Goal: Navigation & Orientation: Find specific page/section

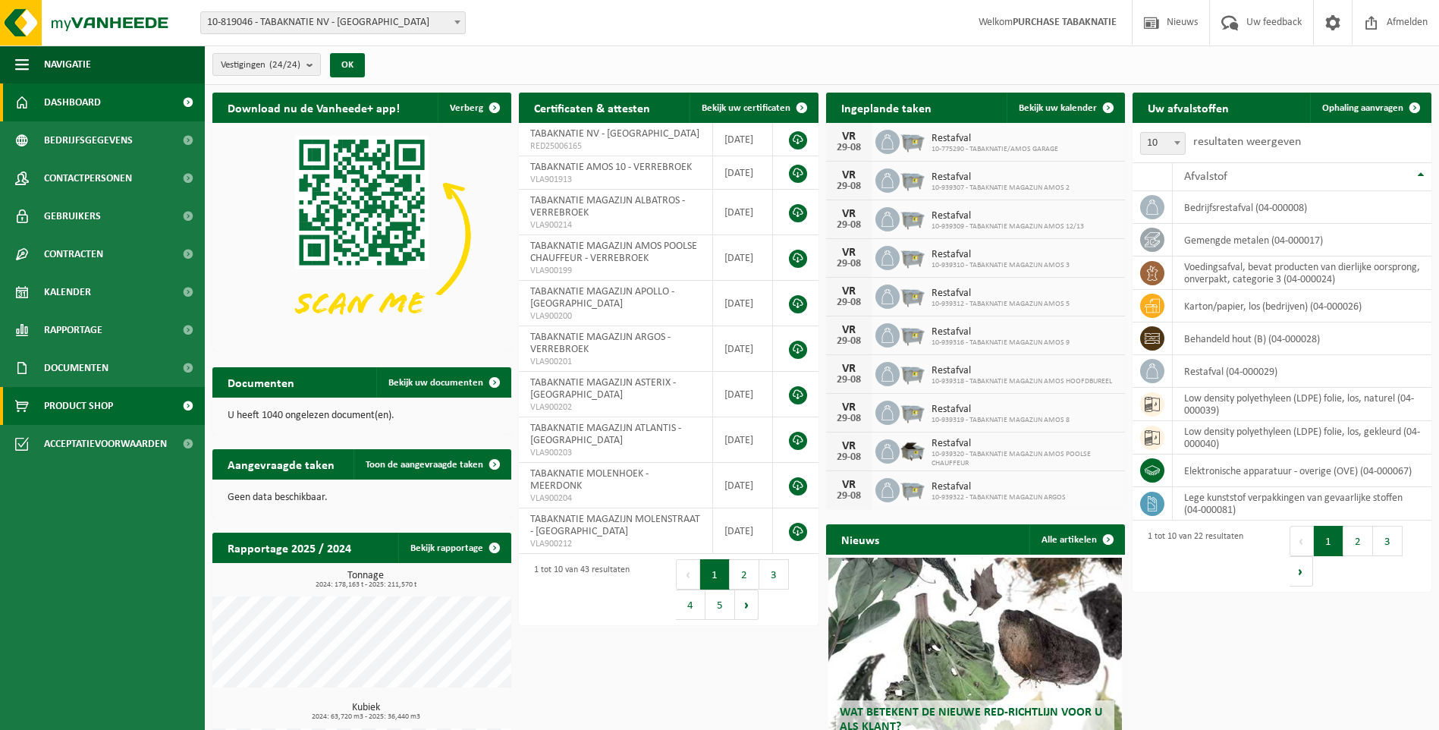
click at [74, 407] on span "Product Shop" at bounding box center [78, 406] width 69 height 38
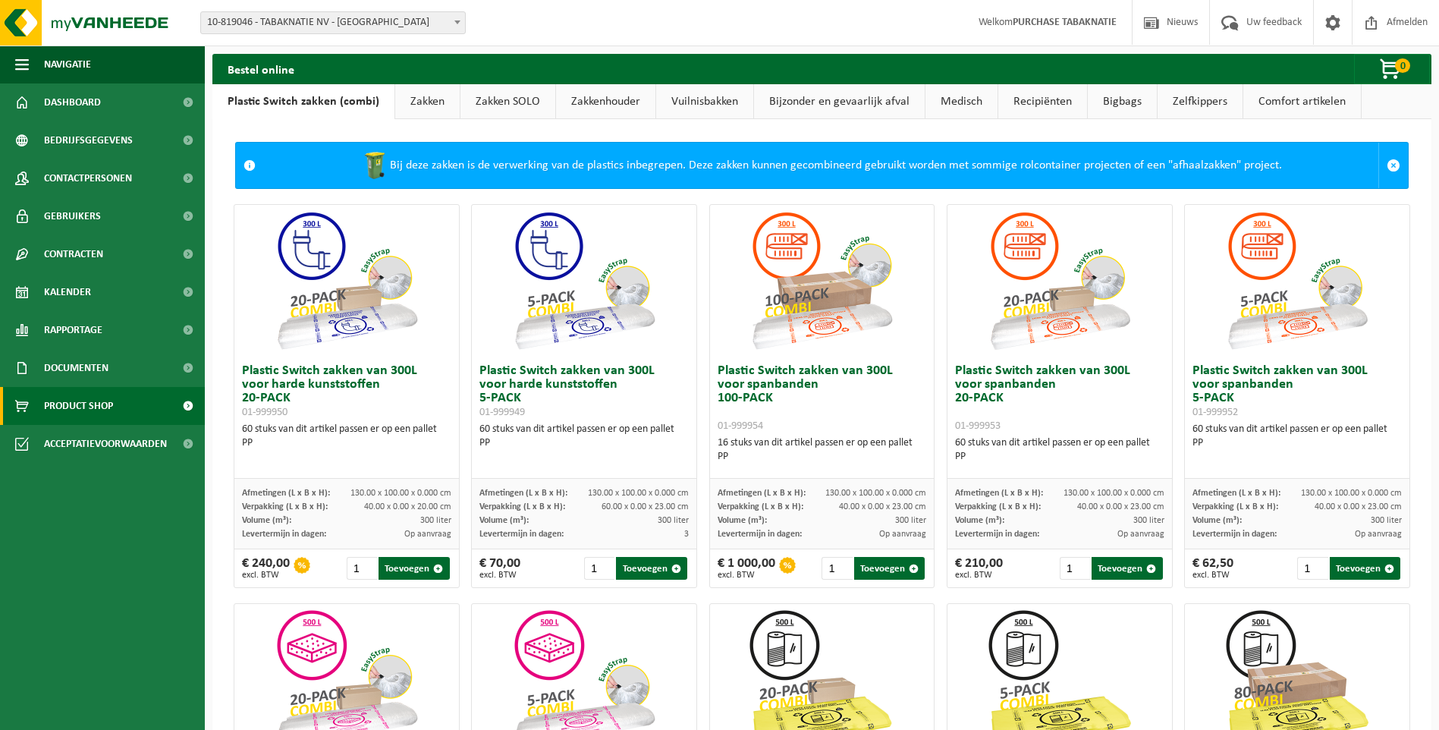
click at [1284, 108] on link "Comfort artikelen" at bounding box center [1302, 101] width 118 height 35
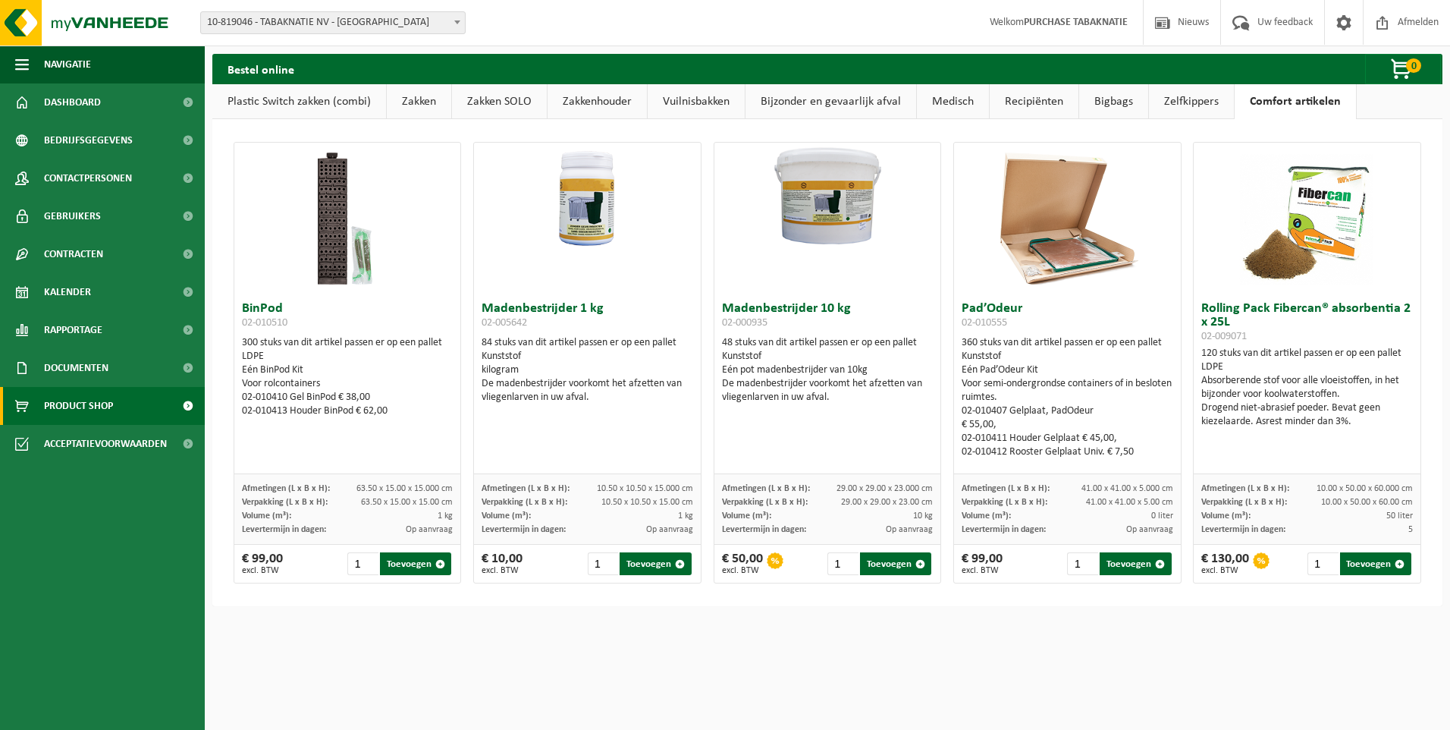
click at [1181, 102] on link "Zelfkippers" at bounding box center [1191, 101] width 85 height 35
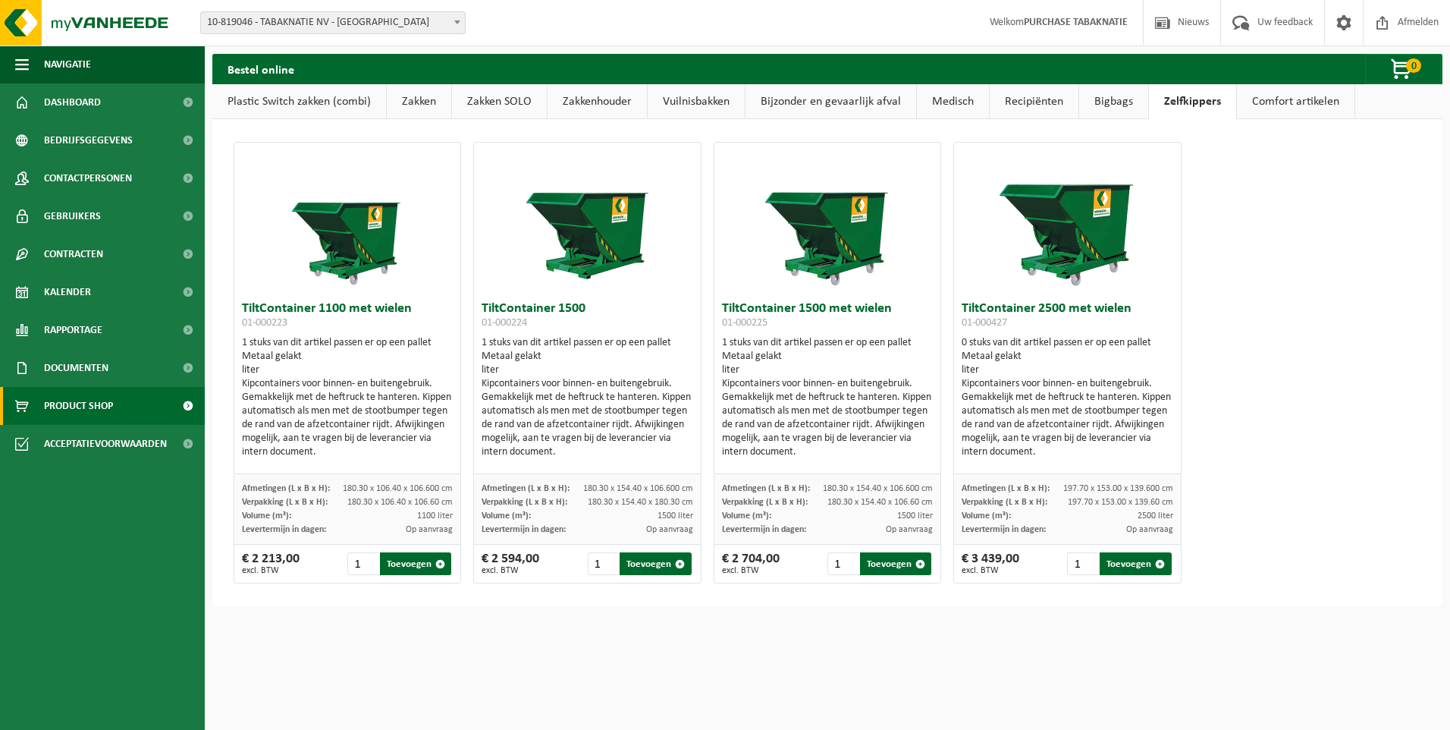
click at [1098, 103] on link "Bigbags" at bounding box center [1113, 101] width 69 height 35
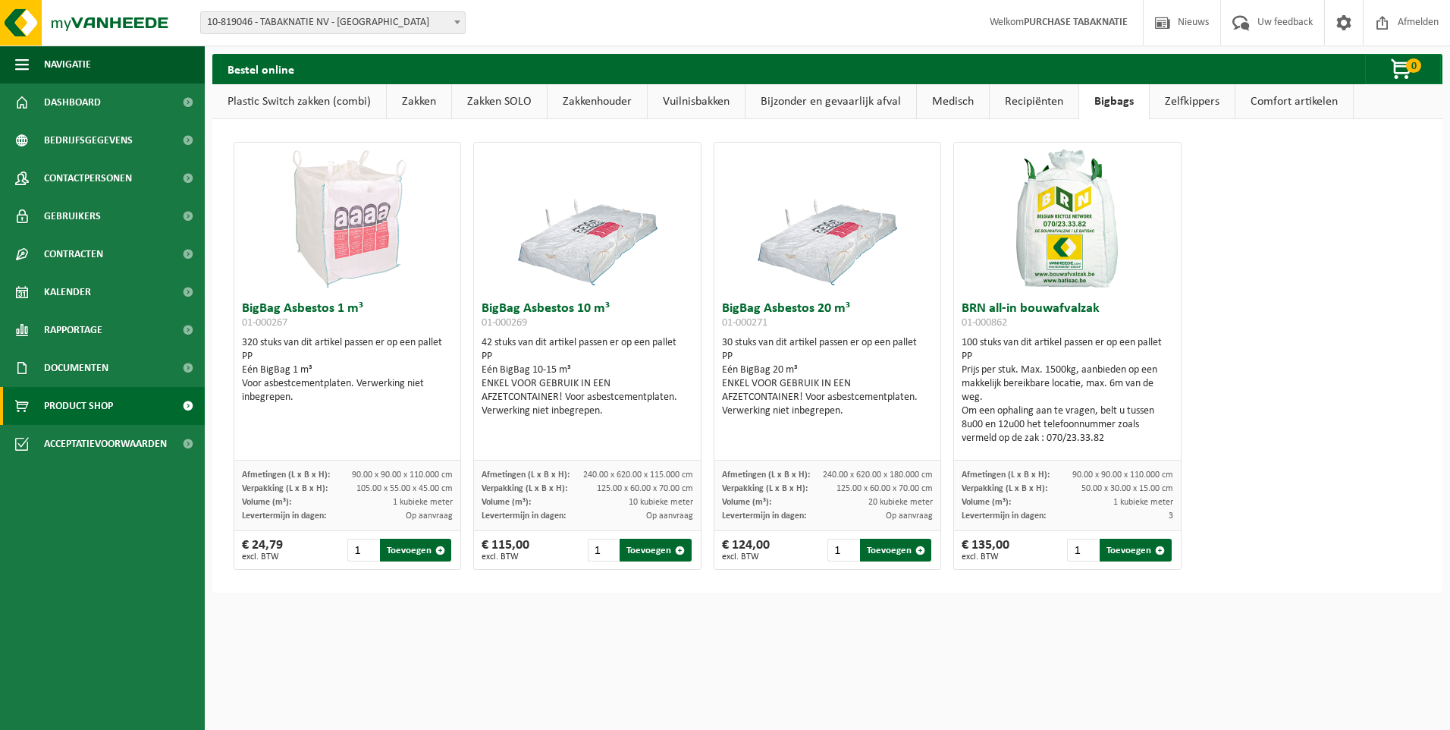
click at [1032, 98] on link "Recipiënten" at bounding box center [1034, 101] width 89 height 35
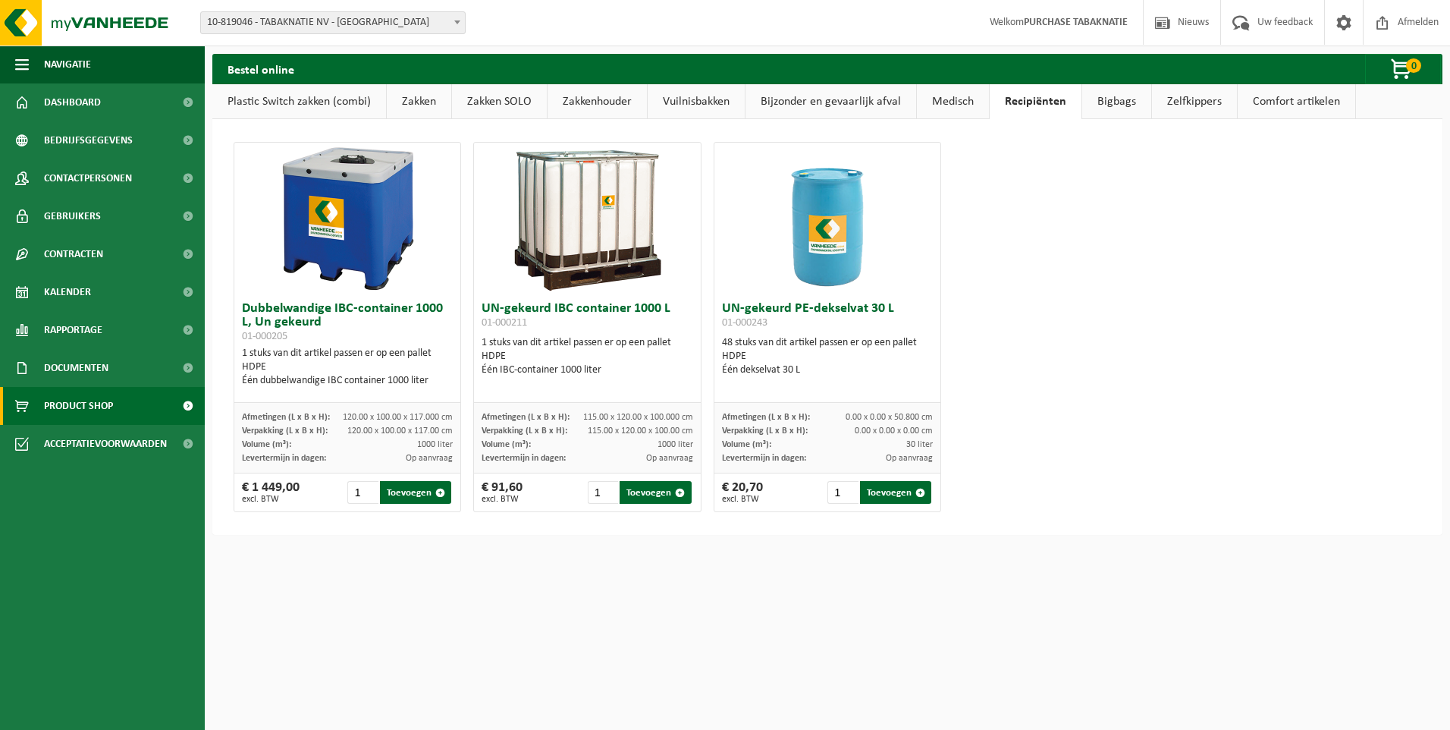
click at [940, 96] on link "Medisch" at bounding box center [953, 101] width 72 height 35
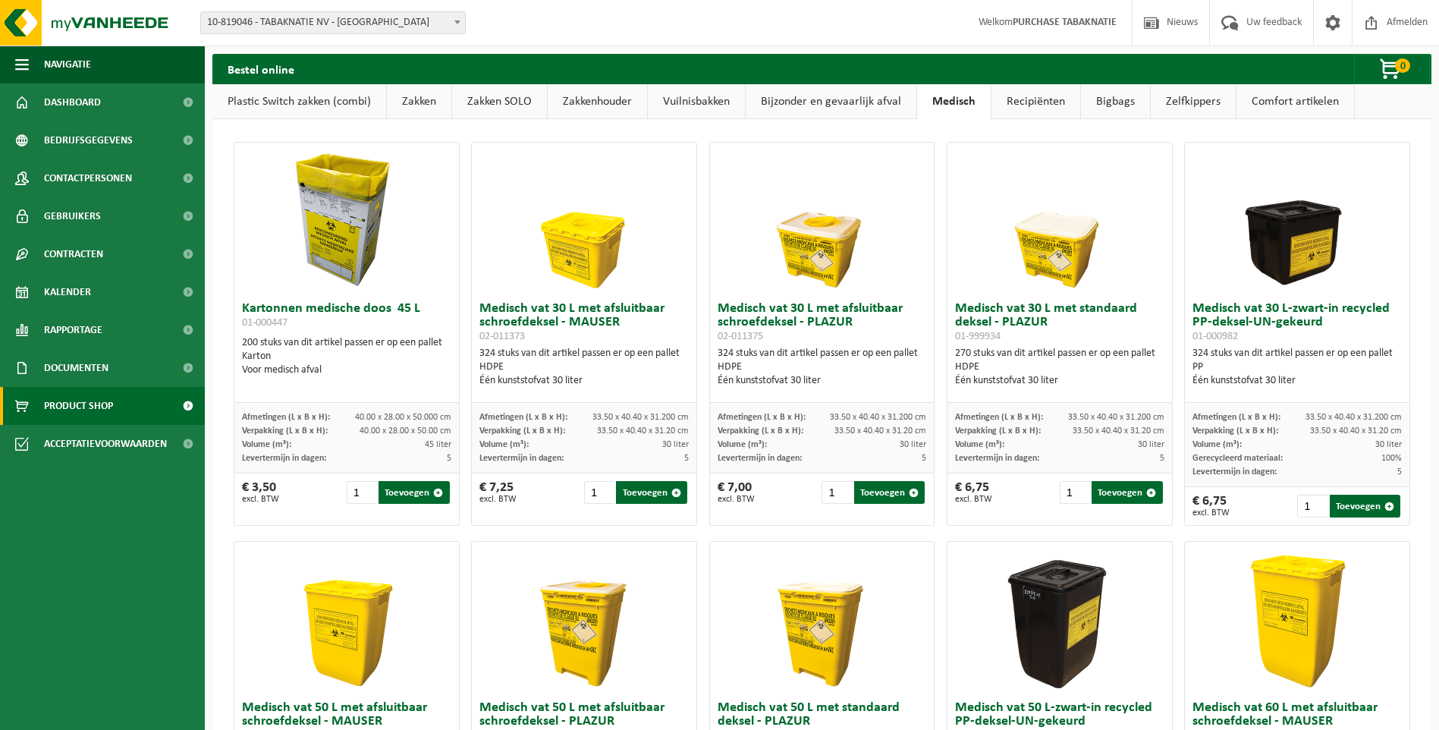
click at [847, 100] on link "Bijzonder en gevaarlijk afval" at bounding box center [831, 101] width 171 height 35
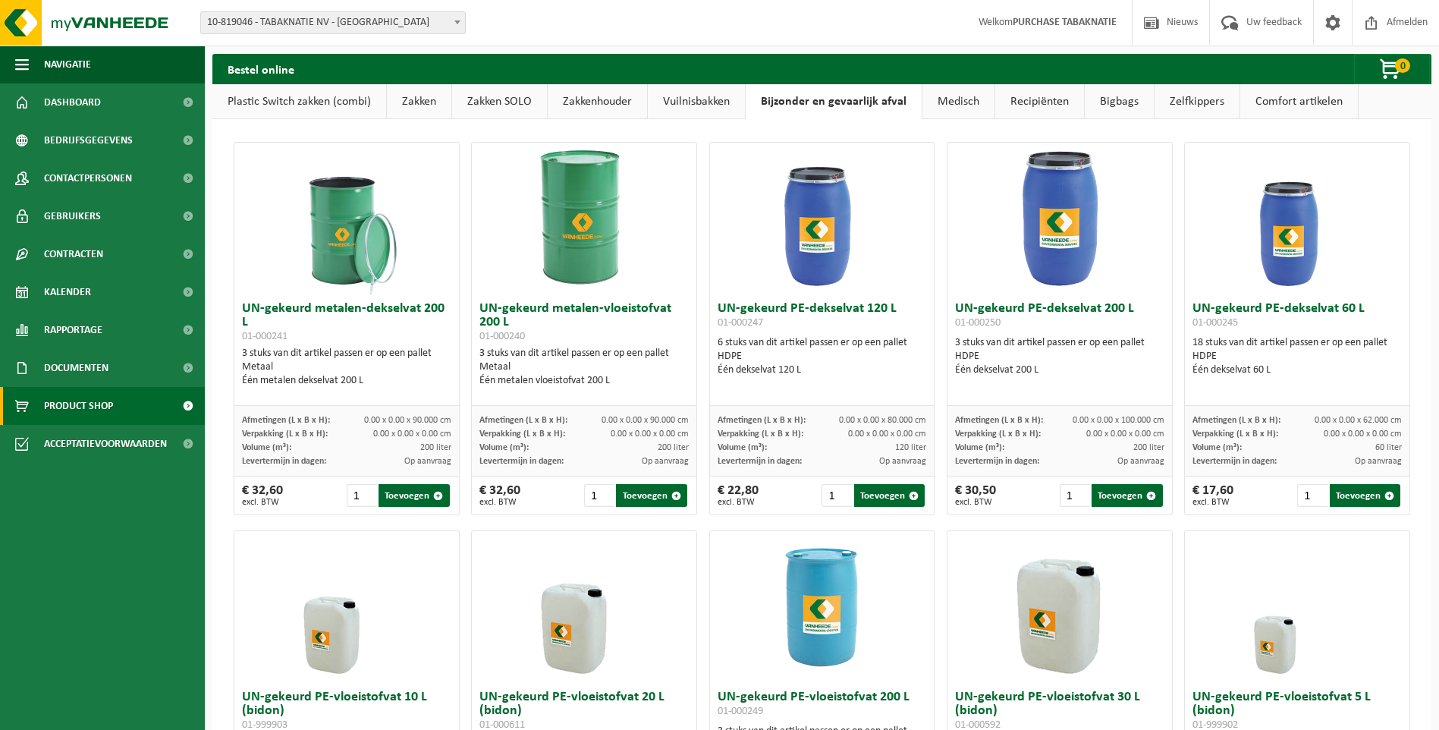
click at [708, 102] on link "Vuilnisbakken" at bounding box center [696, 101] width 97 height 35
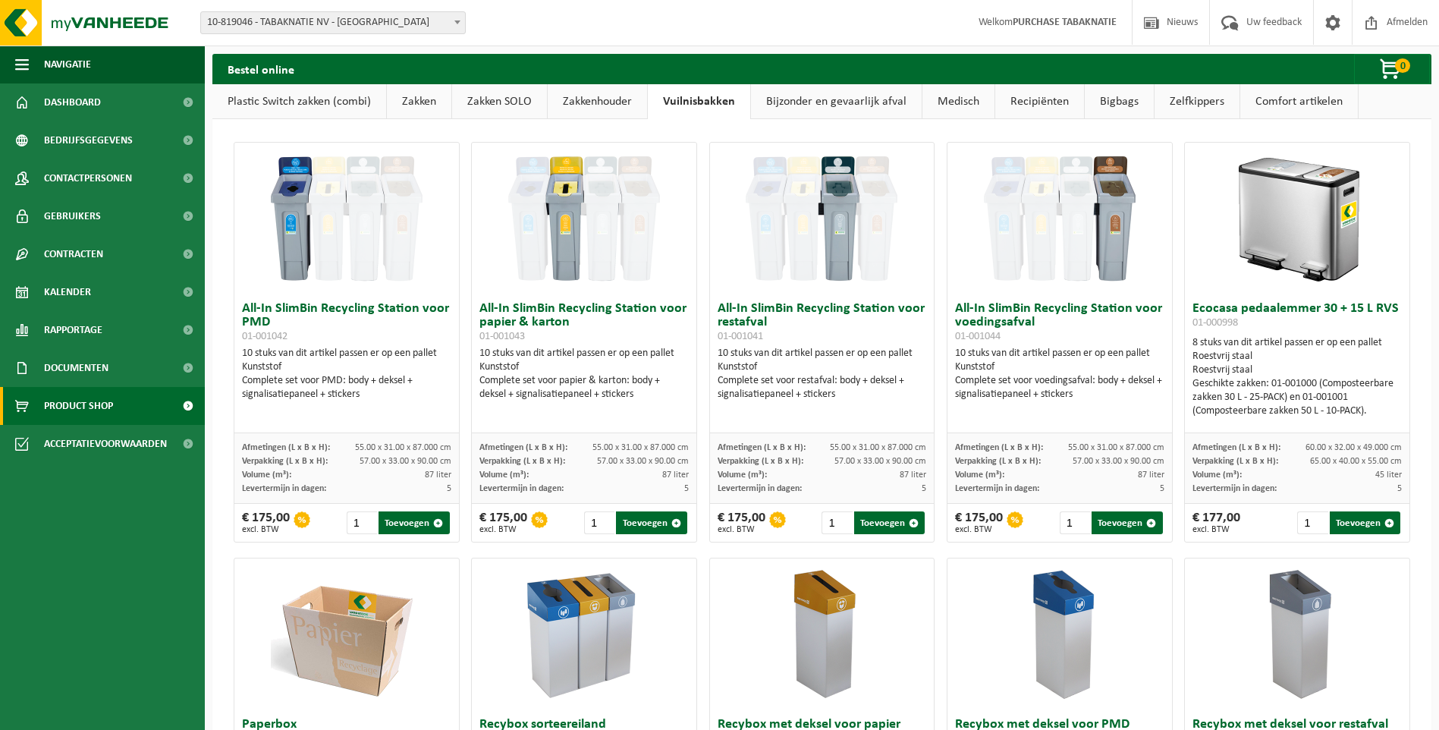
click at [589, 97] on link "Zakkenhouder" at bounding box center [597, 101] width 99 height 35
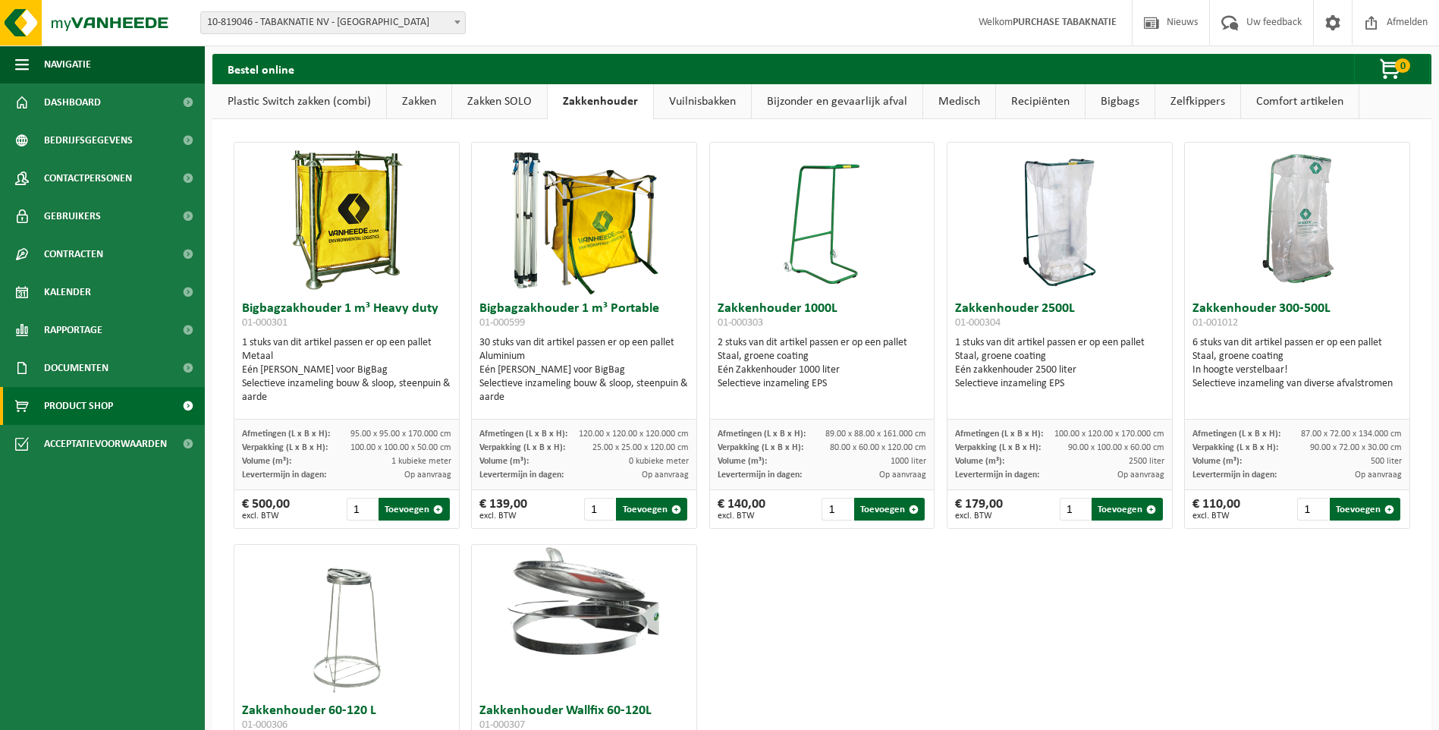
click at [1031, 99] on link "Recipiënten" at bounding box center [1040, 101] width 89 height 35
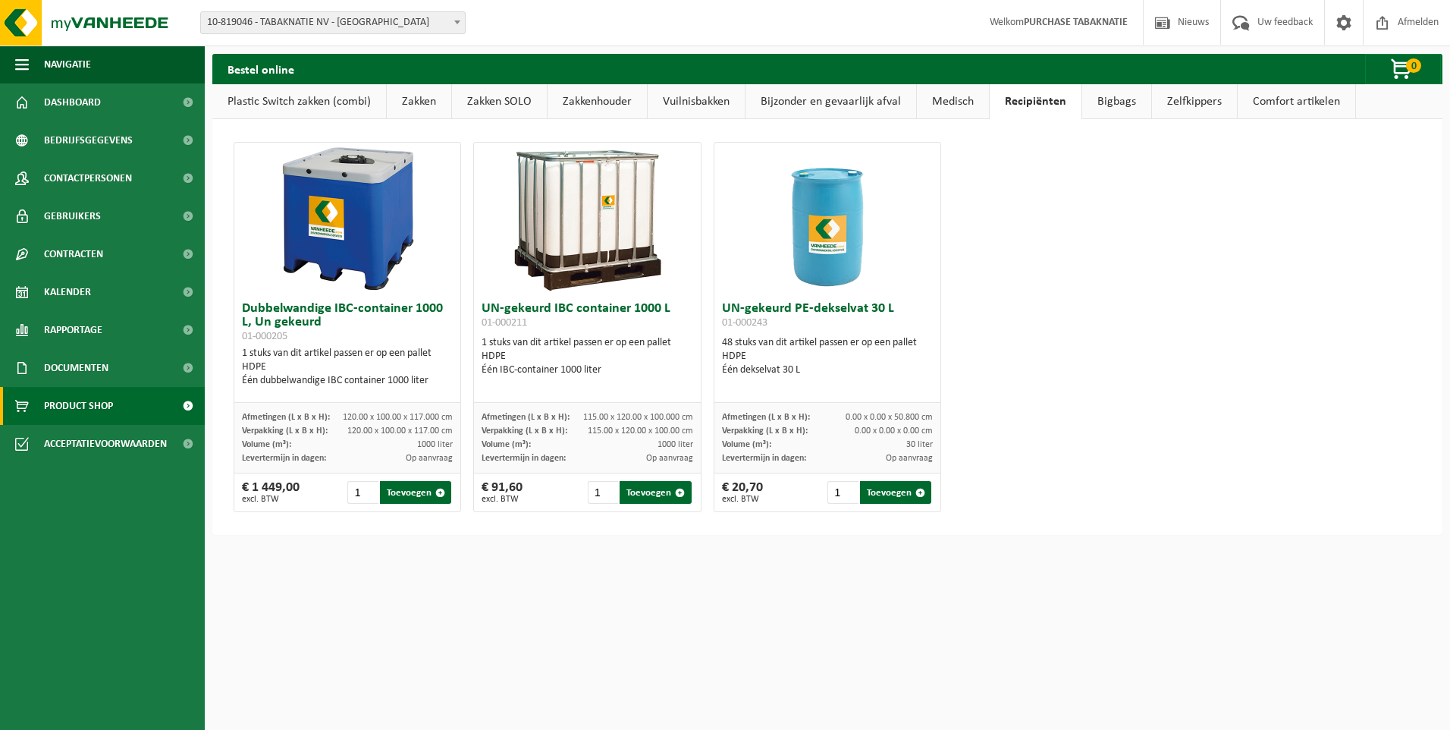
click at [611, 99] on link "Zakkenhouder" at bounding box center [597, 101] width 99 height 35
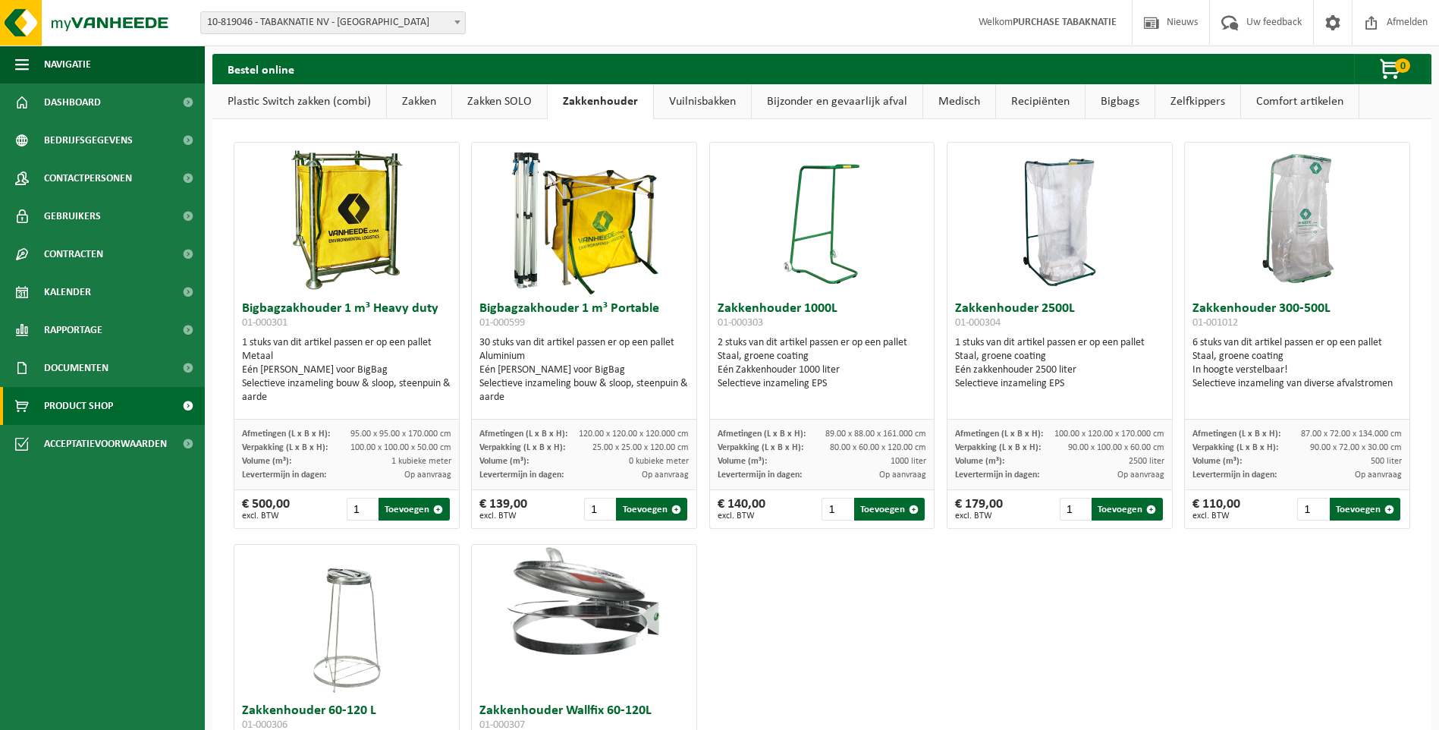
click at [517, 100] on link "Zakken SOLO" at bounding box center [499, 101] width 95 height 35
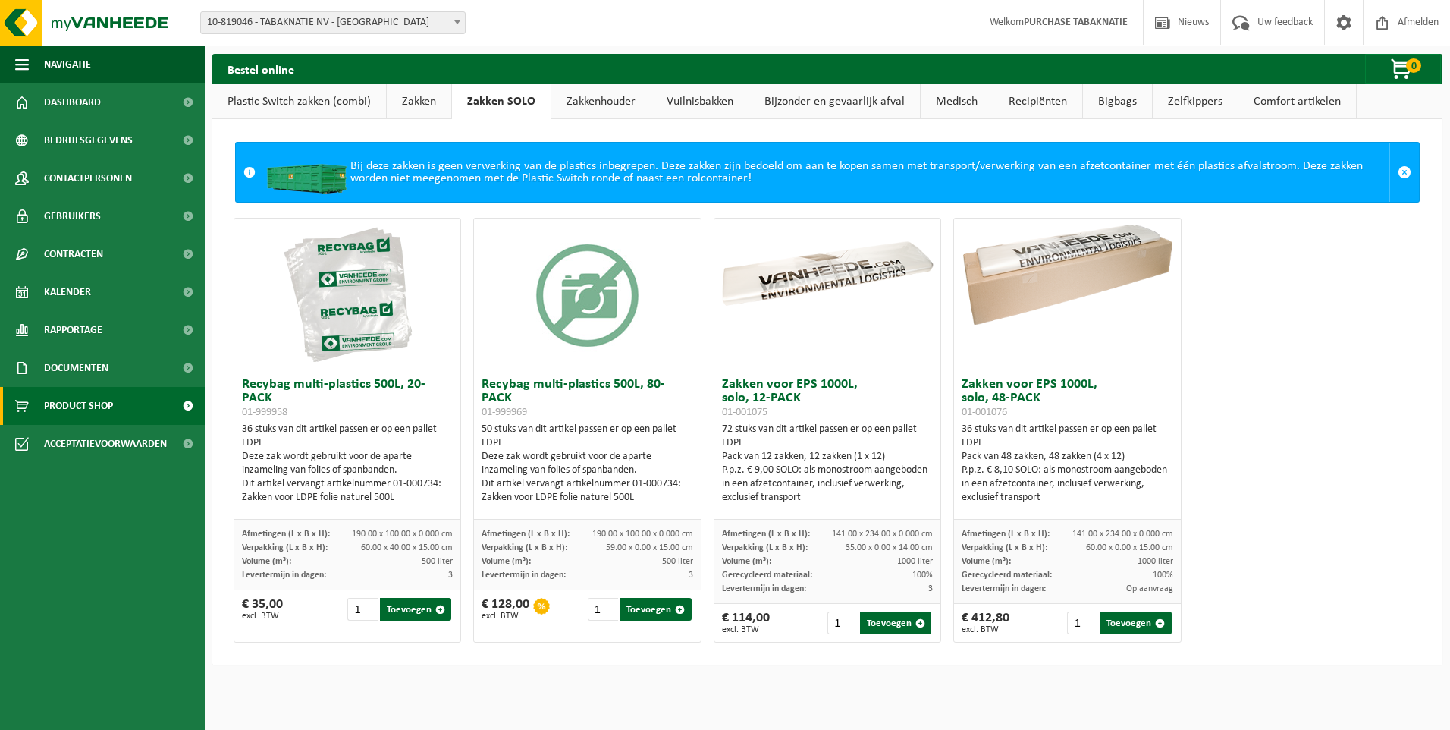
click at [430, 102] on link "Zakken" at bounding box center [419, 101] width 64 height 35
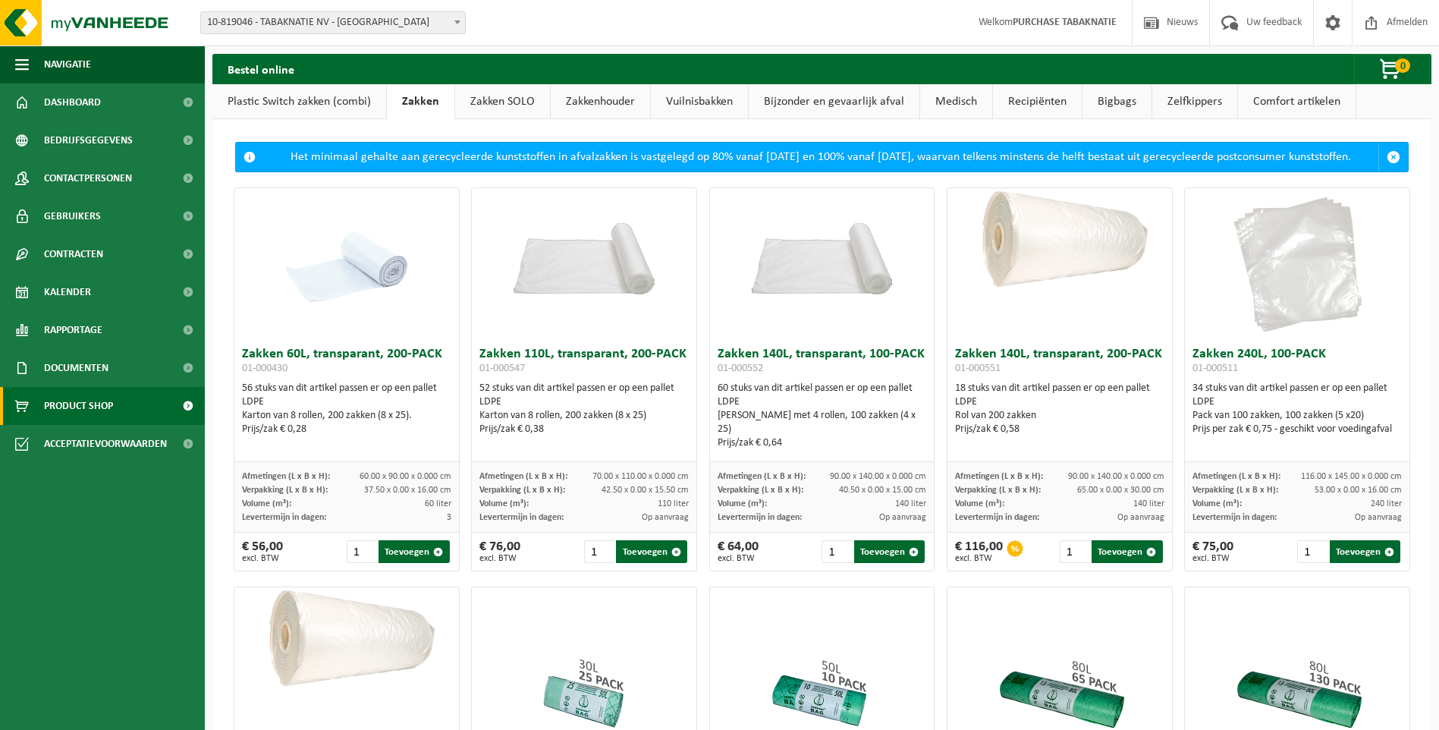
click at [281, 100] on link "Plastic Switch zakken (combi)" at bounding box center [299, 101] width 174 height 35
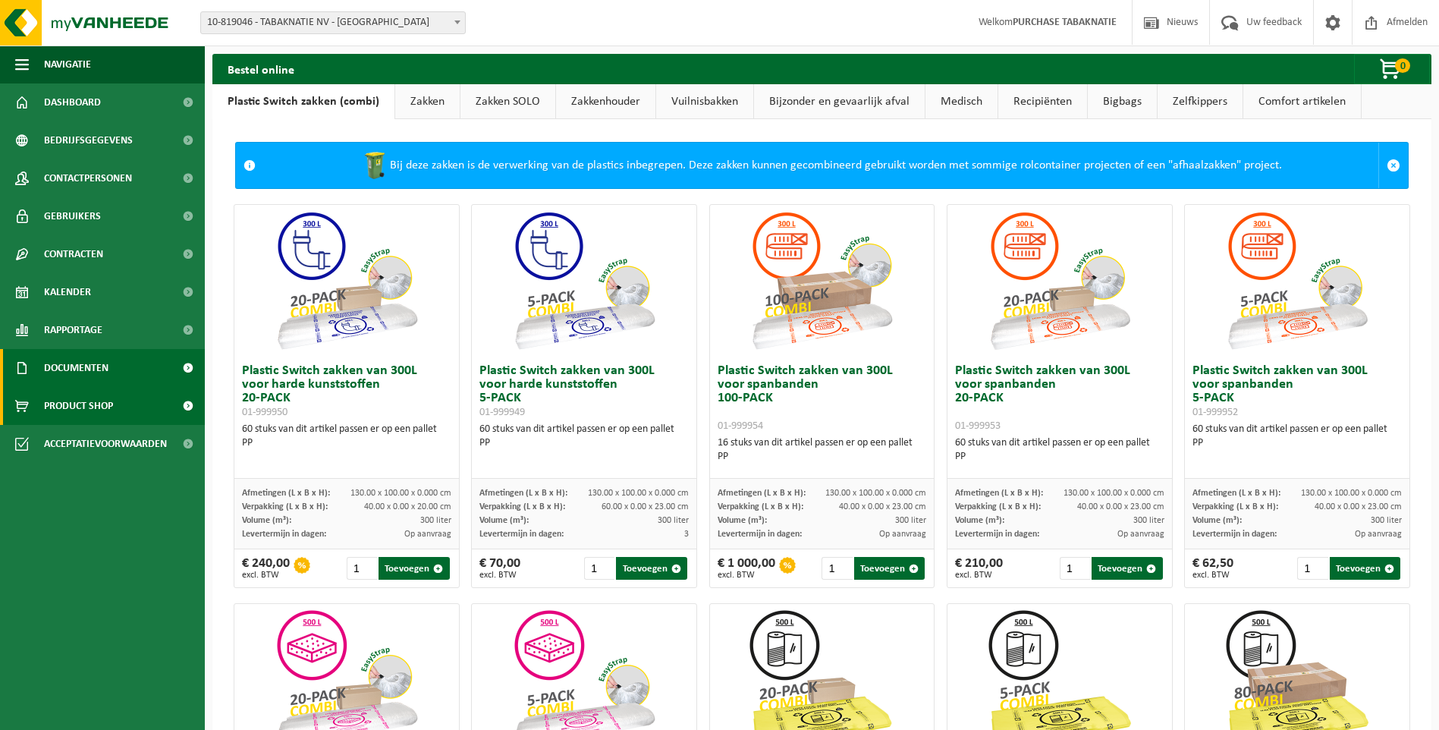
click at [86, 366] on span "Documenten" at bounding box center [76, 368] width 64 height 38
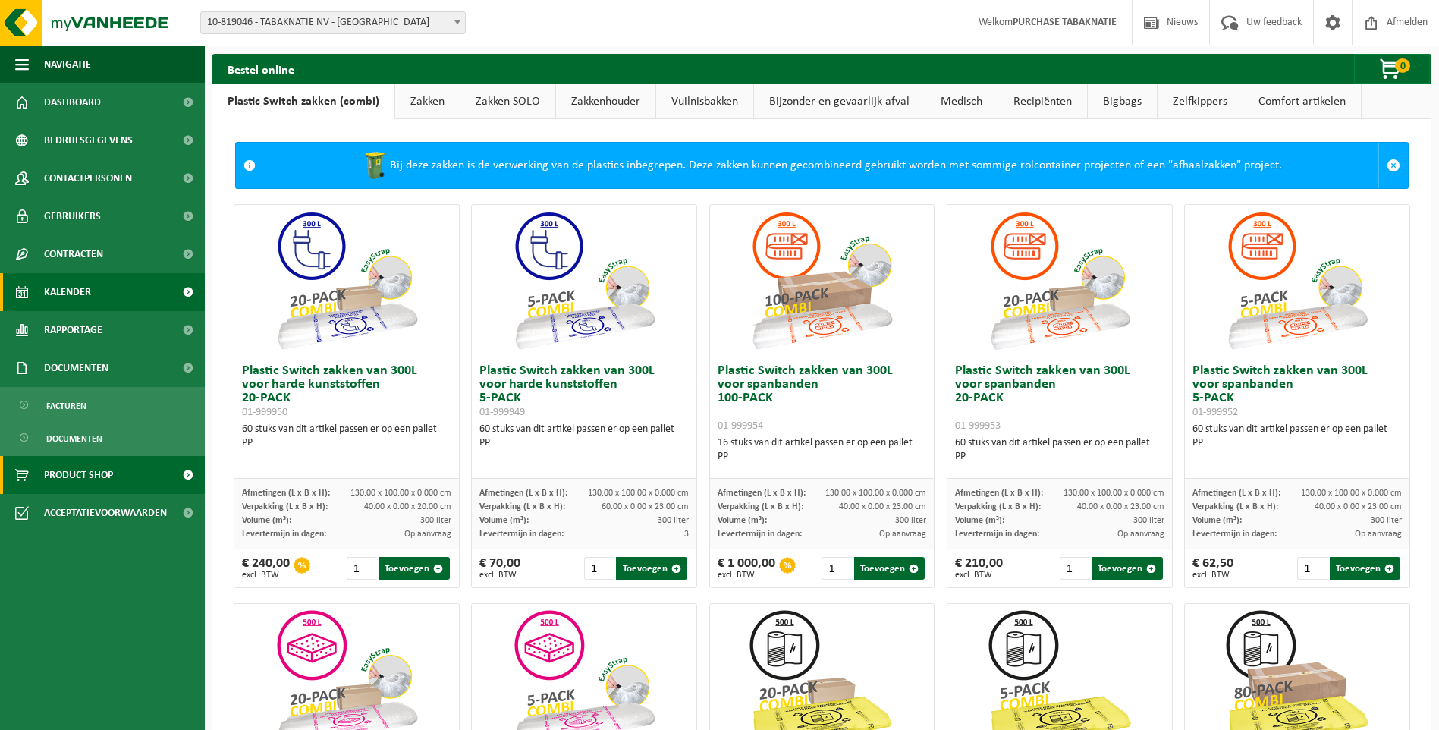
click at [74, 287] on span "Kalender" at bounding box center [67, 292] width 47 height 38
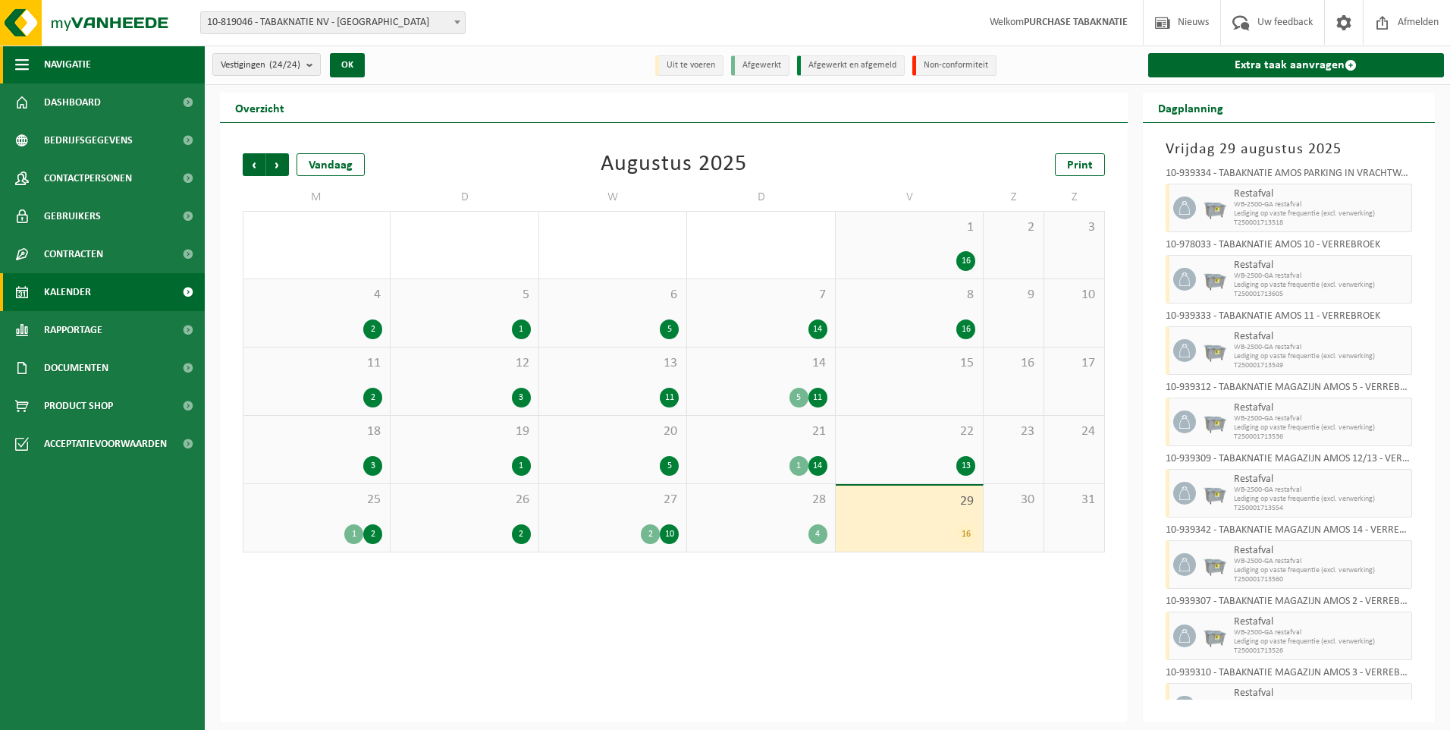
click at [29, 63] on button "Navigatie" at bounding box center [102, 65] width 205 height 38
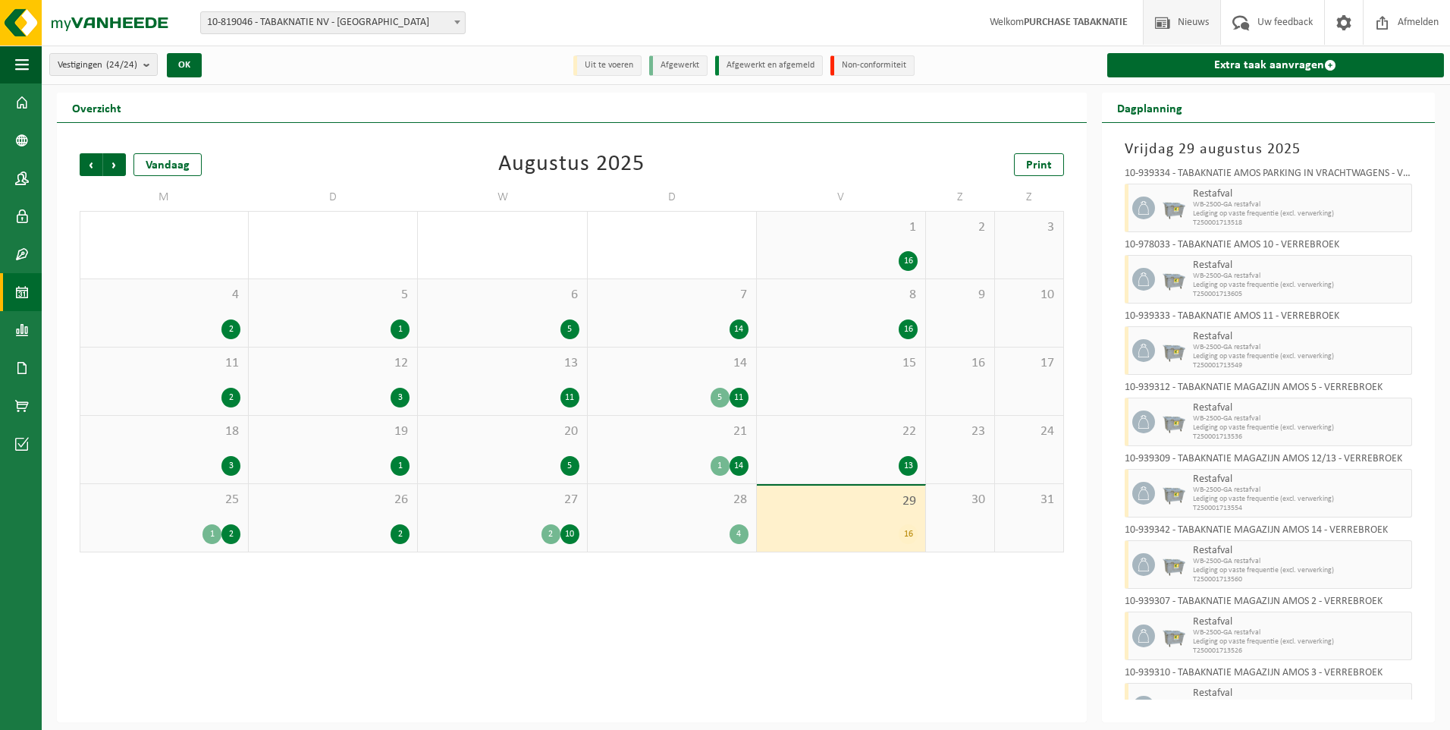
click at [1174, 20] on span "Nieuws" at bounding box center [1193, 22] width 39 height 45
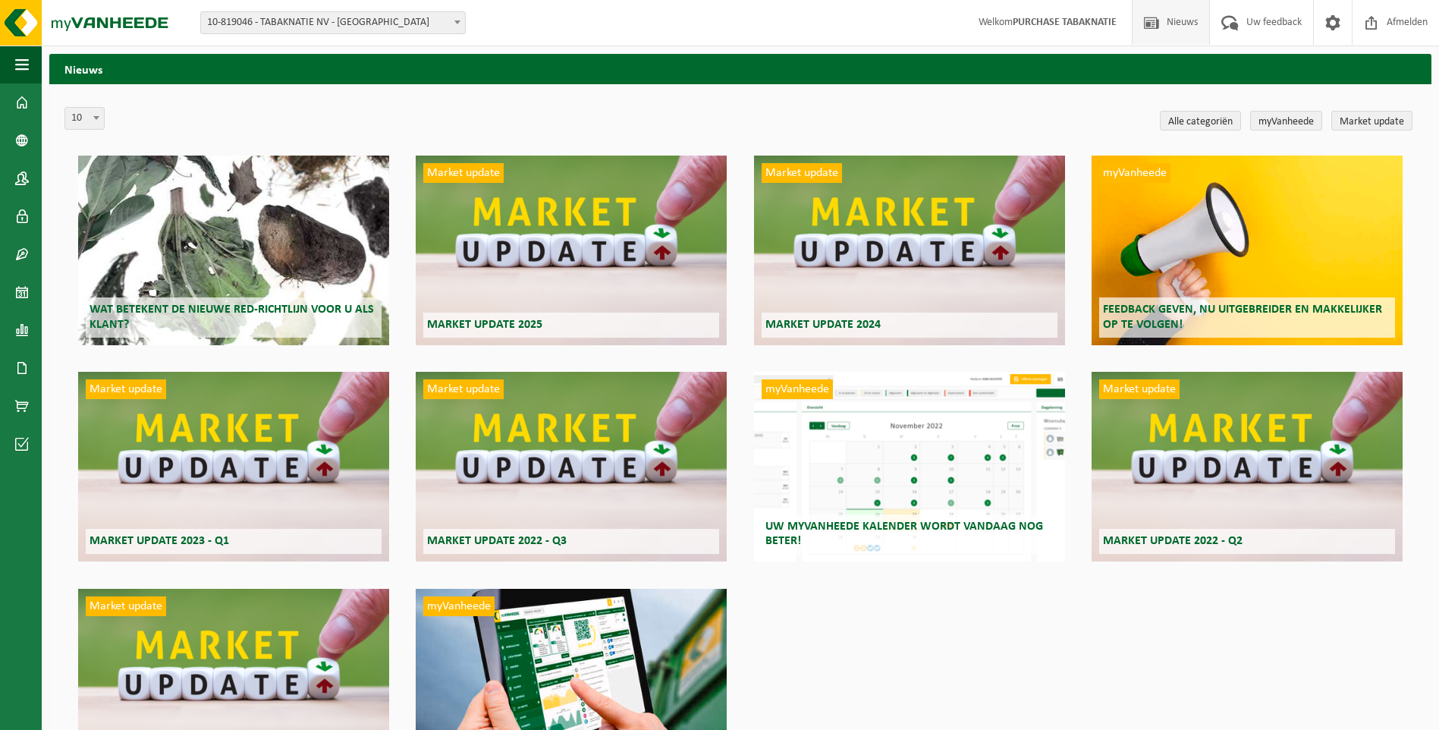
scroll to position [127, 0]
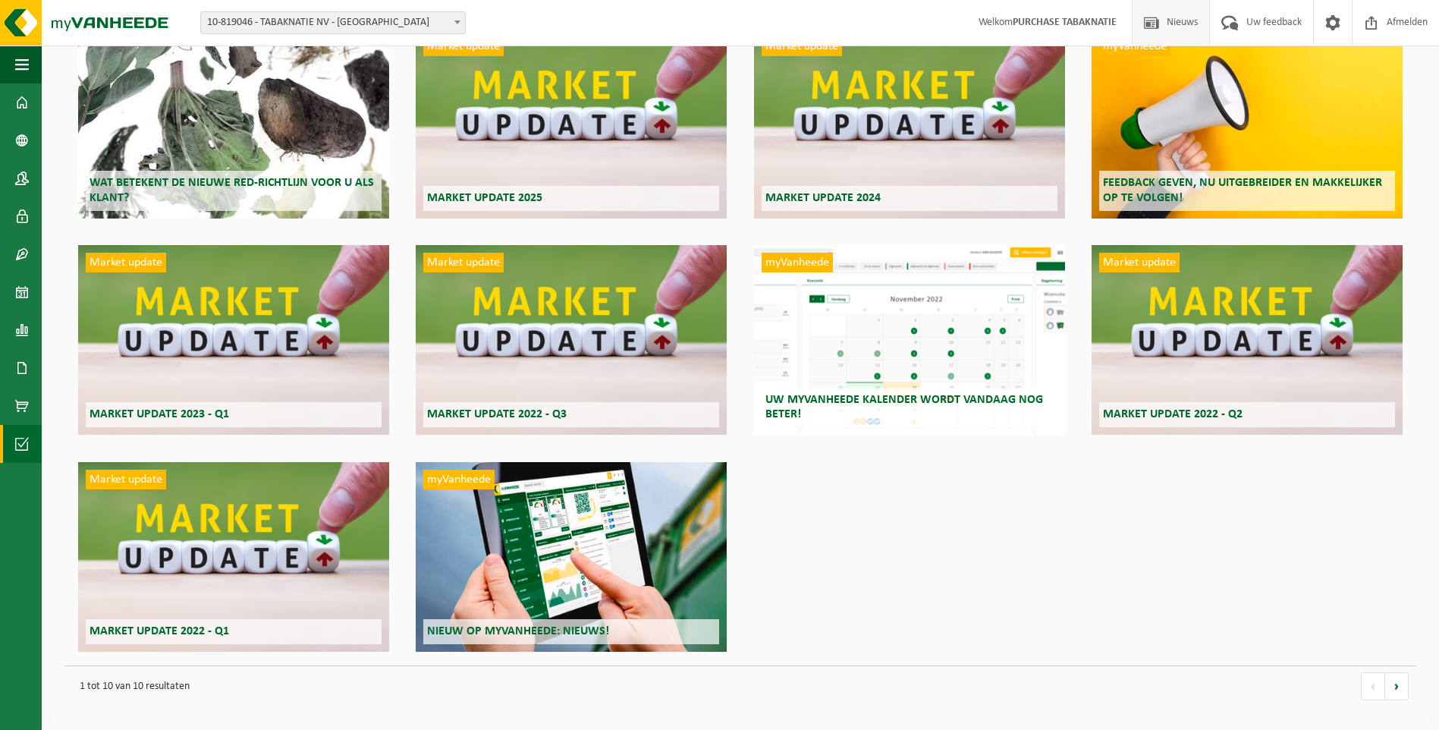
click at [18, 440] on span at bounding box center [22, 444] width 14 height 38
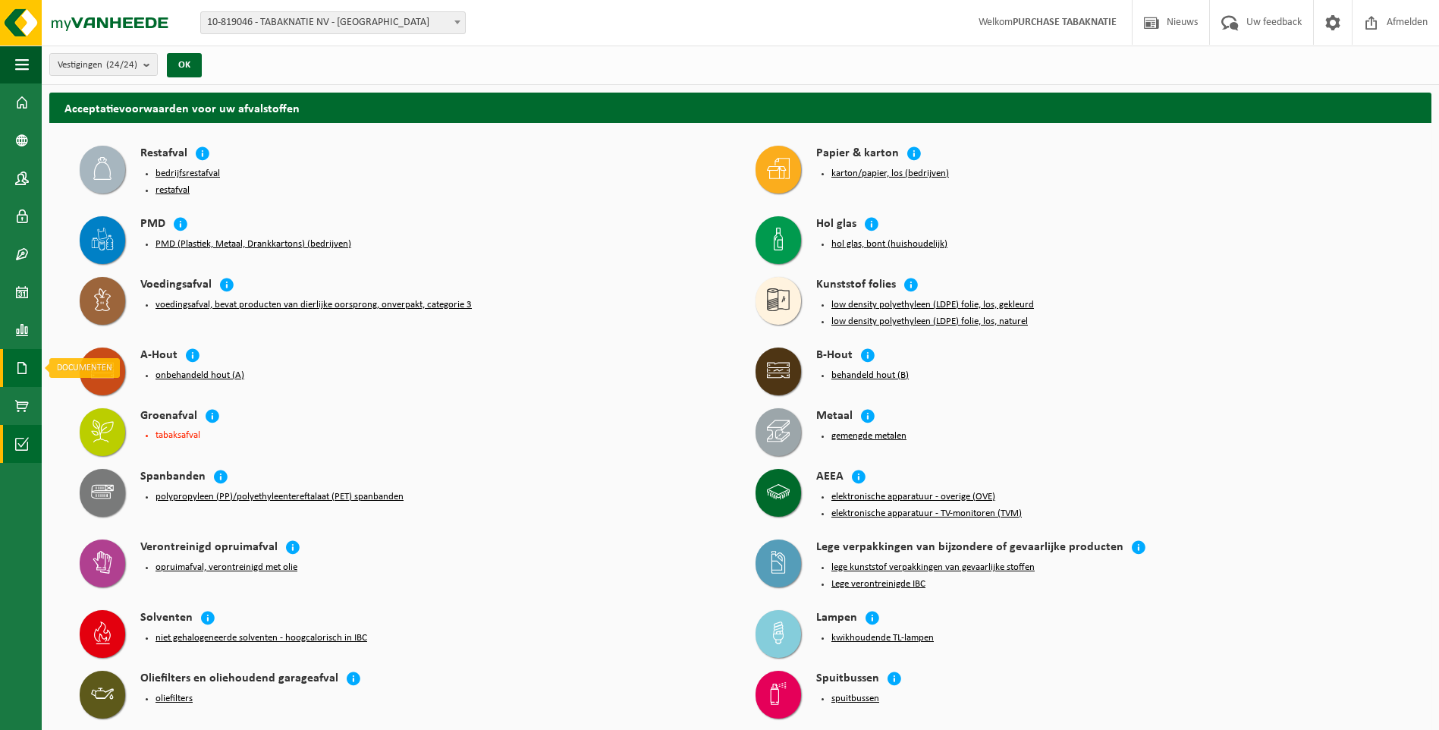
click at [22, 367] on span at bounding box center [22, 368] width 14 height 38
click at [112, 396] on span "Documenten" at bounding box center [116, 400] width 56 height 29
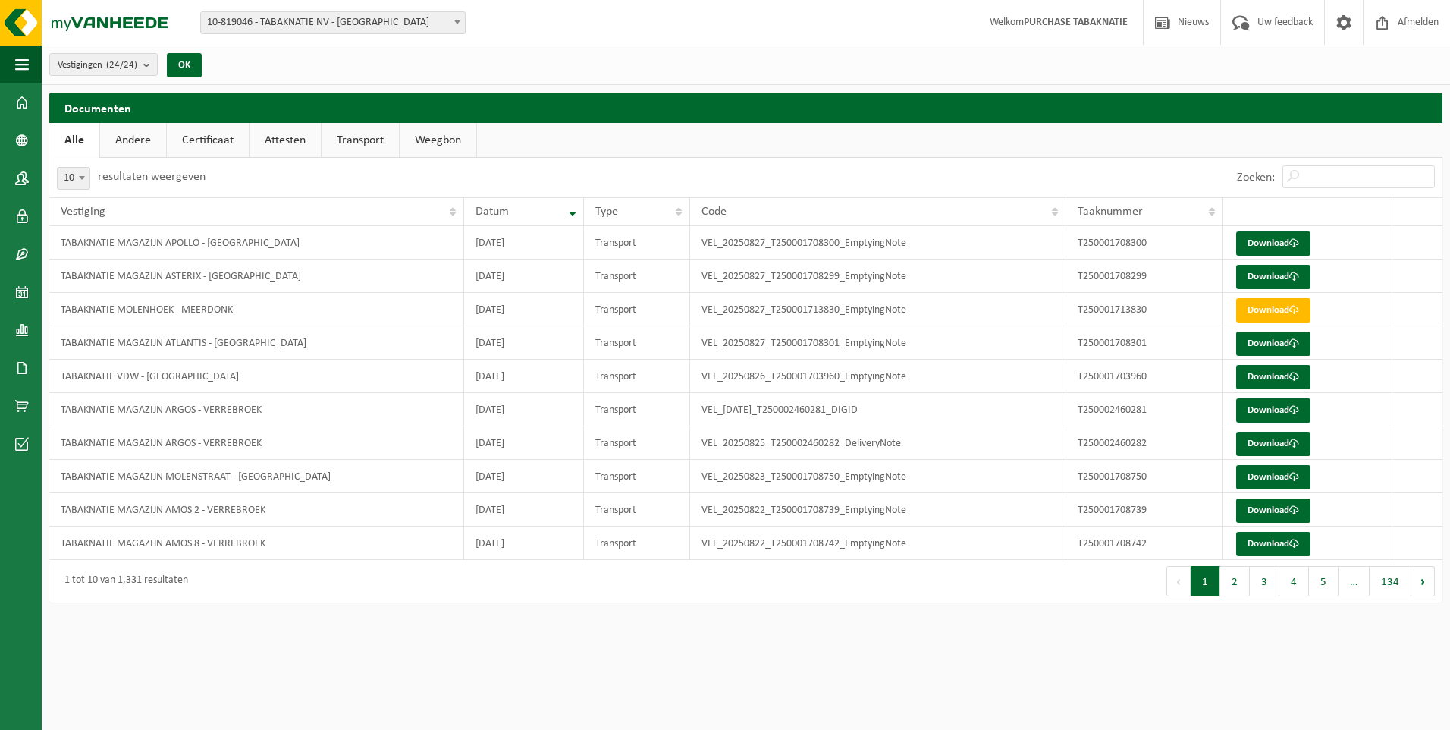
click at [123, 138] on link "Andere" at bounding box center [133, 140] width 66 height 35
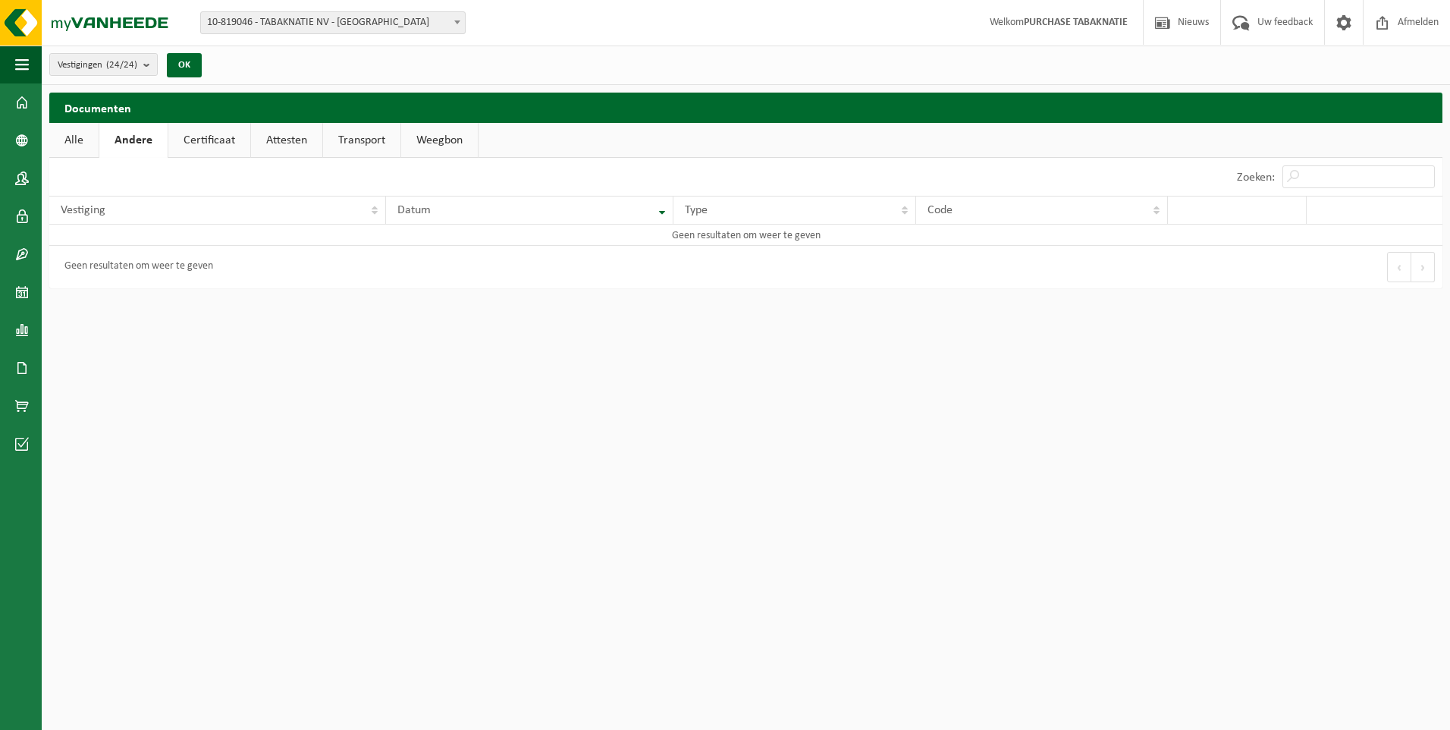
click at [204, 142] on link "Certificaat" at bounding box center [209, 140] width 82 height 35
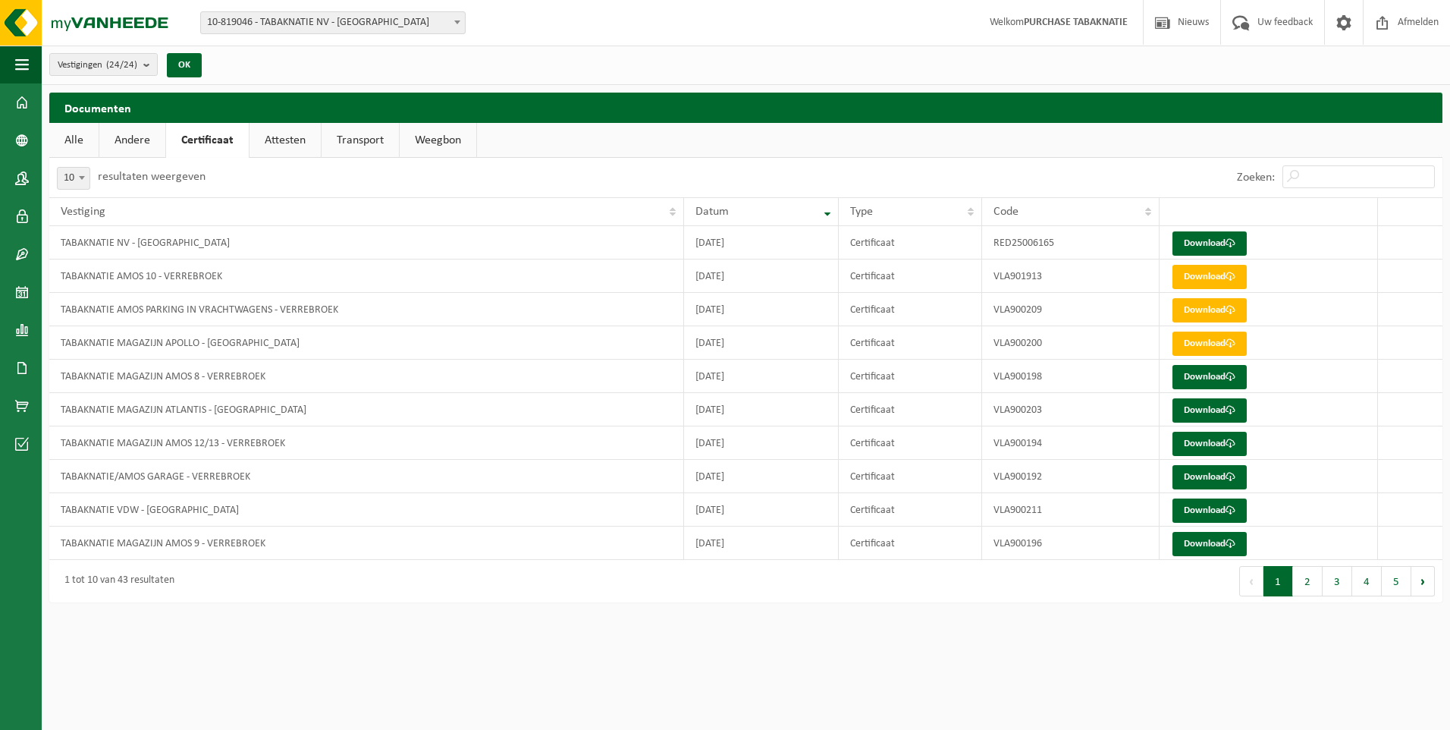
click at [289, 133] on link "Attesten" at bounding box center [285, 140] width 71 height 35
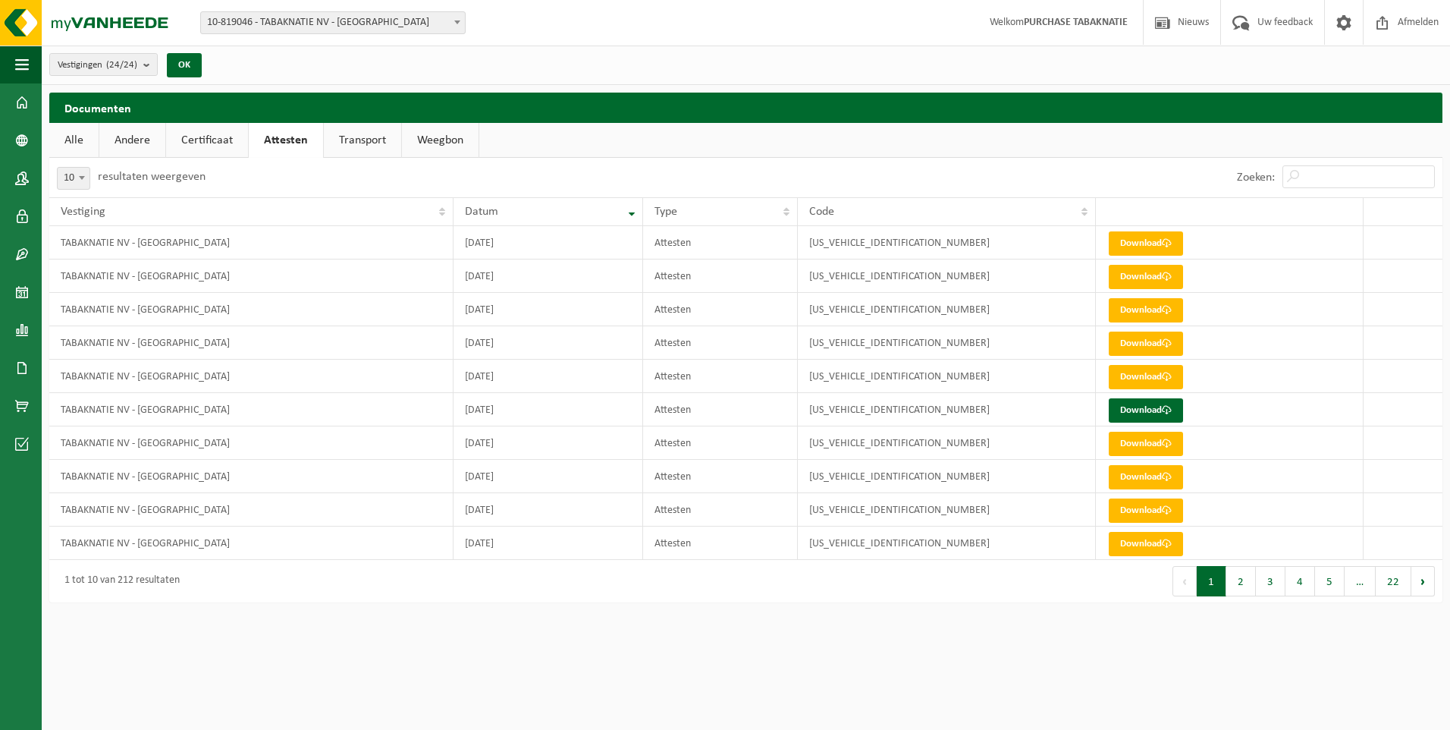
click at [368, 147] on link "Transport" at bounding box center [362, 140] width 77 height 35
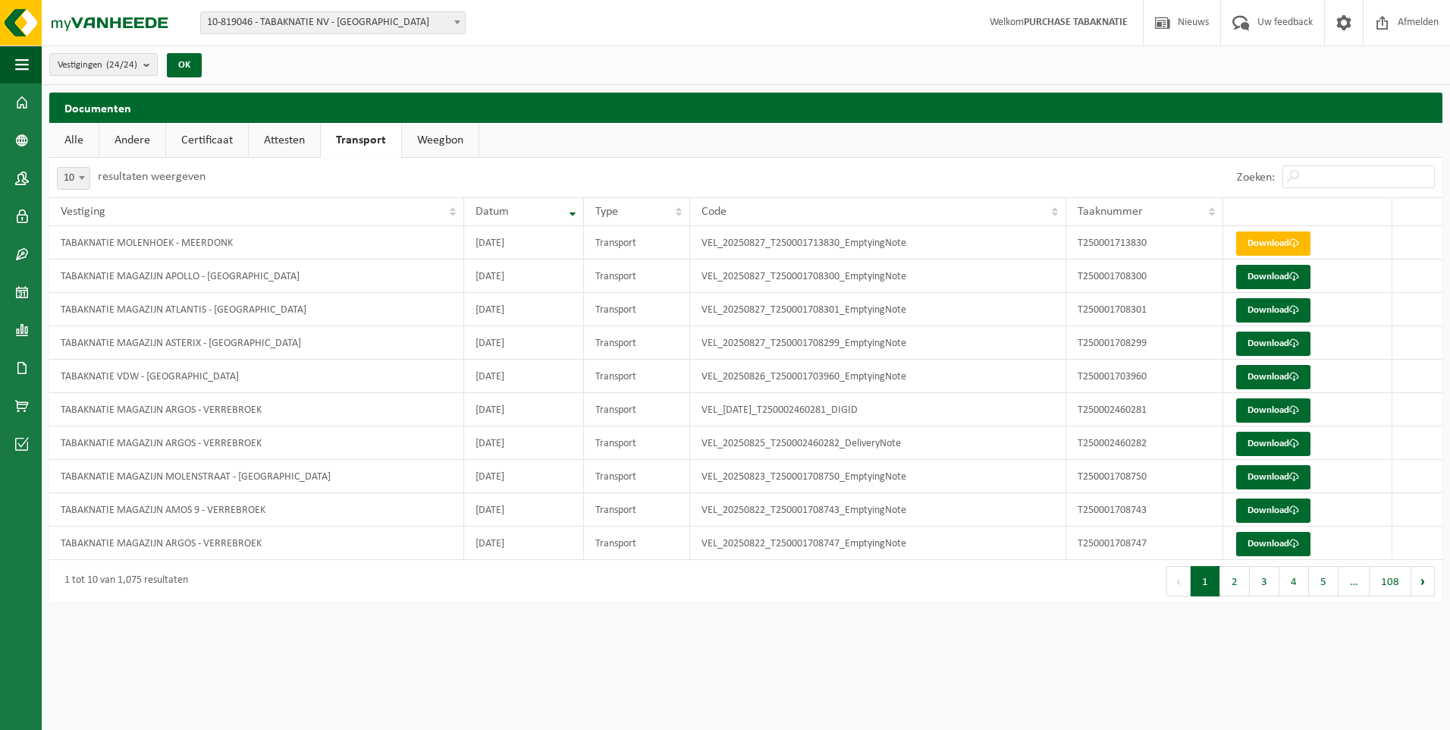
click at [422, 142] on link "Weegbon" at bounding box center [440, 140] width 77 height 35
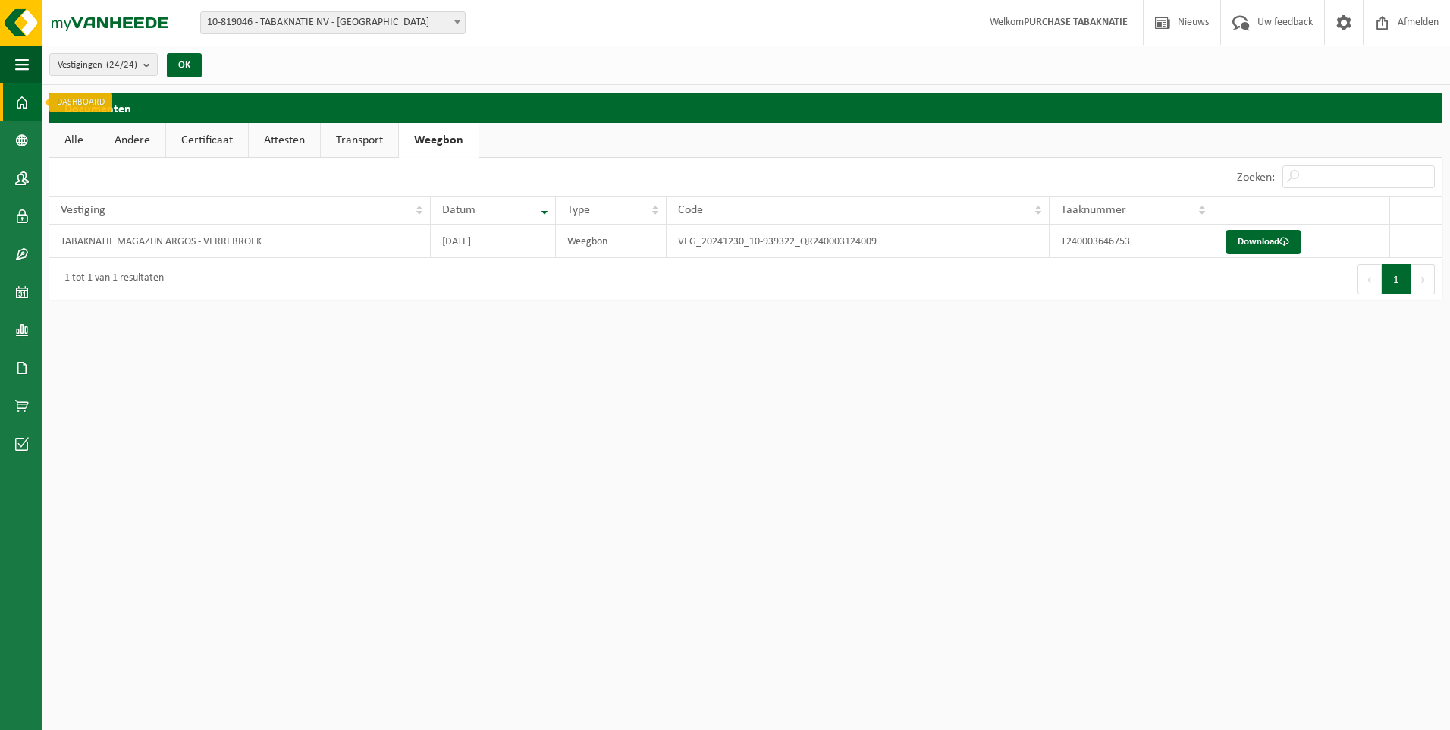
click at [20, 104] on span at bounding box center [22, 102] width 14 height 38
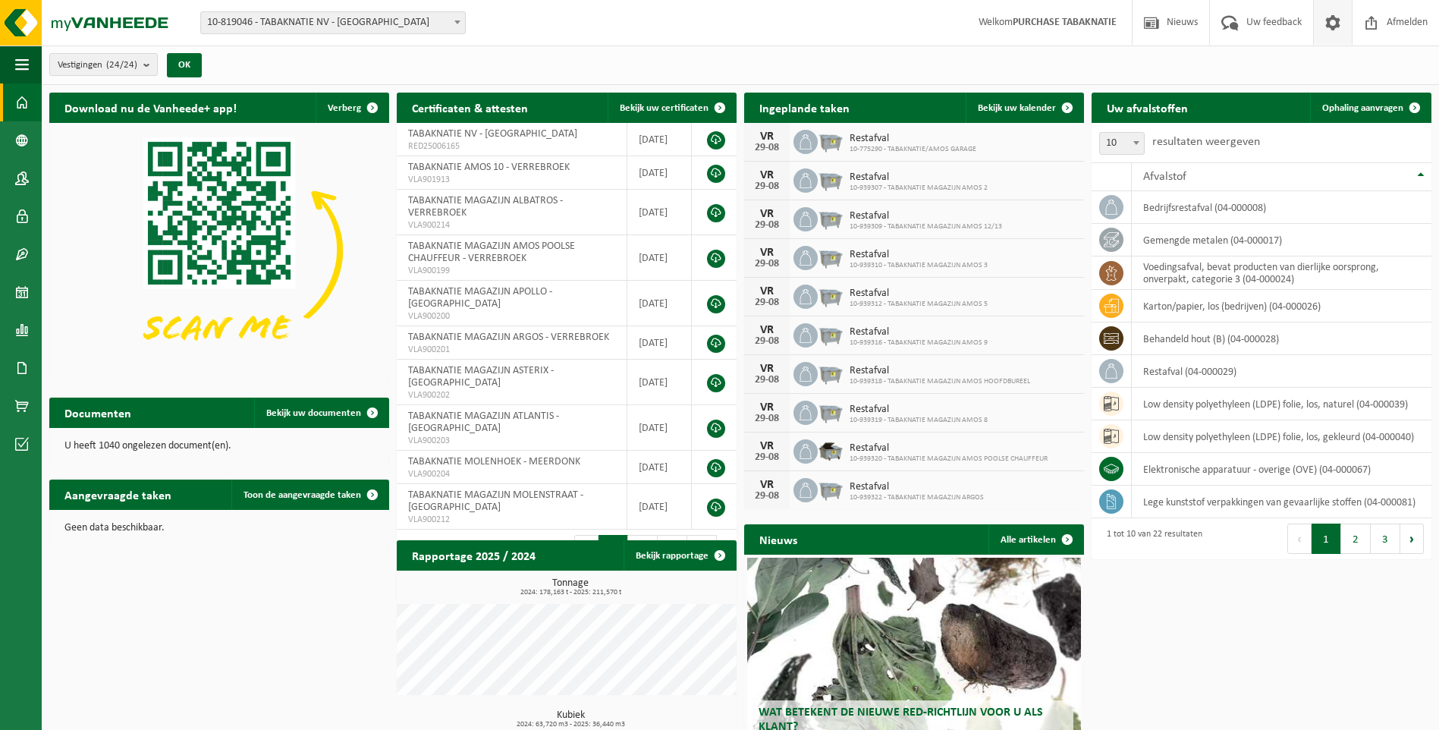
click at [1327, 19] on span at bounding box center [1332, 22] width 23 height 45
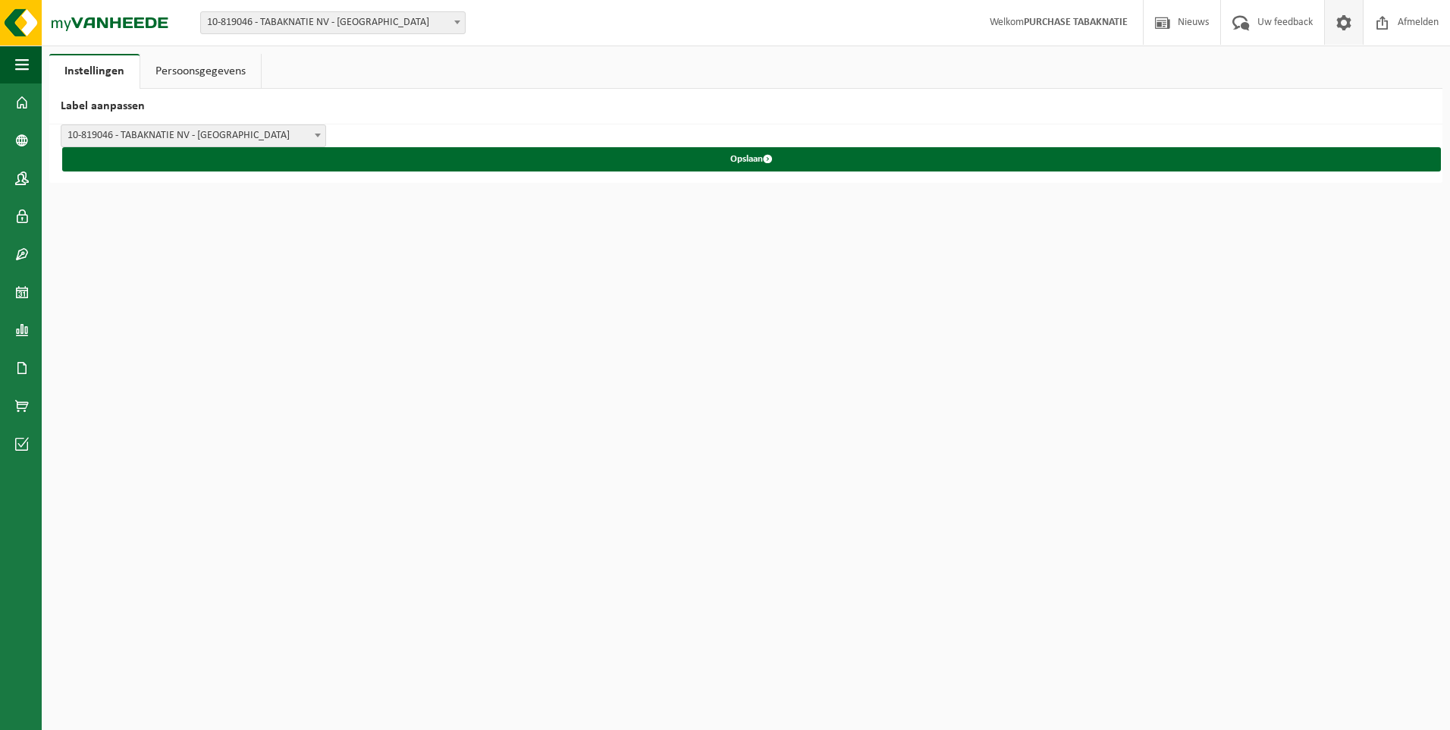
click at [1066, 27] on strong "PURCHASE TABAKNATIE" at bounding box center [1076, 22] width 104 height 11
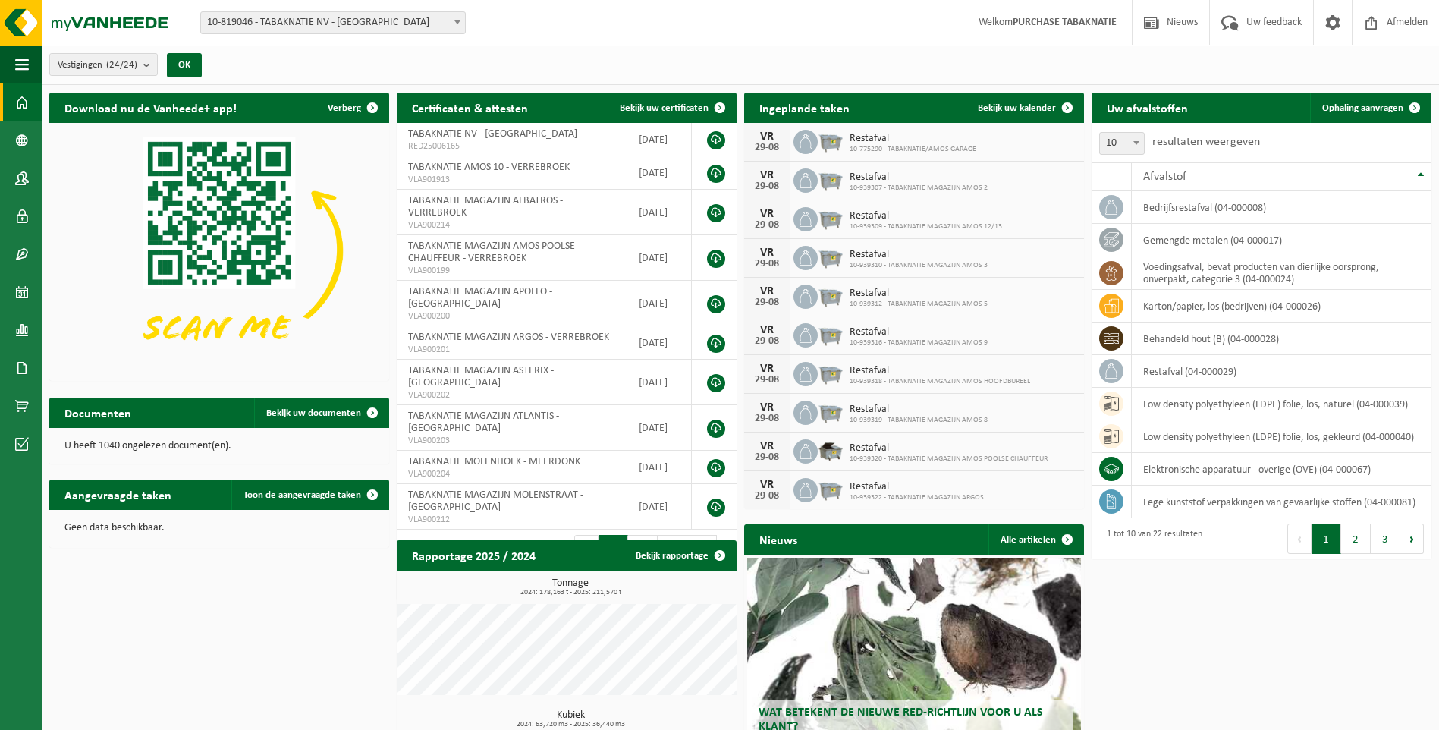
scroll to position [111, 0]
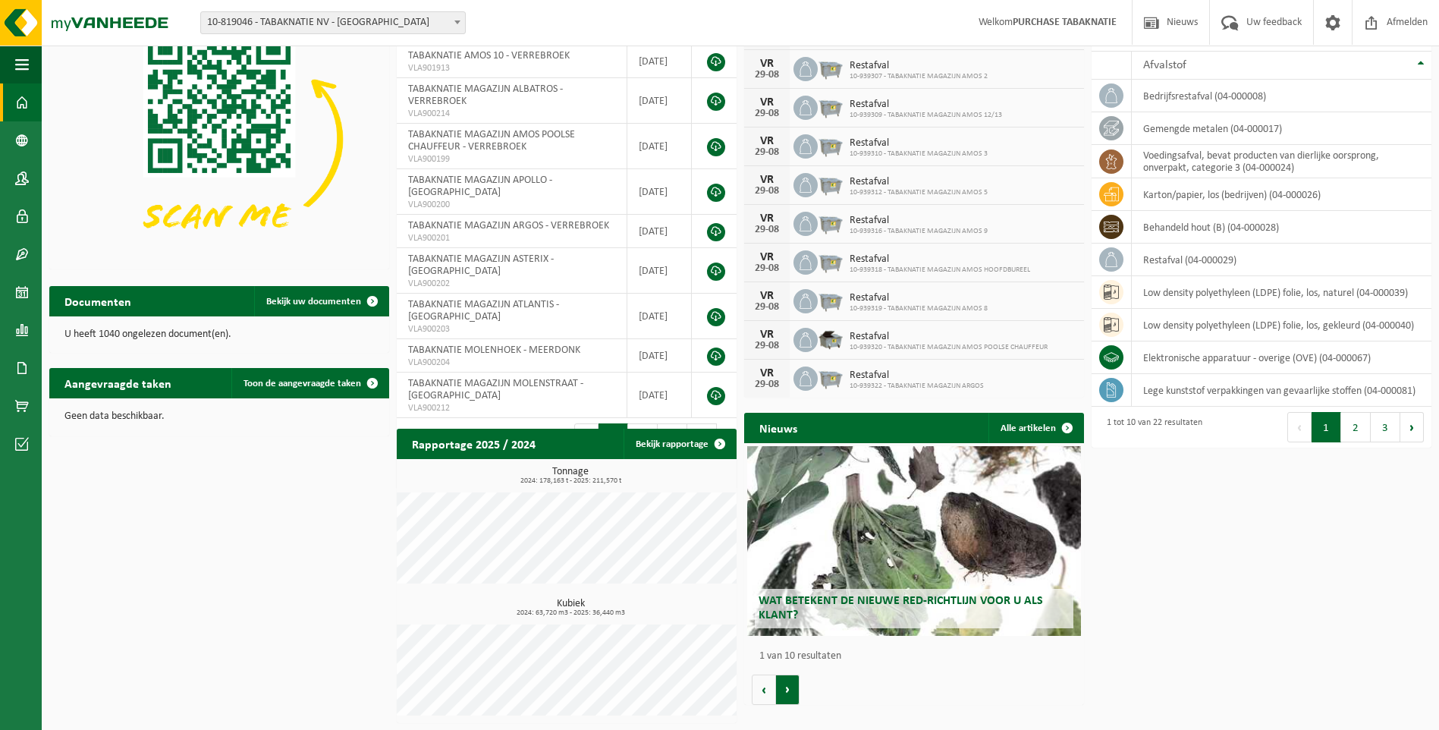
click at [790, 689] on button "Volgende" at bounding box center [788, 689] width 24 height 30
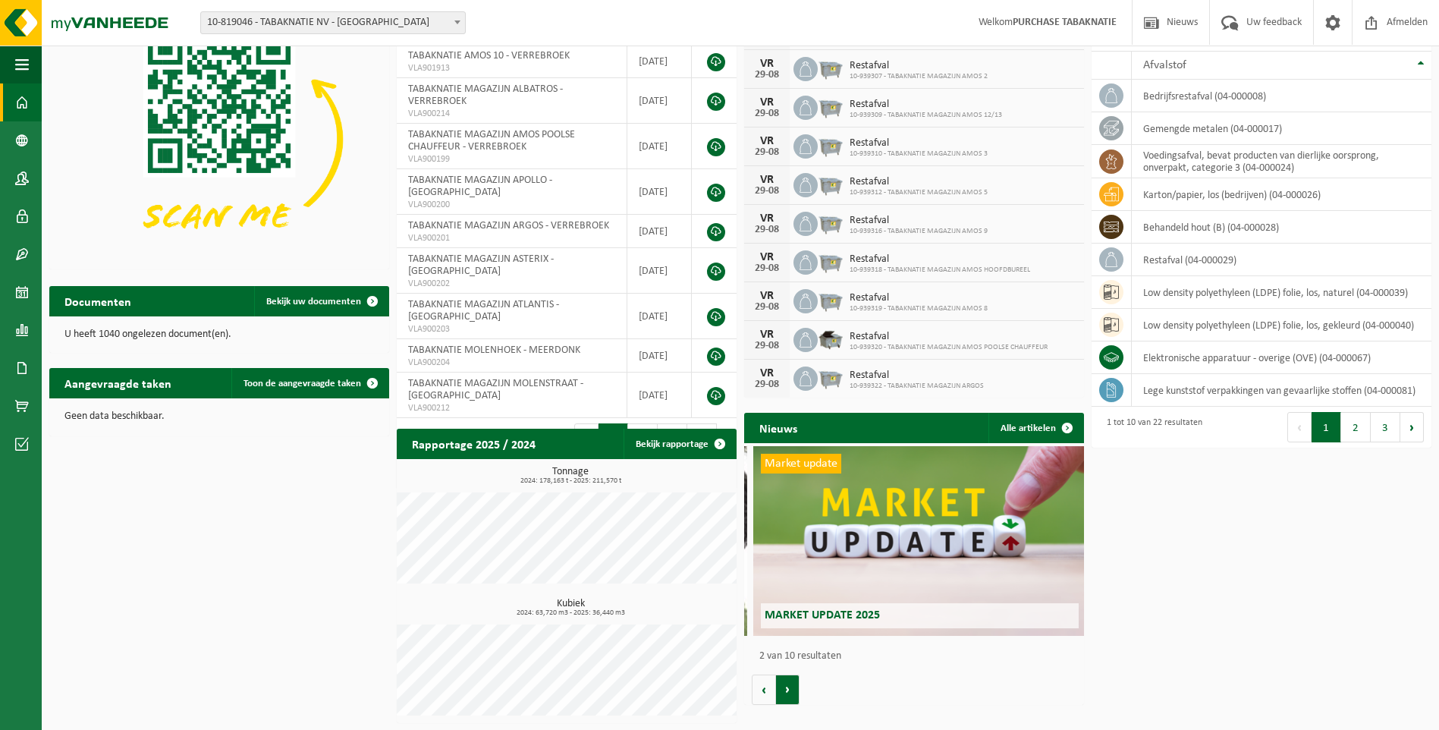
scroll to position [0, 340]
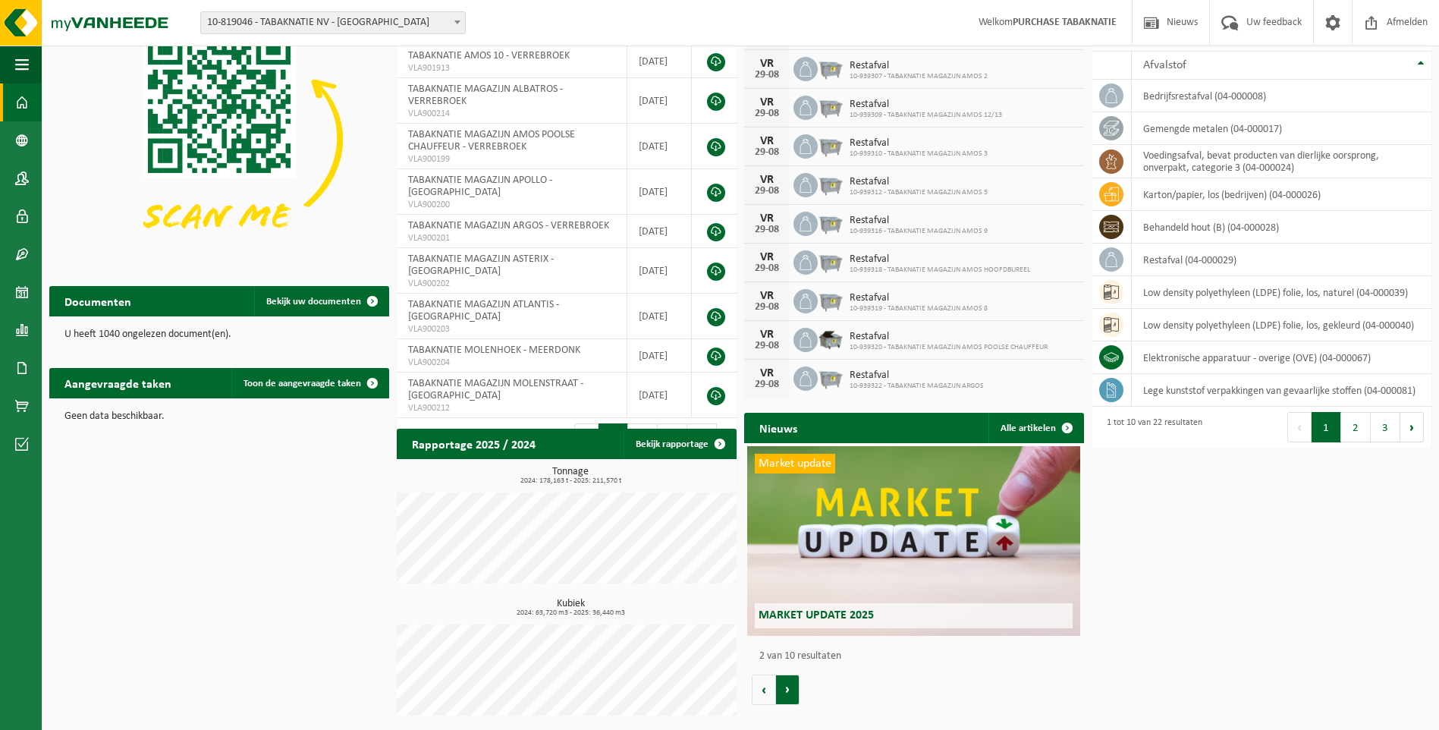
click at [790, 689] on button "Volgende" at bounding box center [788, 689] width 24 height 30
click at [790, 692] on button "Volgende" at bounding box center [788, 689] width 24 height 30
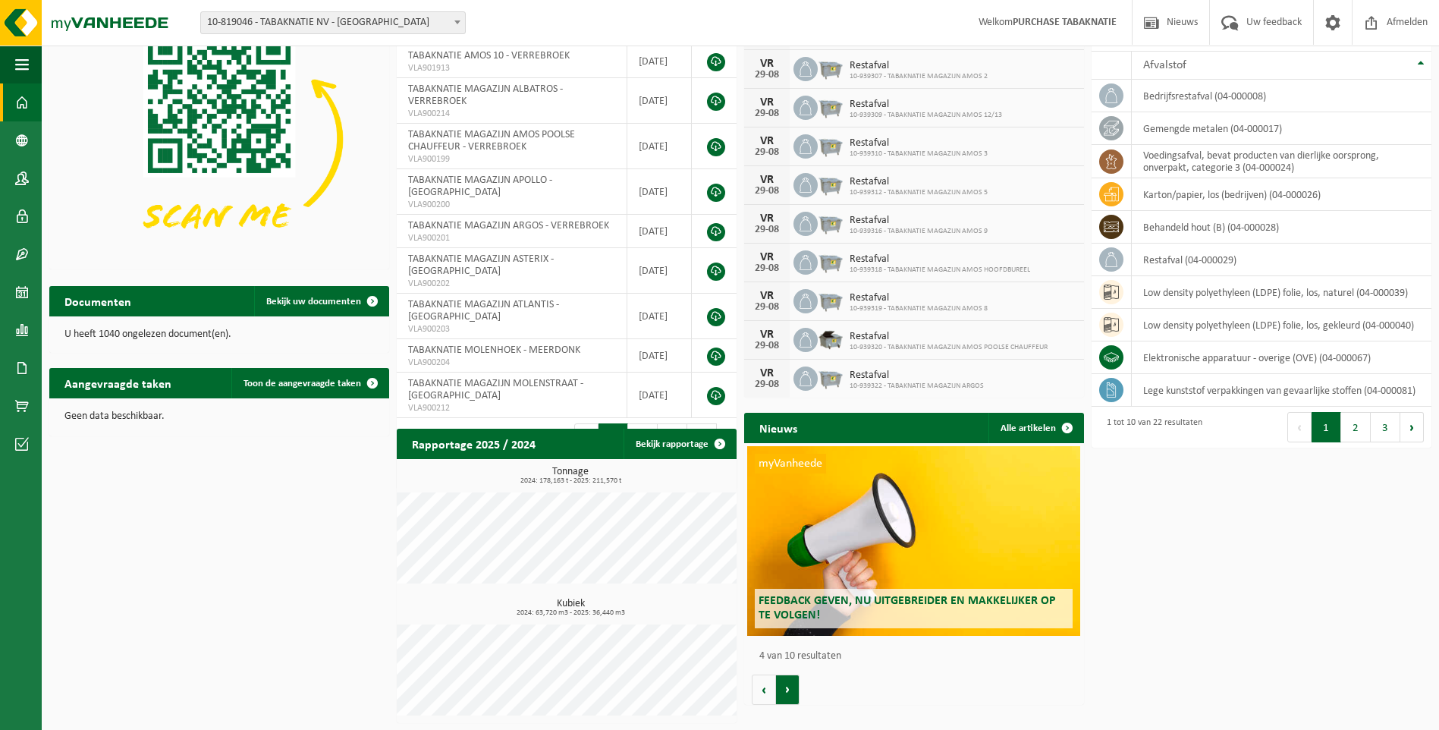
scroll to position [0, 1019]
click at [790, 693] on button "Volgende" at bounding box center [788, 689] width 24 height 30
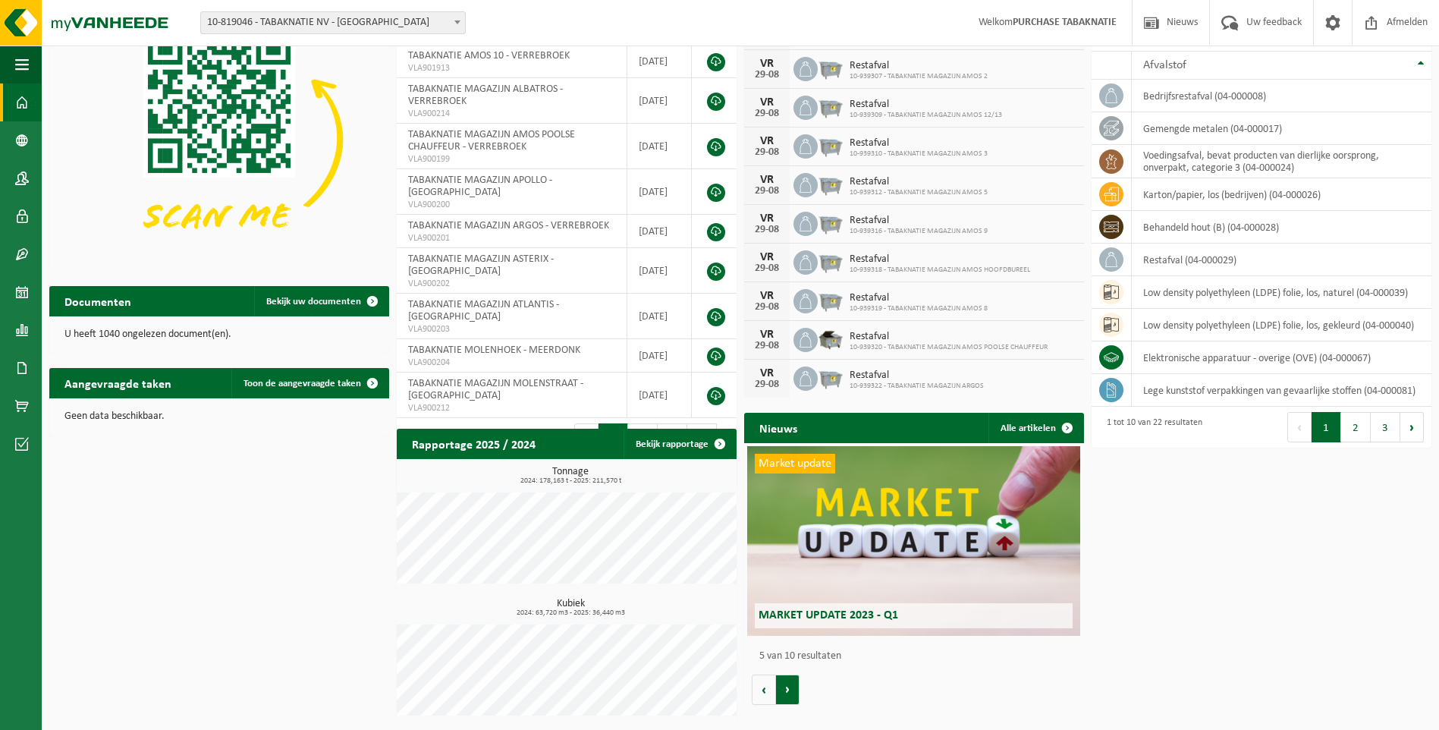
click at [790, 693] on button "Volgende" at bounding box center [788, 689] width 24 height 30
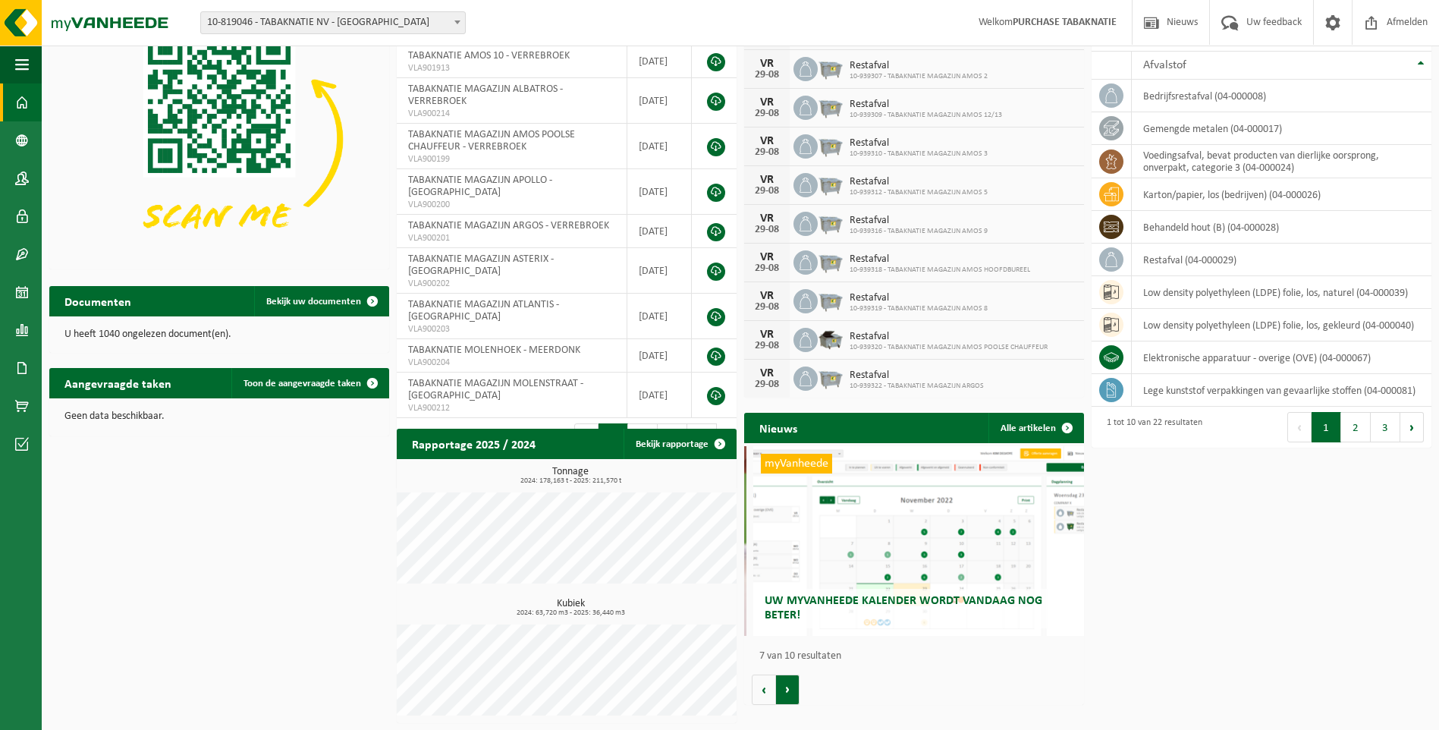
scroll to position [0, 2039]
click at [790, 693] on button "Volgende" at bounding box center [788, 689] width 24 height 30
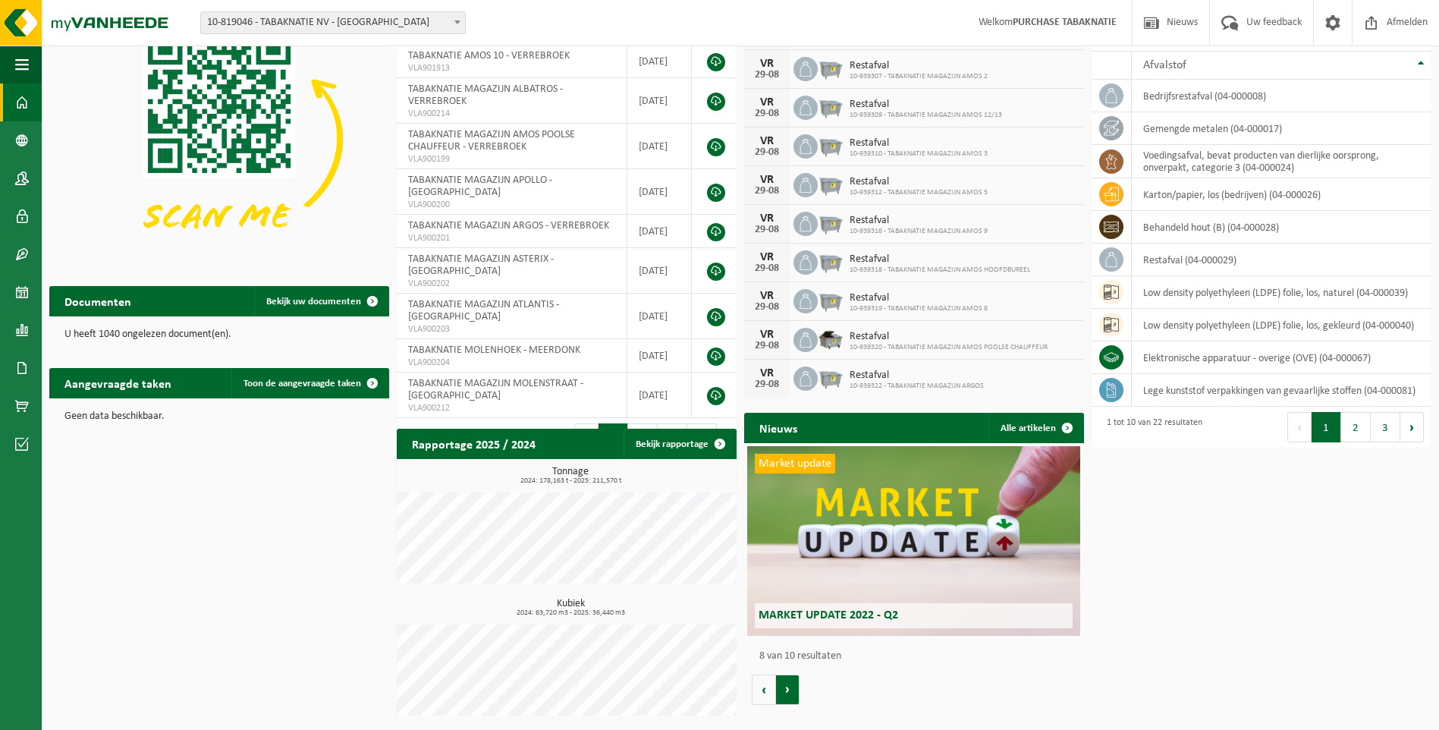
scroll to position [0, 2379]
click at [790, 693] on button "Volgende" at bounding box center [788, 689] width 24 height 30
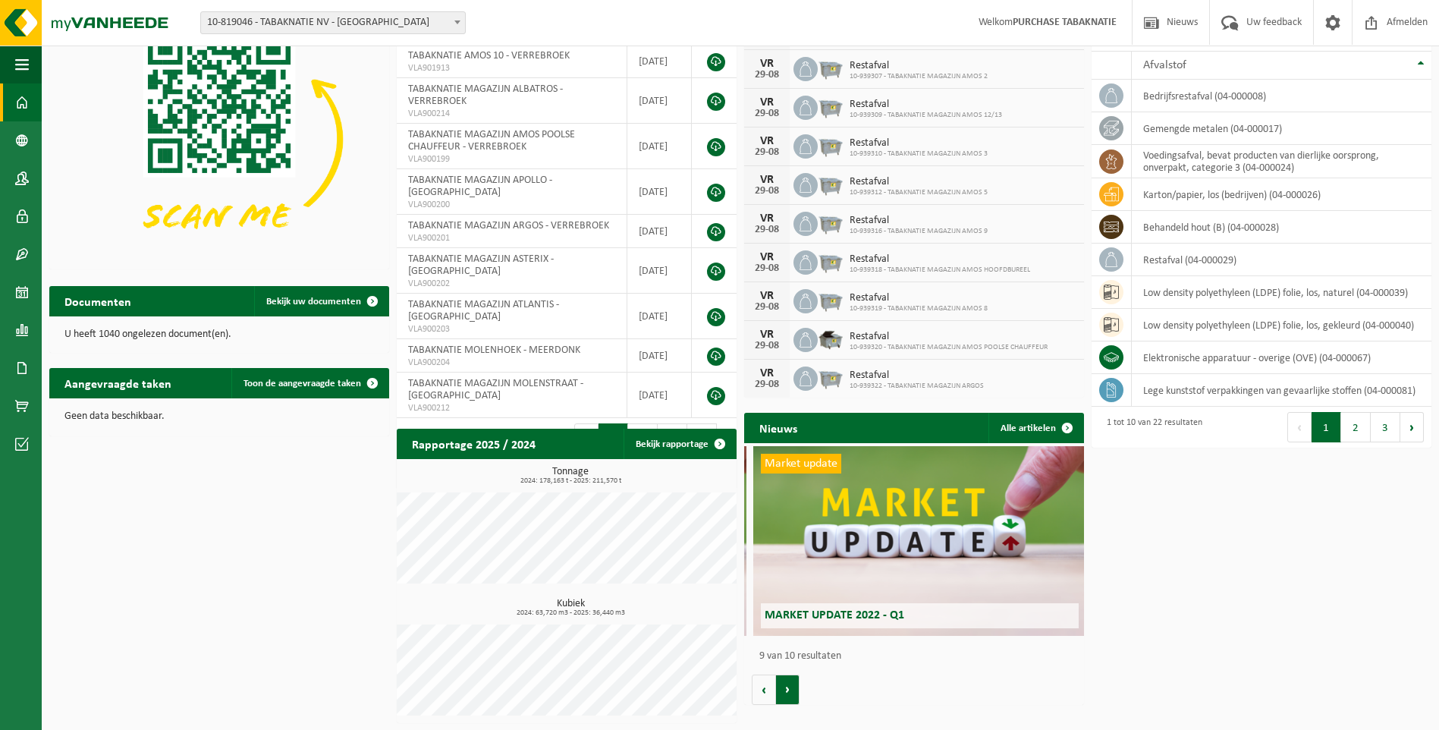
scroll to position [0, 2718]
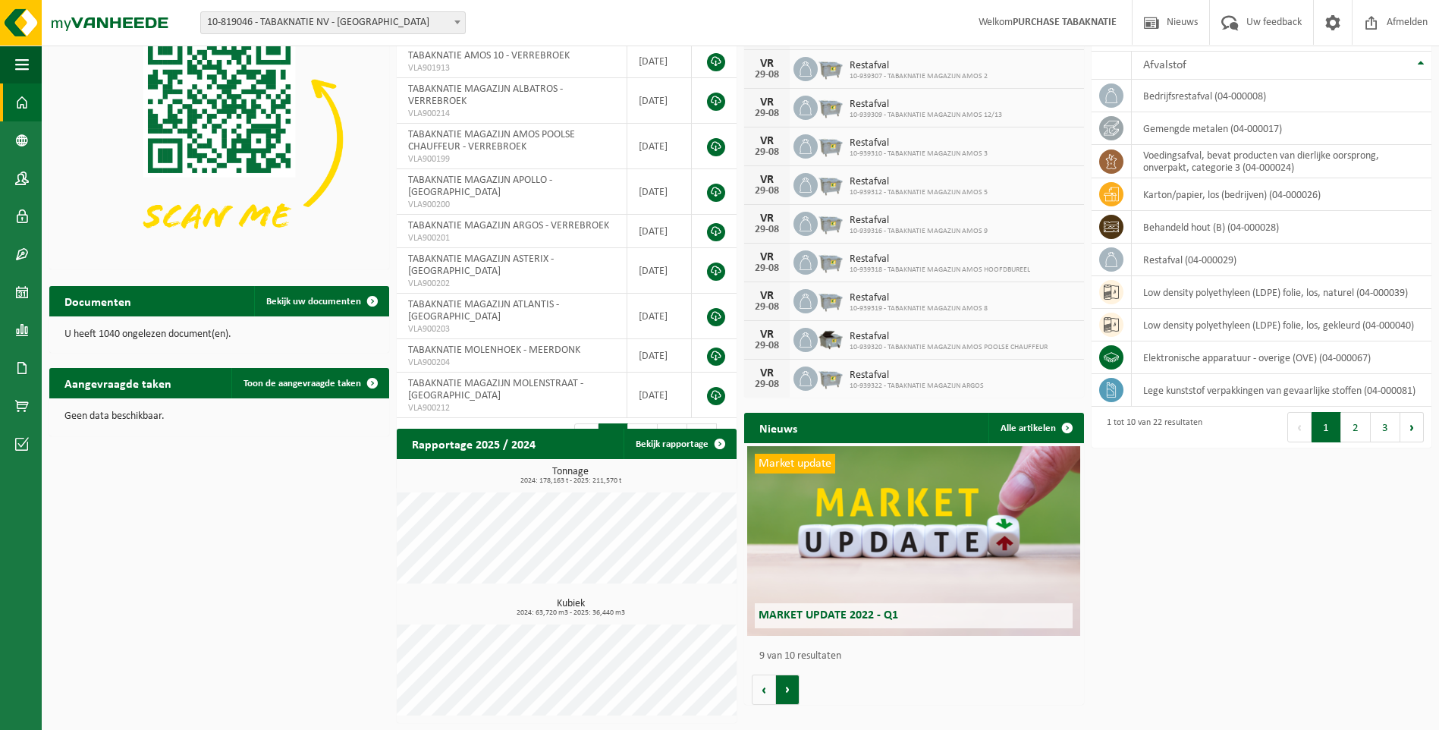
click at [790, 693] on button "Volgende" at bounding box center [788, 689] width 24 height 30
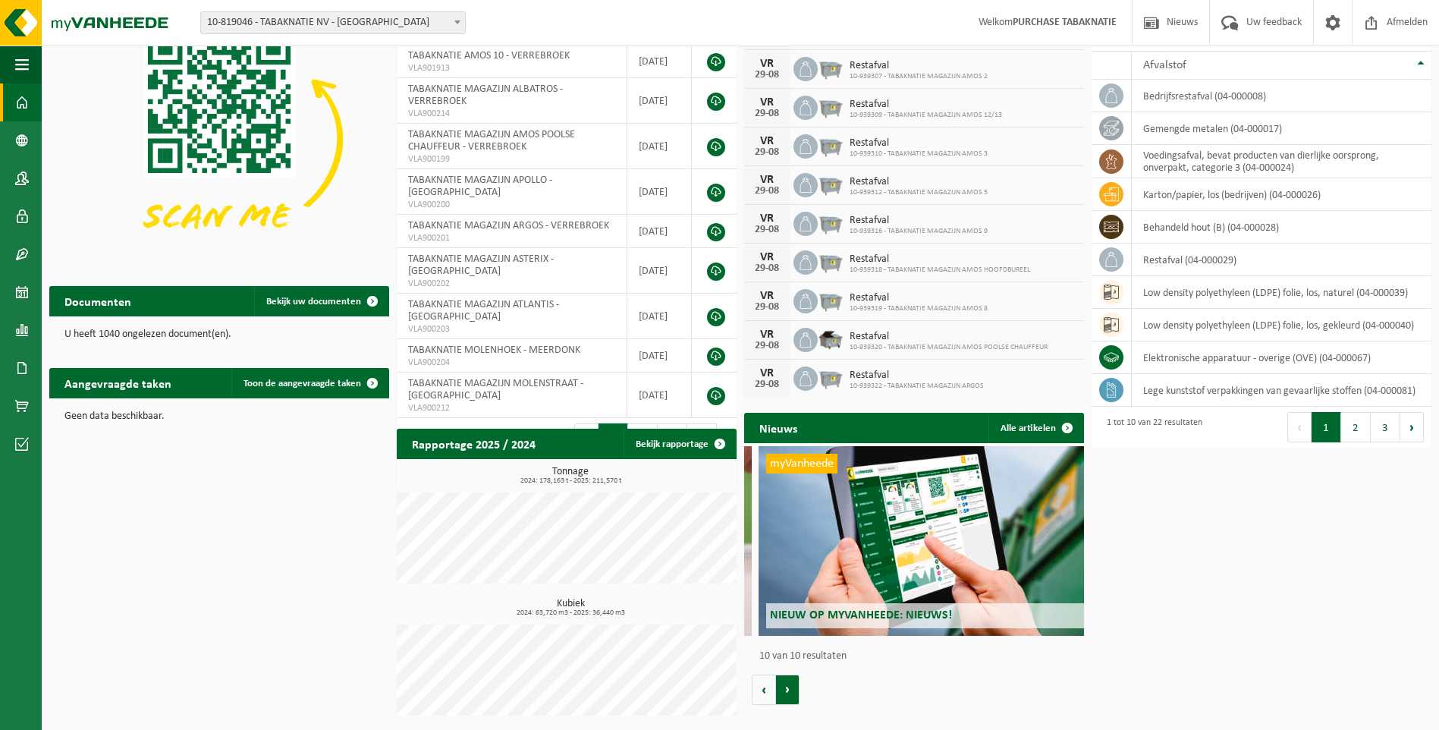
scroll to position [0, 3058]
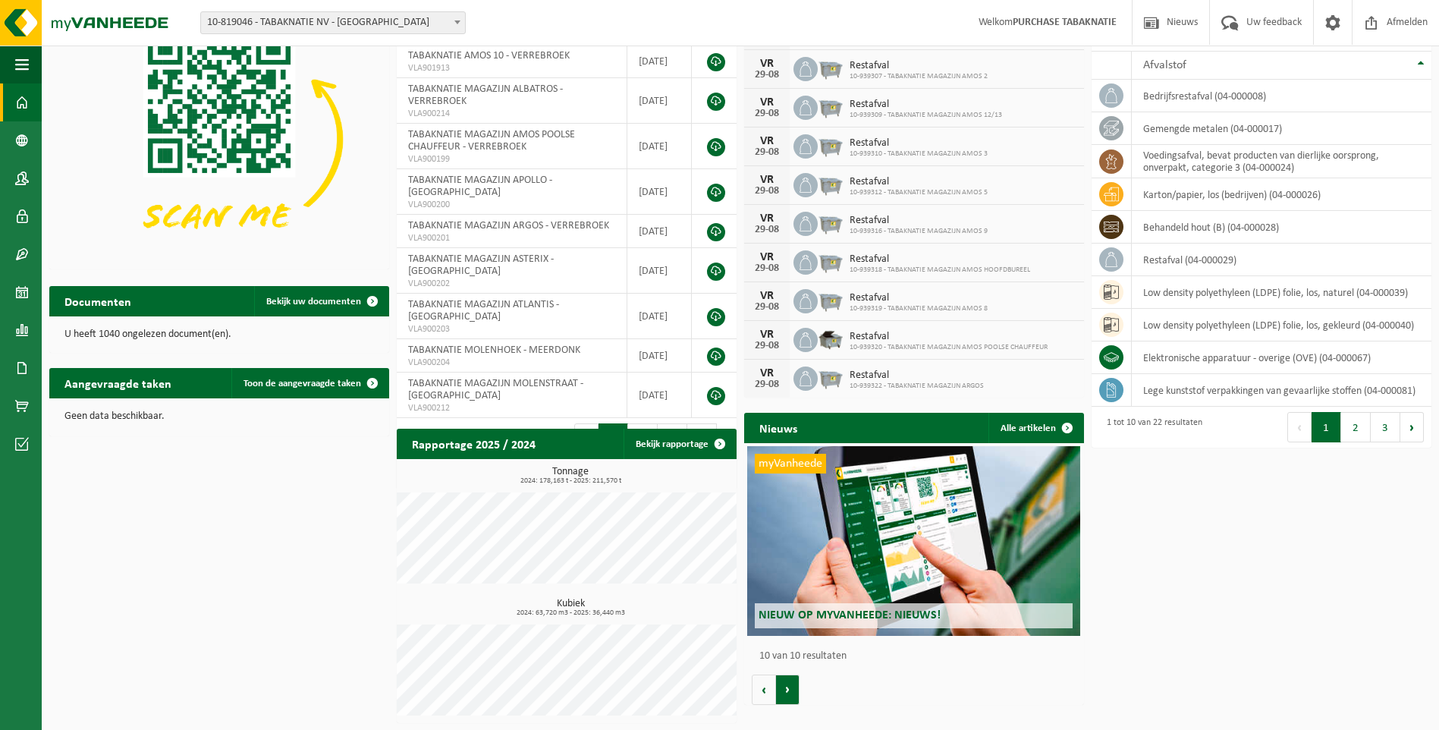
click at [790, 693] on button "Volgende" at bounding box center [788, 689] width 24 height 30
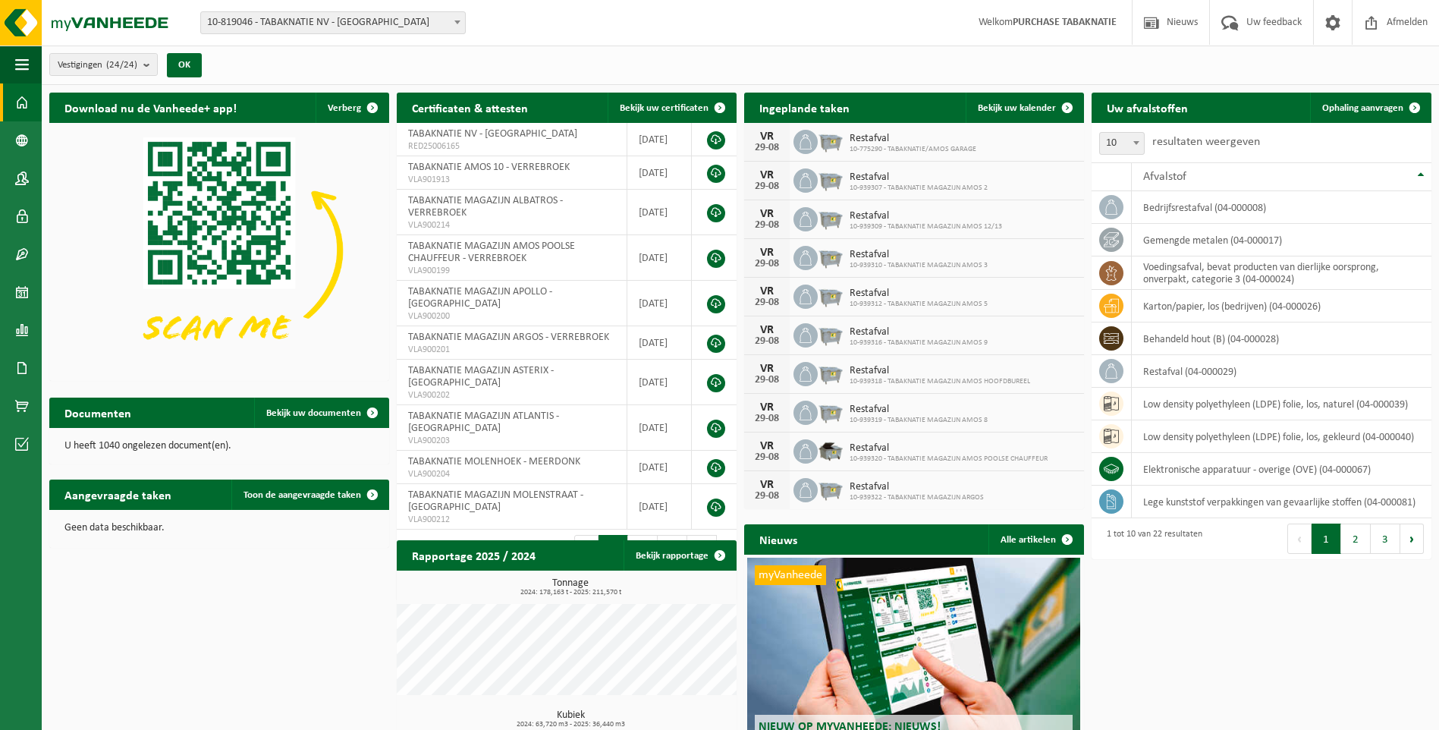
scroll to position [76, 0]
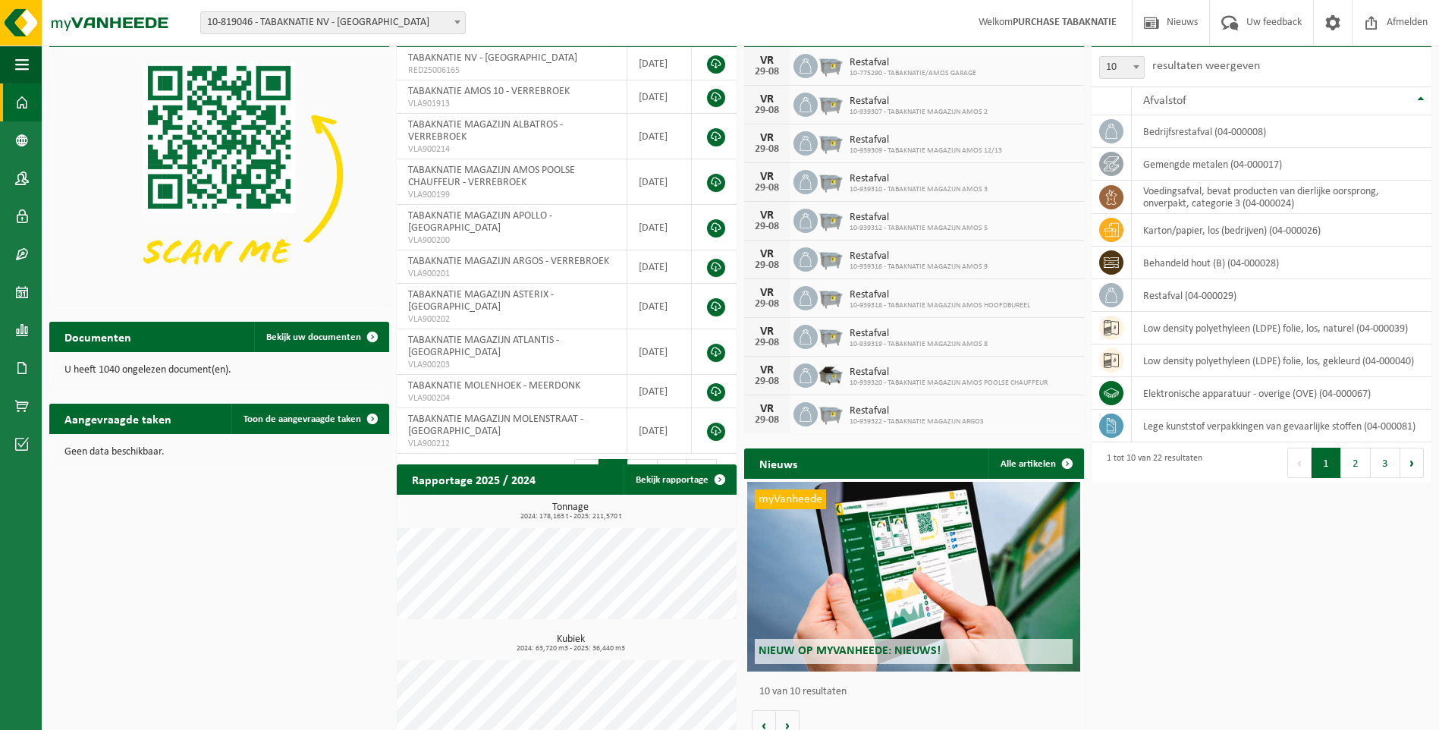
click at [1353, 465] on button "2" at bounding box center [1356, 462] width 30 height 30
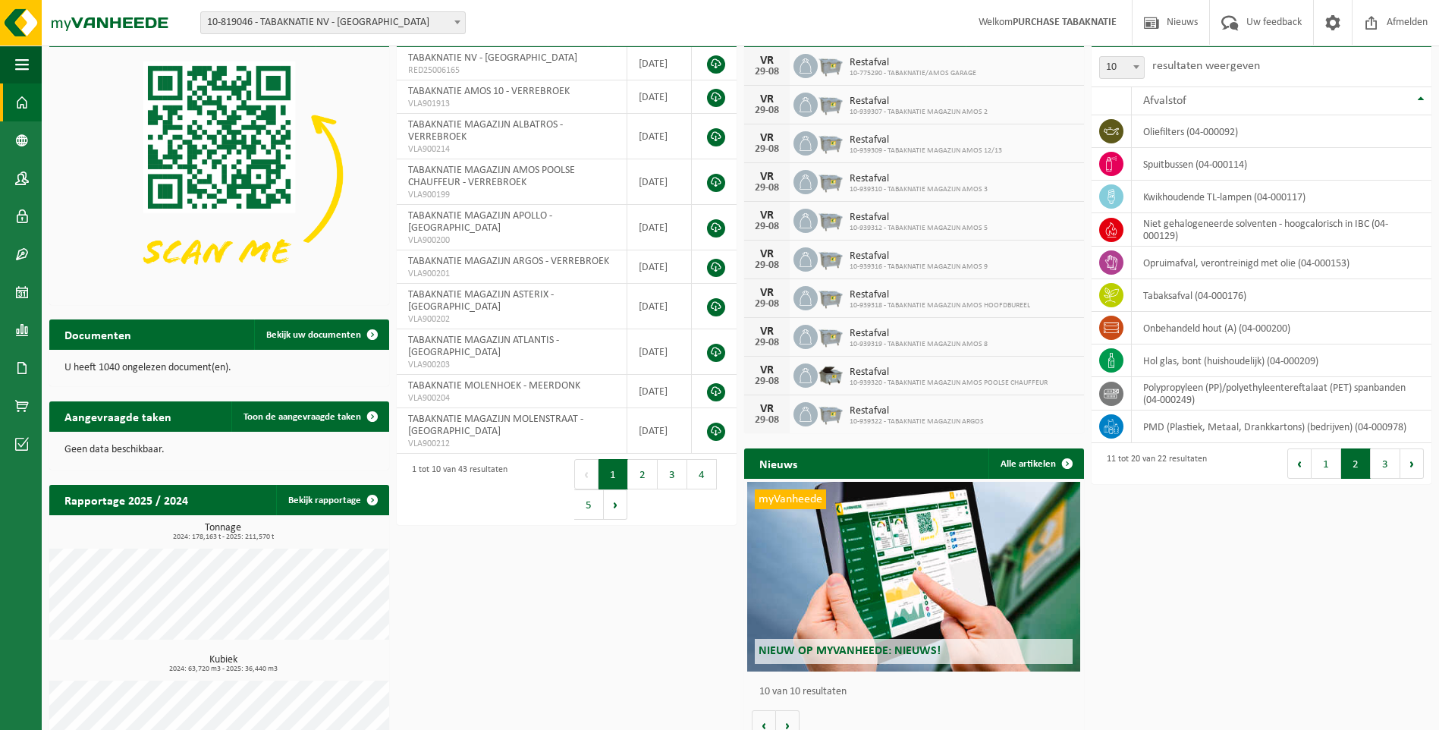
scroll to position [0, 0]
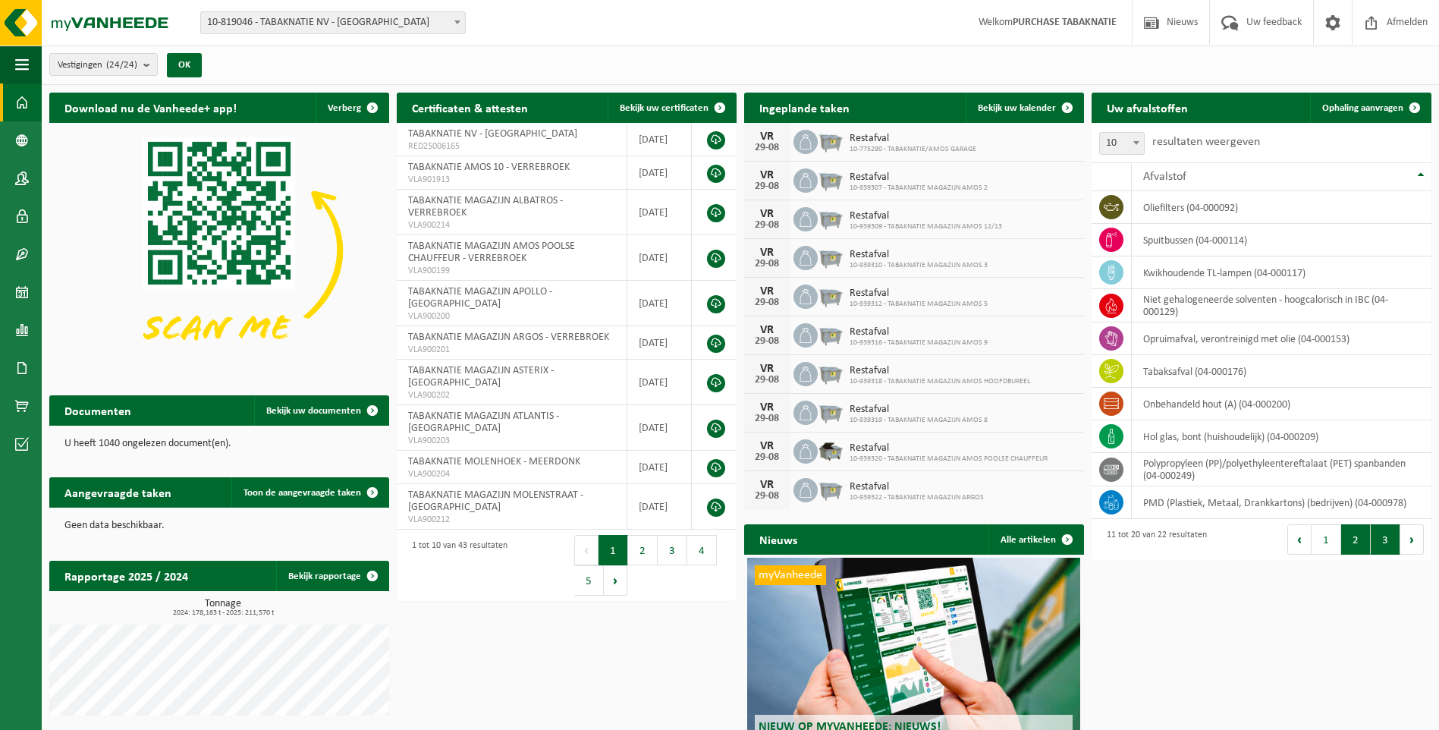
click at [1390, 538] on button "3" at bounding box center [1386, 539] width 30 height 30
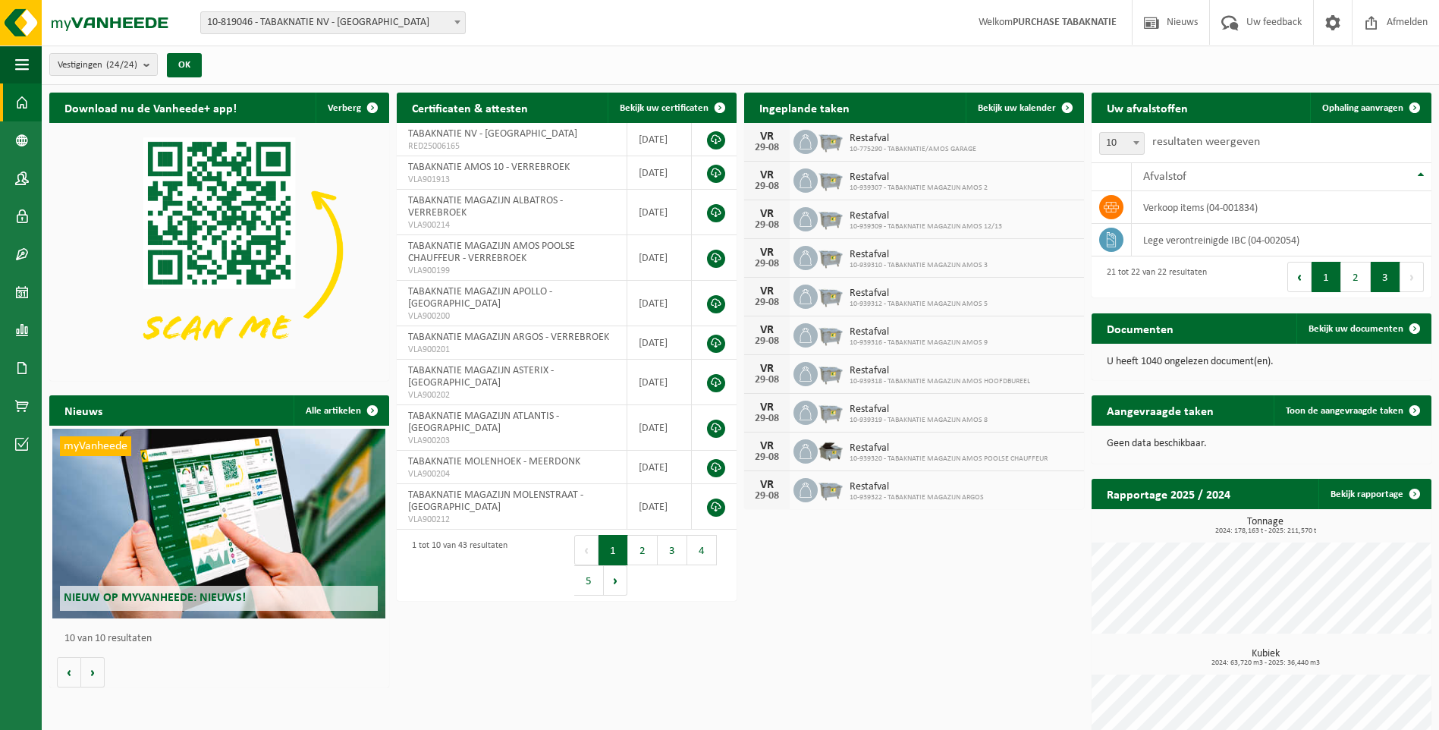
click at [1320, 275] on button "1" at bounding box center [1326, 277] width 30 height 30
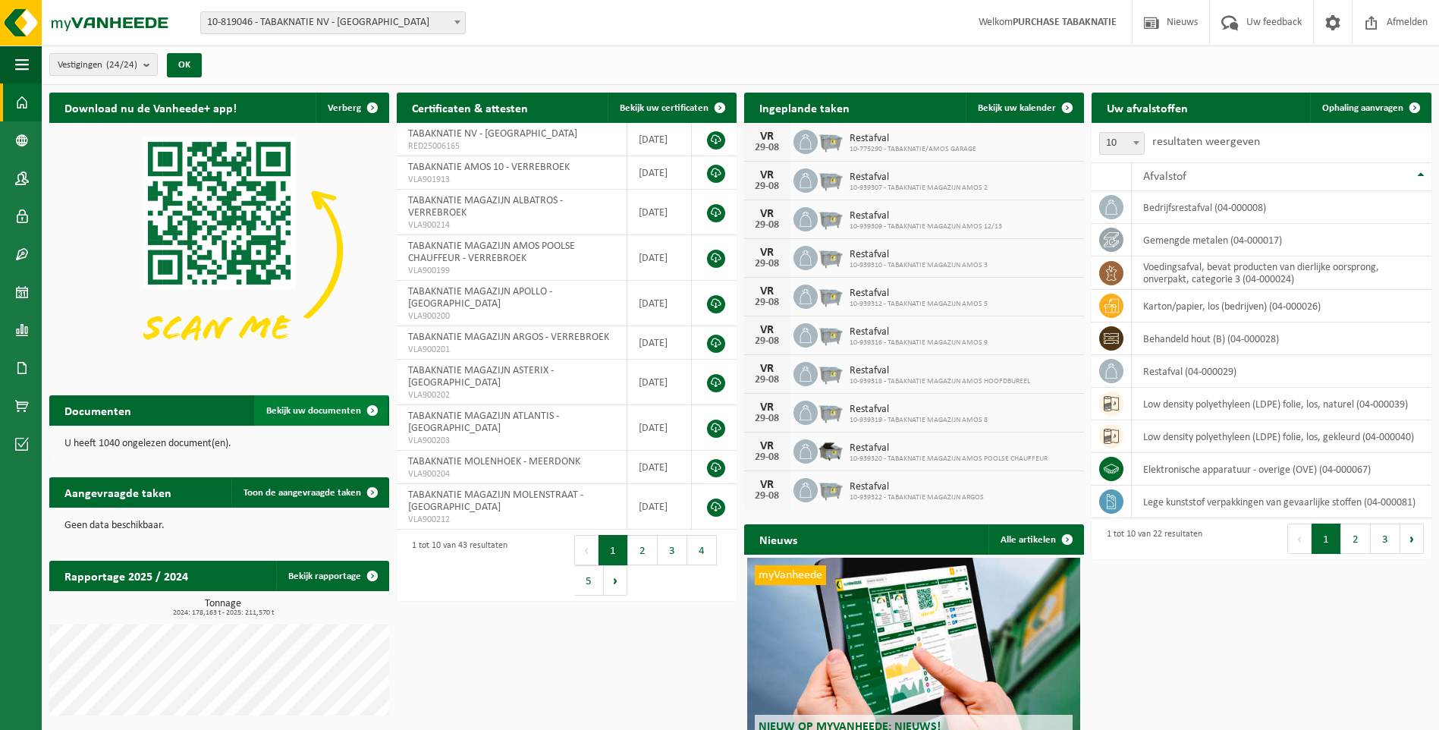
click at [328, 409] on span "Bekijk uw documenten" at bounding box center [313, 411] width 95 height 10
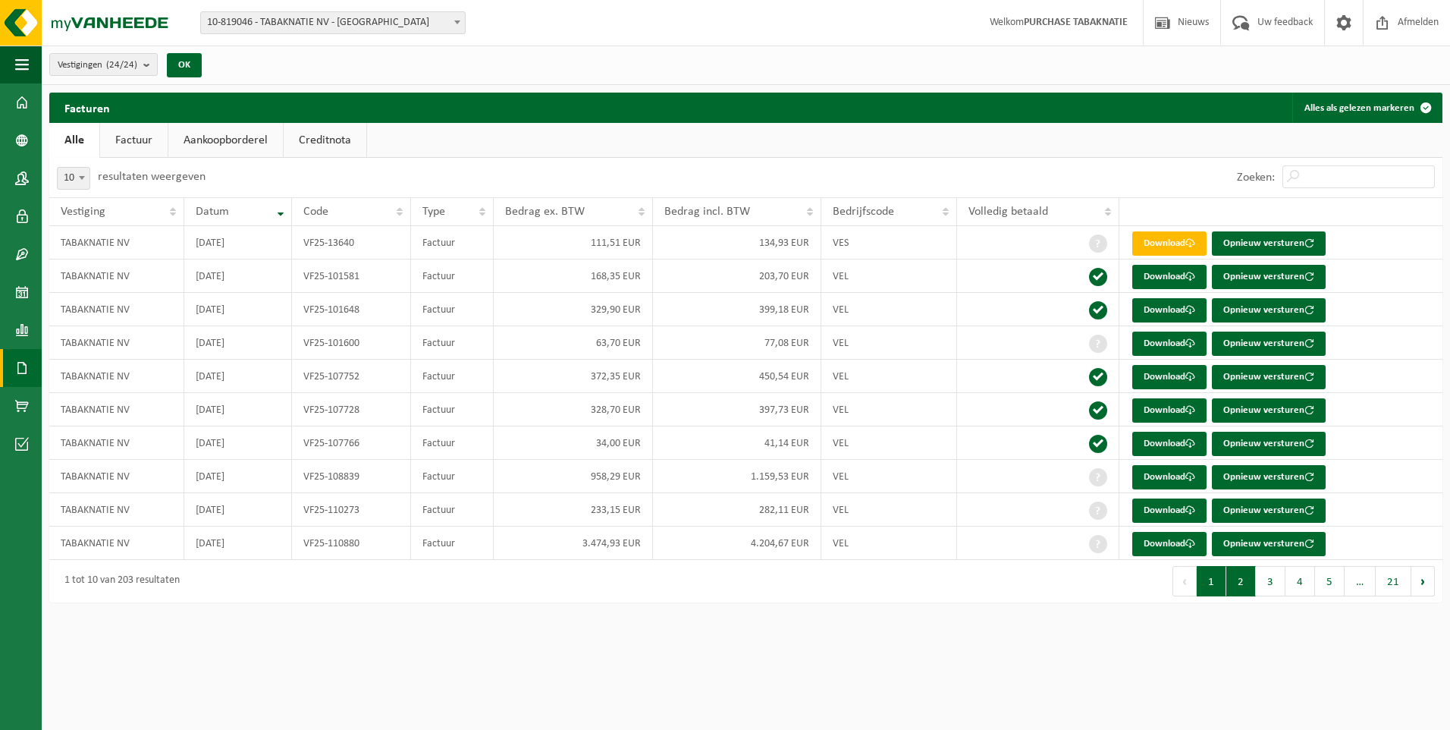
click at [1245, 582] on button "2" at bounding box center [1241, 581] width 30 height 30
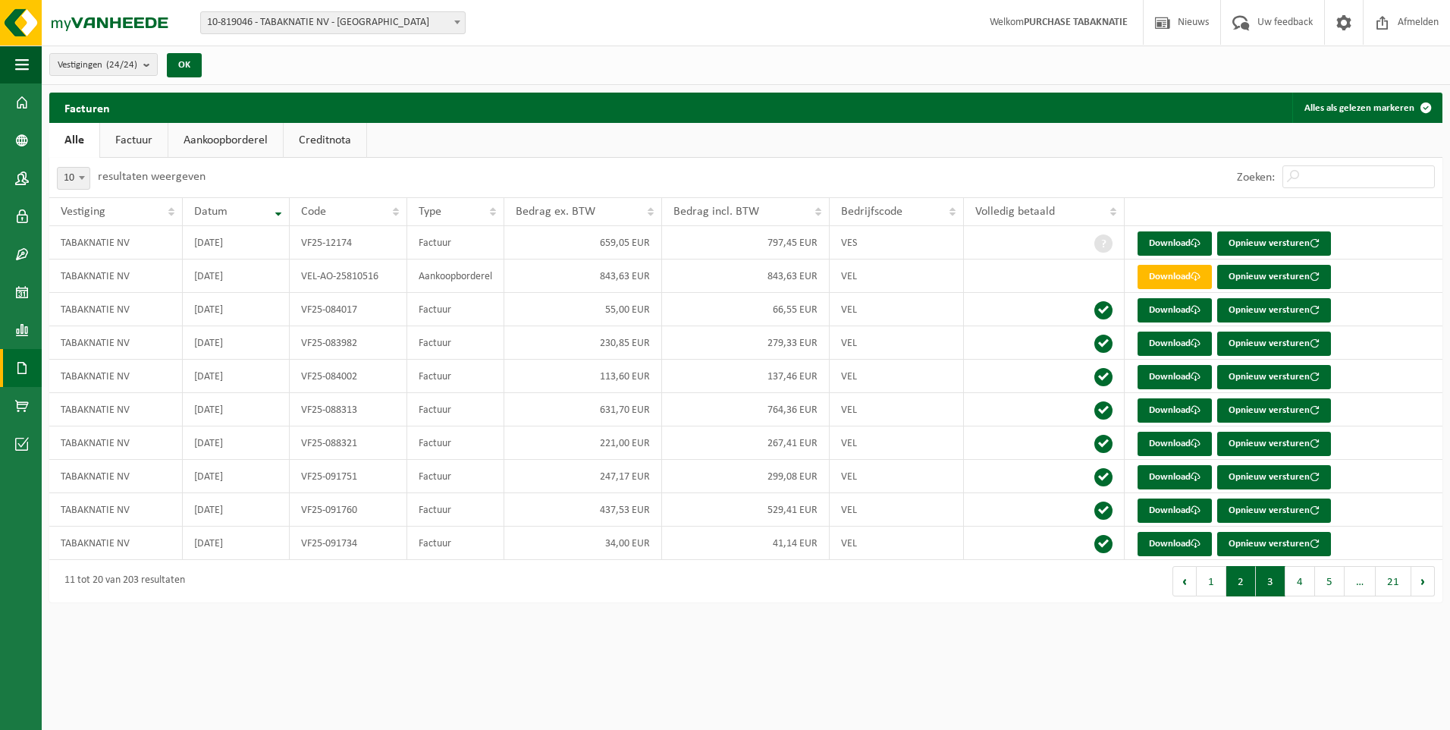
click at [1270, 579] on button "3" at bounding box center [1271, 581] width 30 height 30
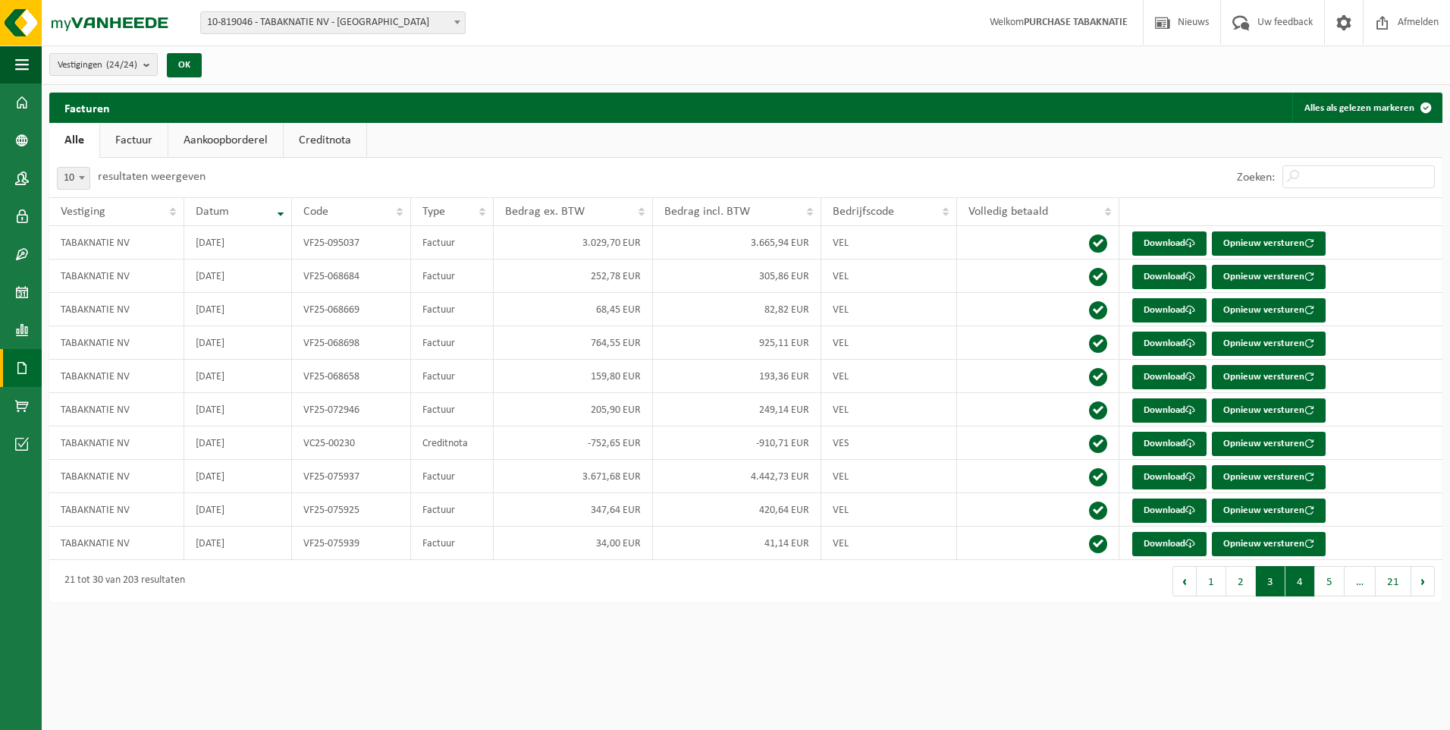
click at [1300, 583] on button "4" at bounding box center [1301, 581] width 30 height 30
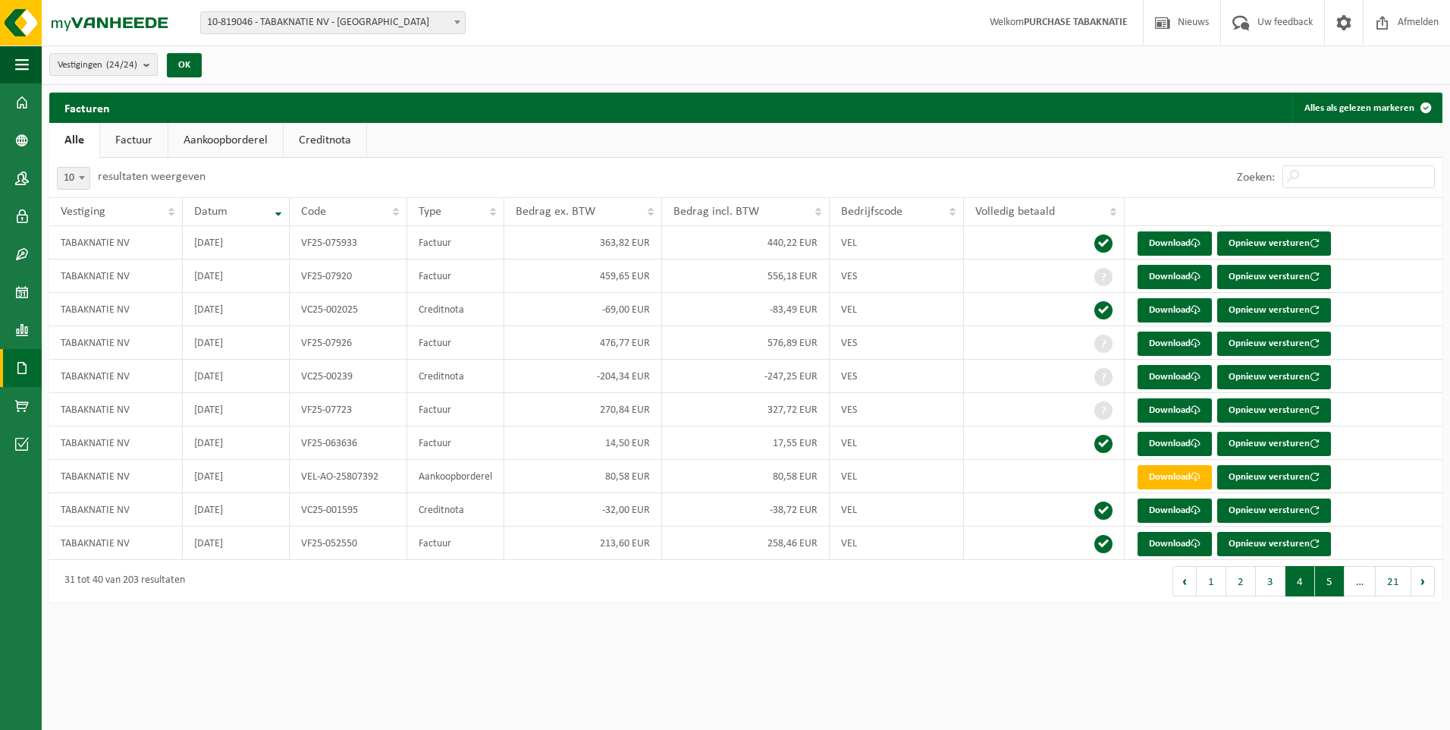
click at [1323, 579] on button "5" at bounding box center [1330, 581] width 30 height 30
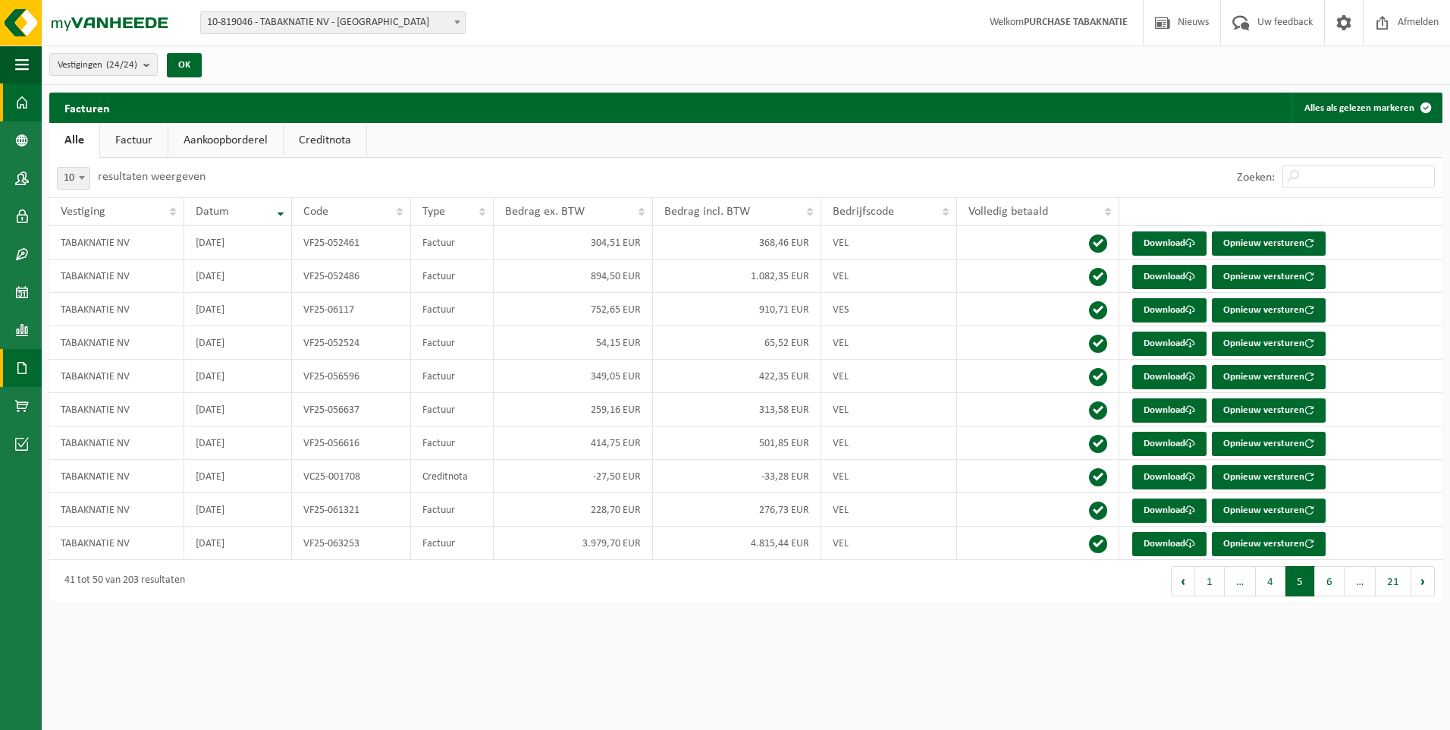
click at [27, 108] on span at bounding box center [22, 102] width 14 height 38
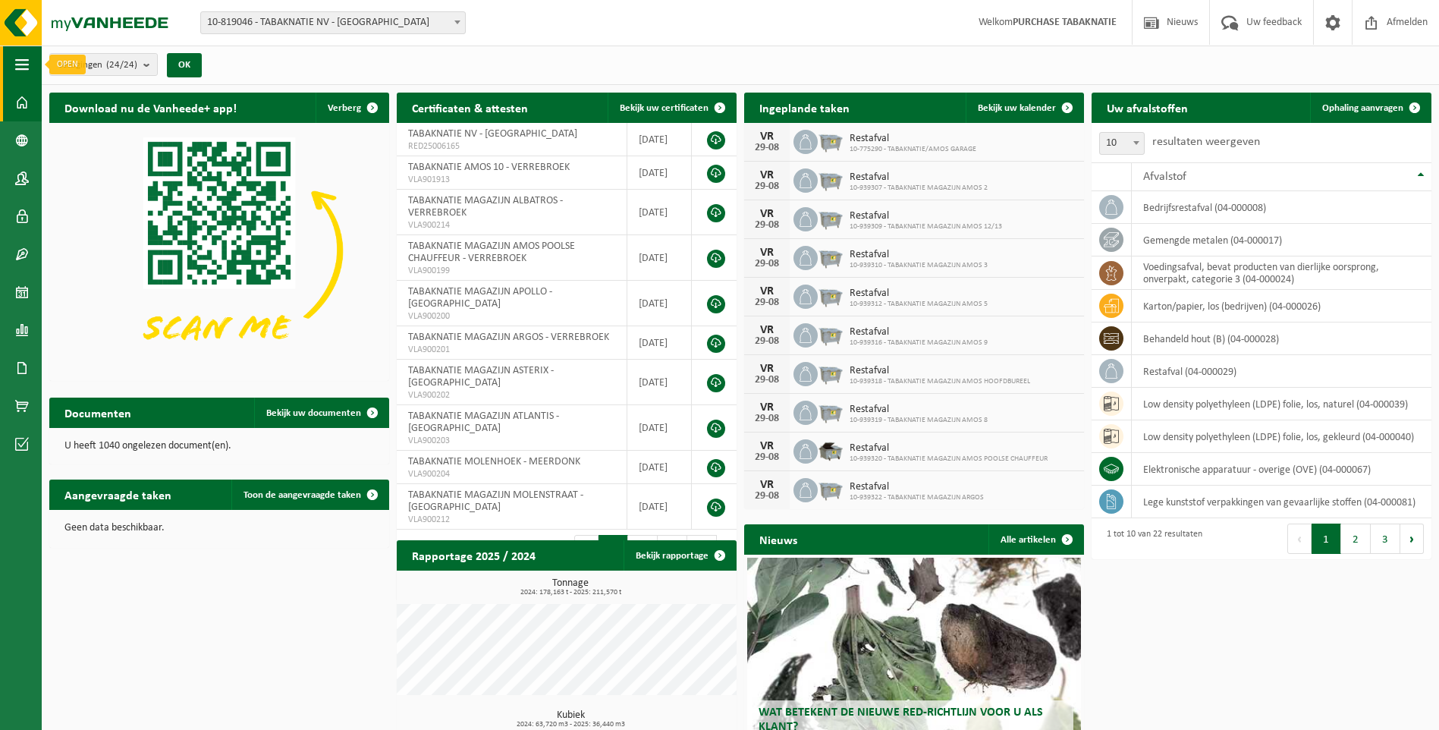
click at [18, 63] on span "button" at bounding box center [22, 65] width 14 height 38
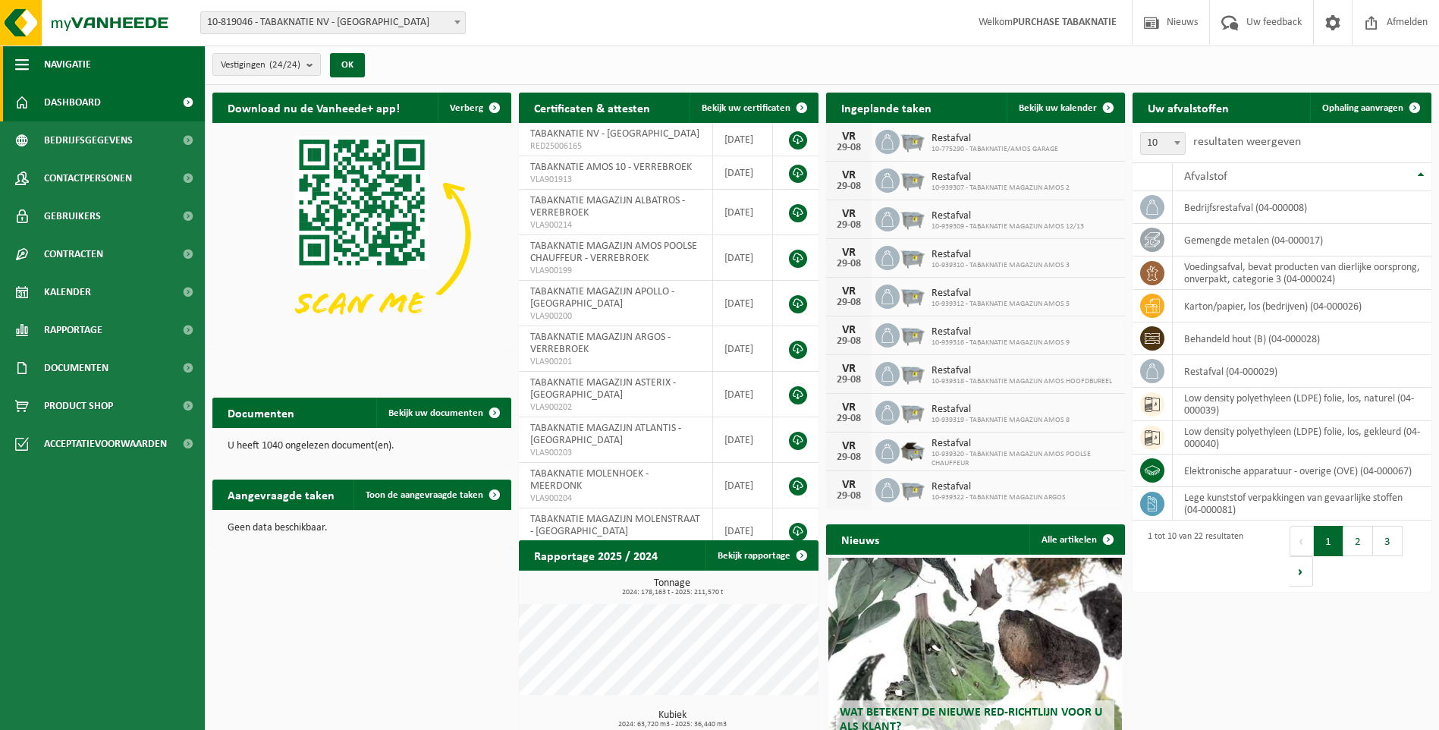
click at [18, 62] on span "button" at bounding box center [22, 65] width 14 height 38
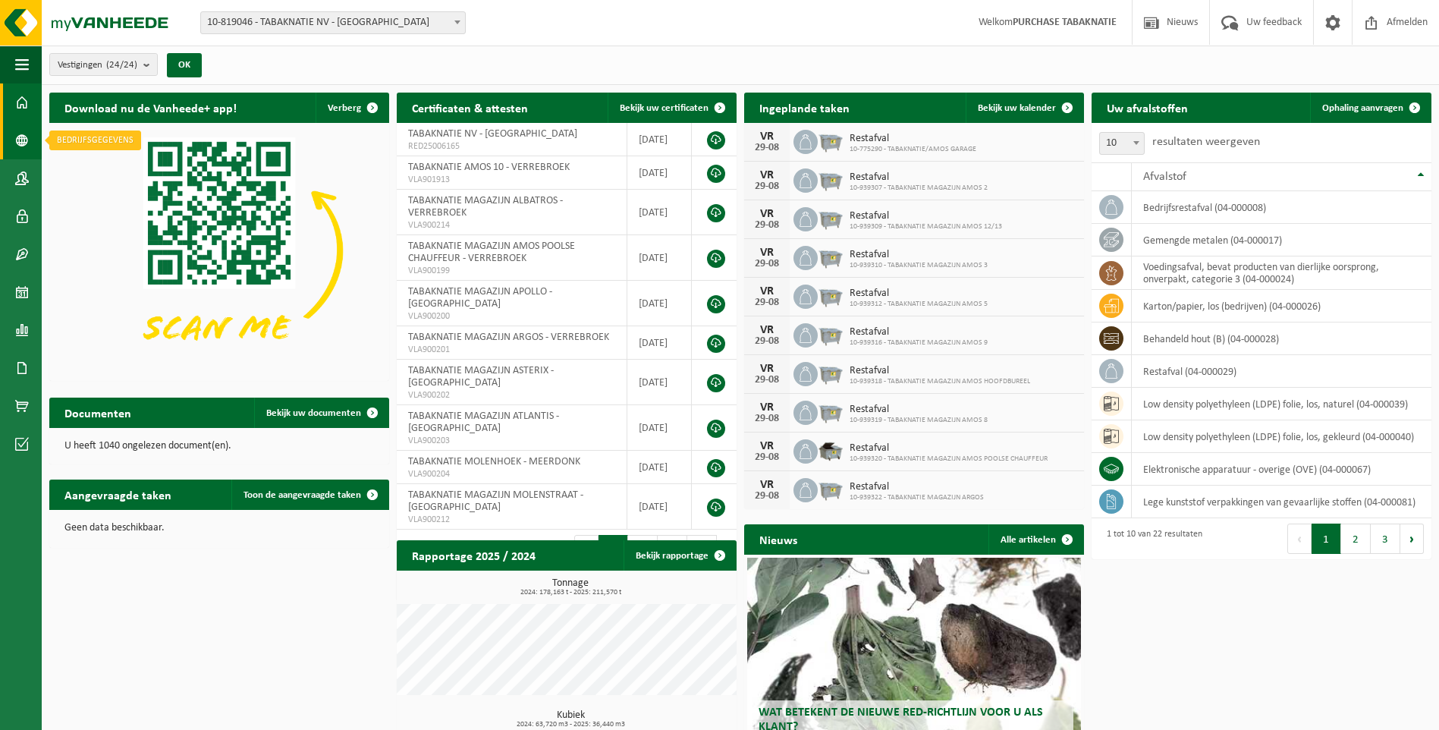
click at [19, 138] on span at bounding box center [22, 140] width 14 height 38
click at [16, 407] on span at bounding box center [22, 406] width 14 height 38
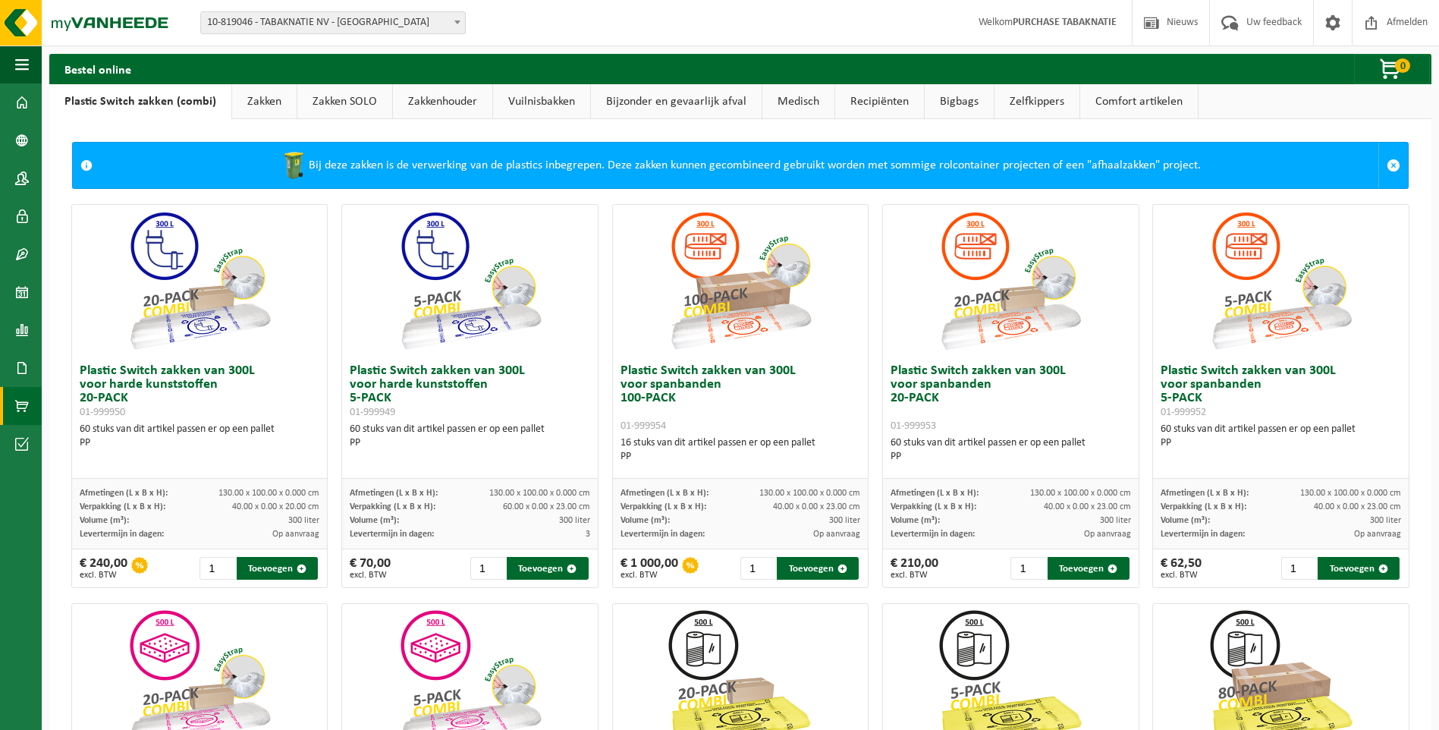
click at [1127, 99] on link "Comfort artikelen" at bounding box center [1139, 101] width 118 height 35
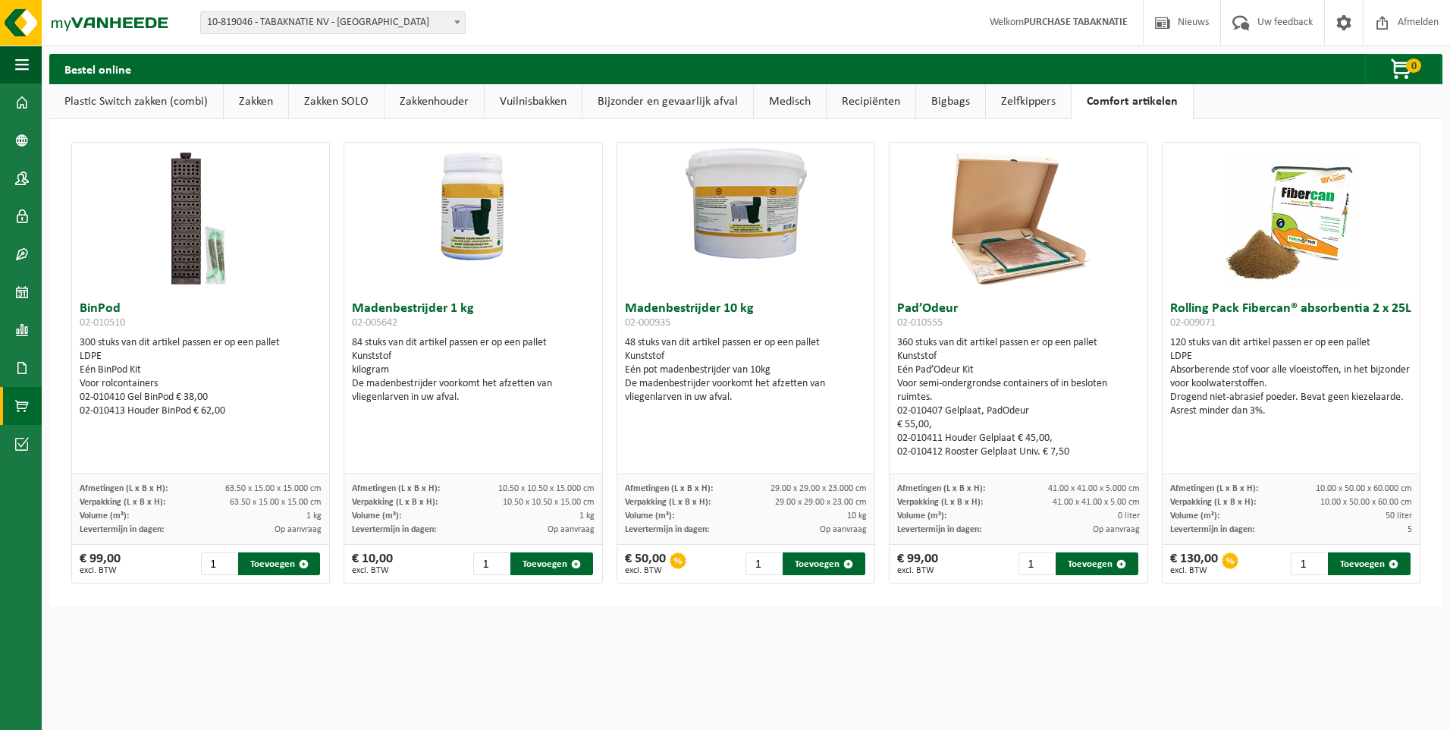
click at [1016, 109] on link "Zelfkippers" at bounding box center [1028, 101] width 85 height 35
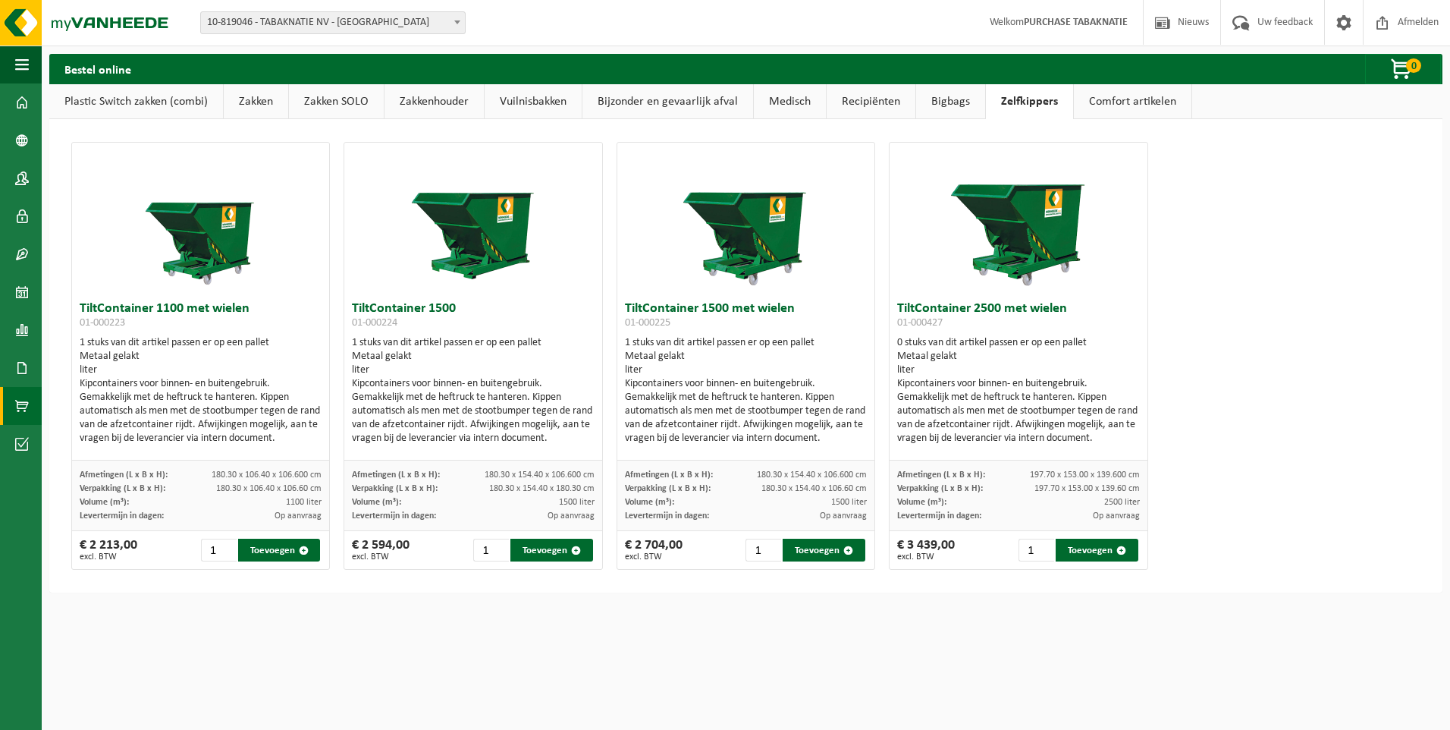
click at [950, 99] on link "Bigbags" at bounding box center [950, 101] width 69 height 35
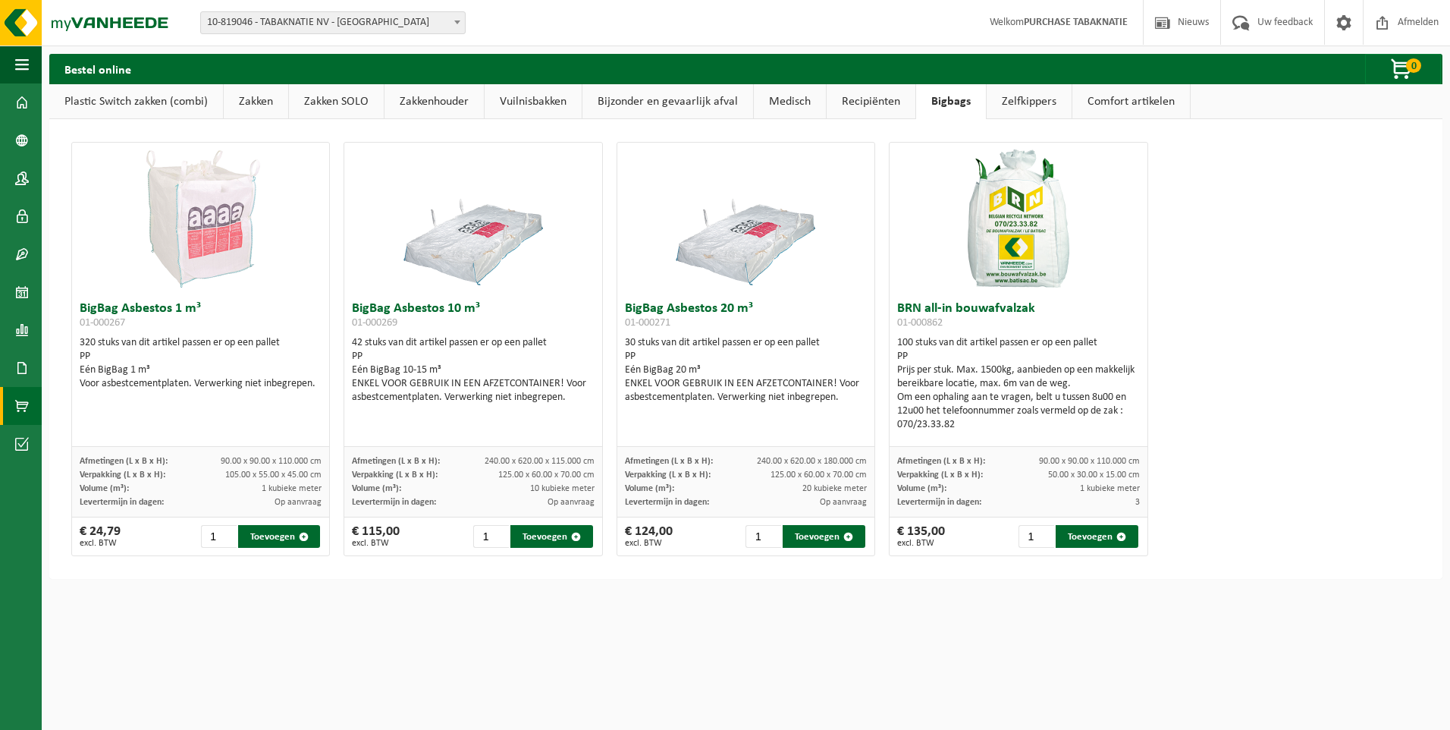
click at [856, 96] on link "Recipiënten" at bounding box center [871, 101] width 89 height 35
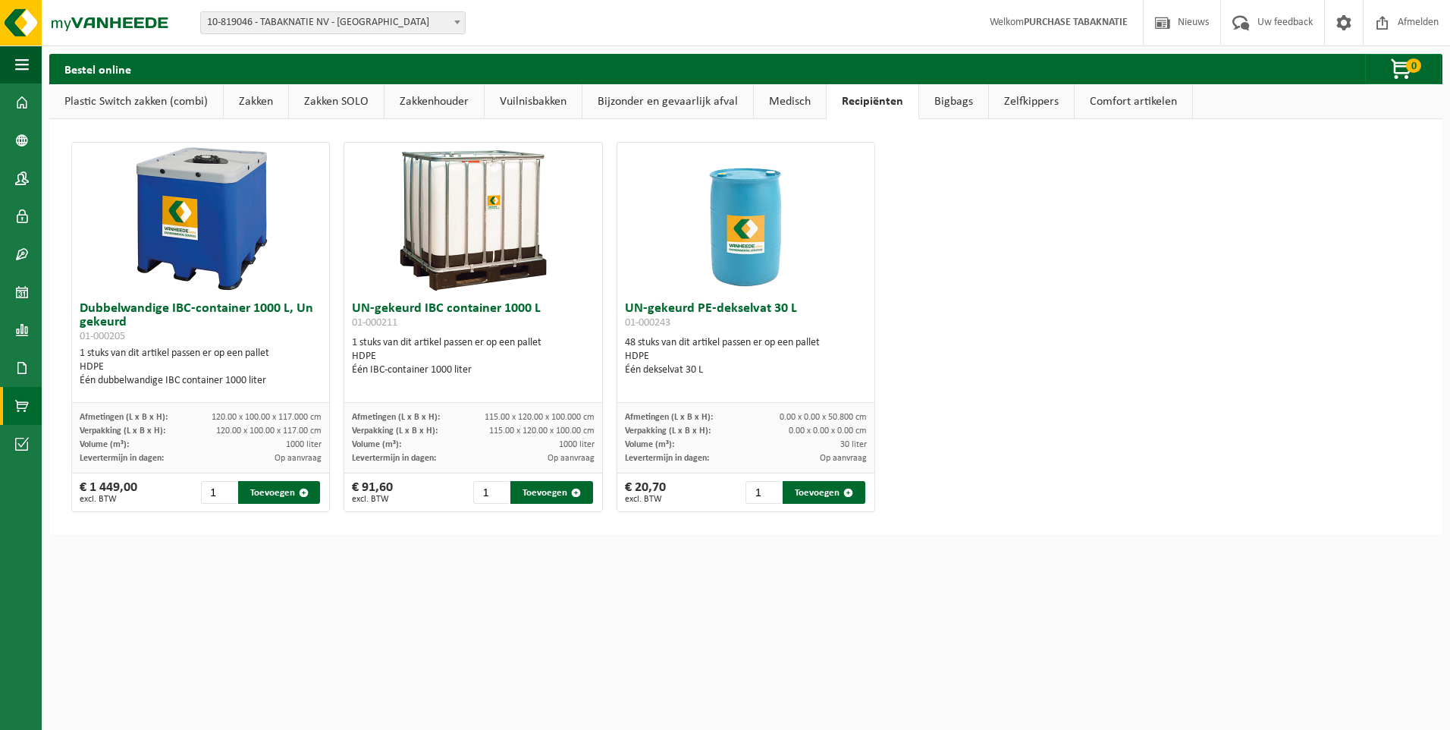
click at [784, 98] on link "Medisch" at bounding box center [790, 101] width 72 height 35
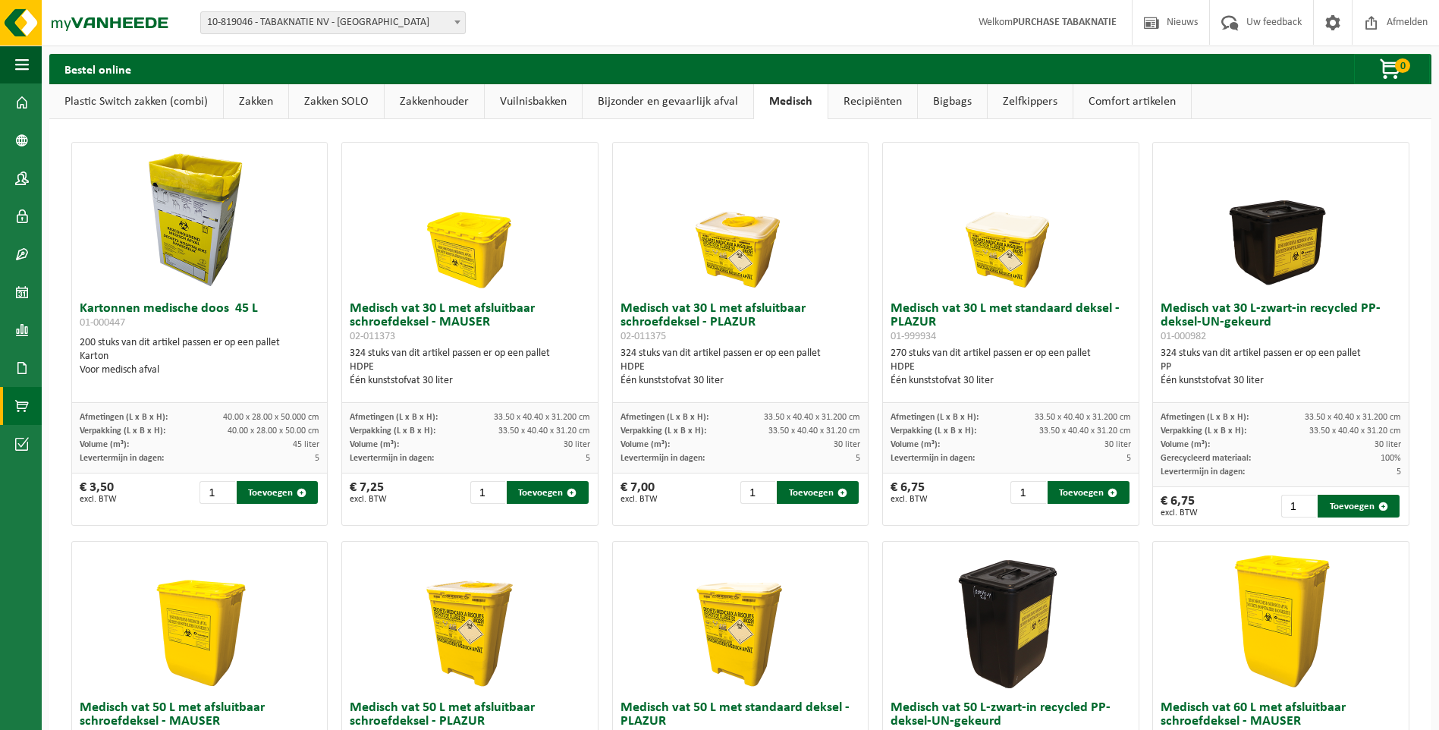
click at [664, 105] on link "Bijzonder en gevaarlijk afval" at bounding box center [668, 101] width 171 height 35
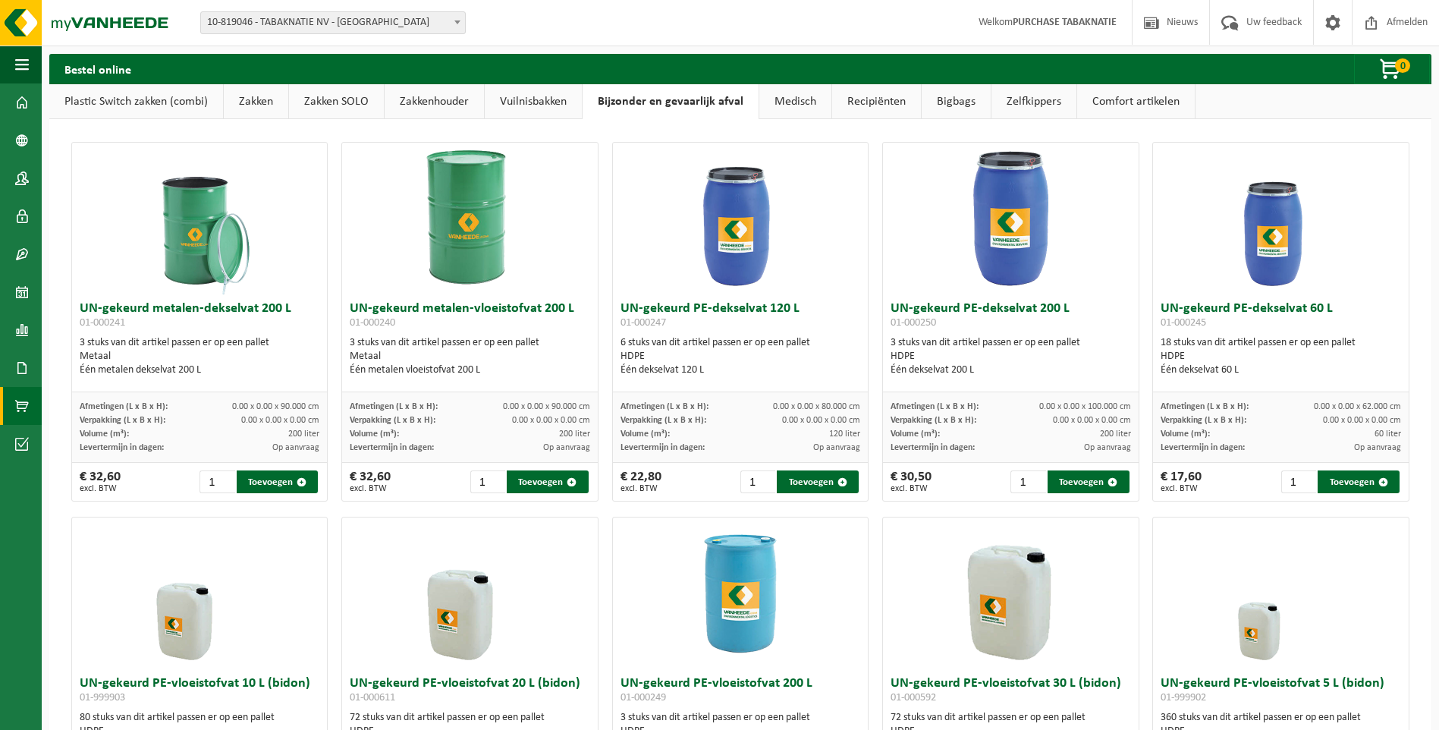
click at [519, 99] on link "Vuilnisbakken" at bounding box center [533, 101] width 97 height 35
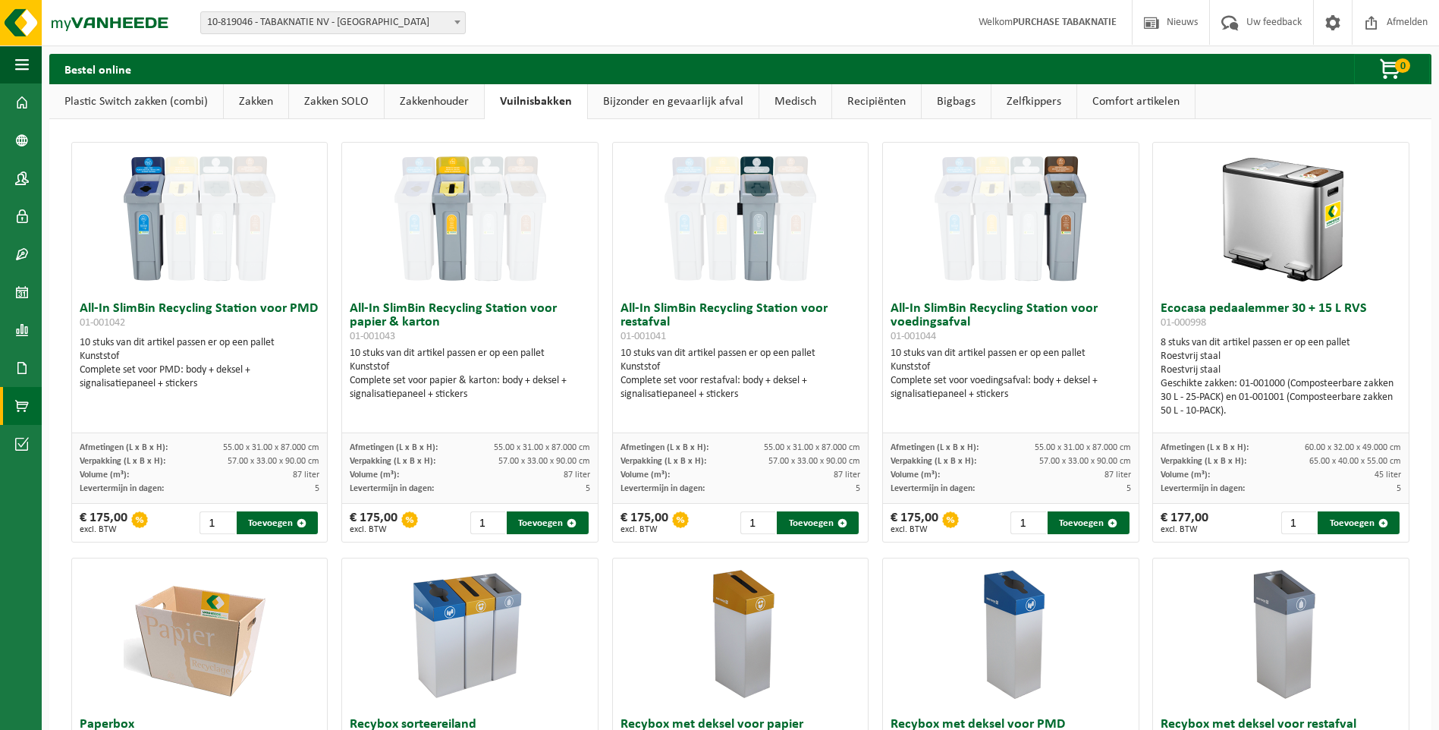
scroll to position [76, 0]
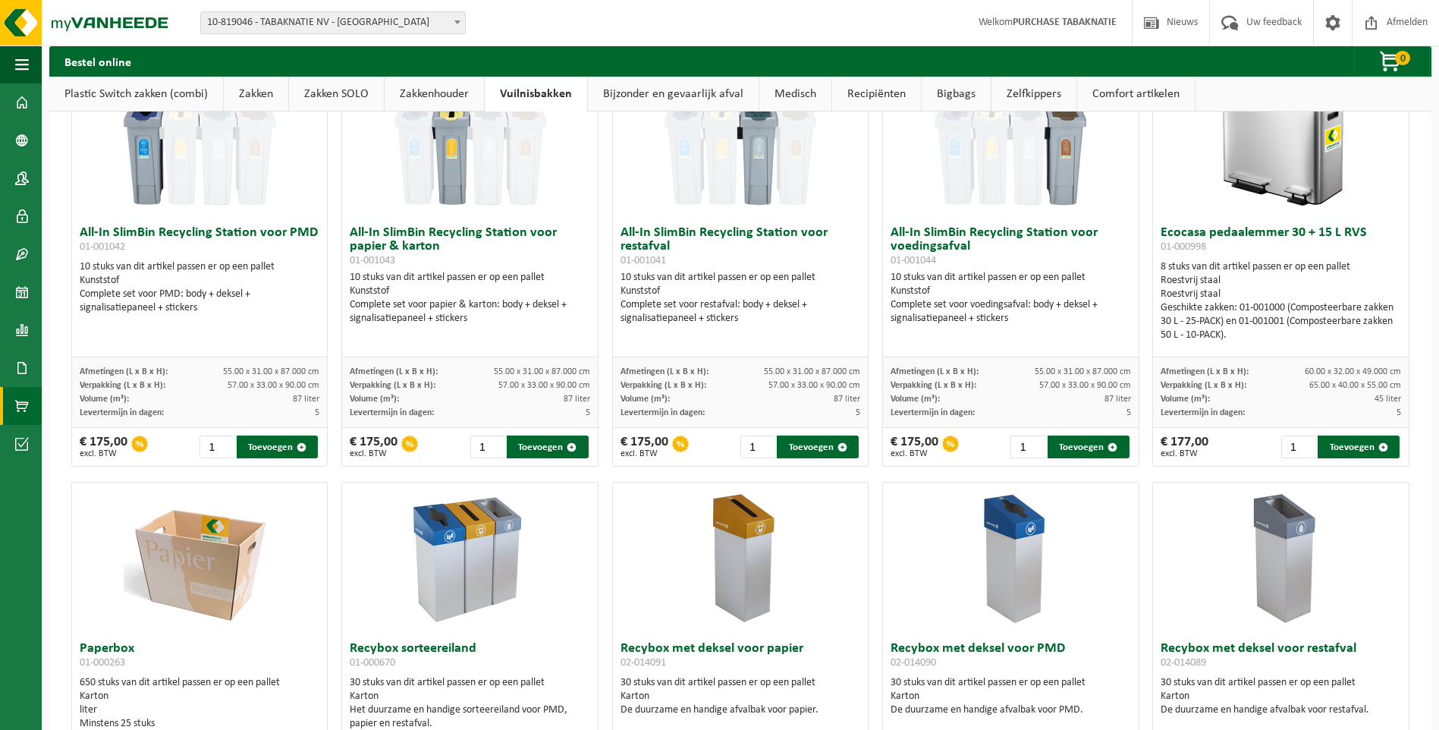
click at [440, 94] on link "Zakkenhouder" at bounding box center [434, 94] width 99 height 35
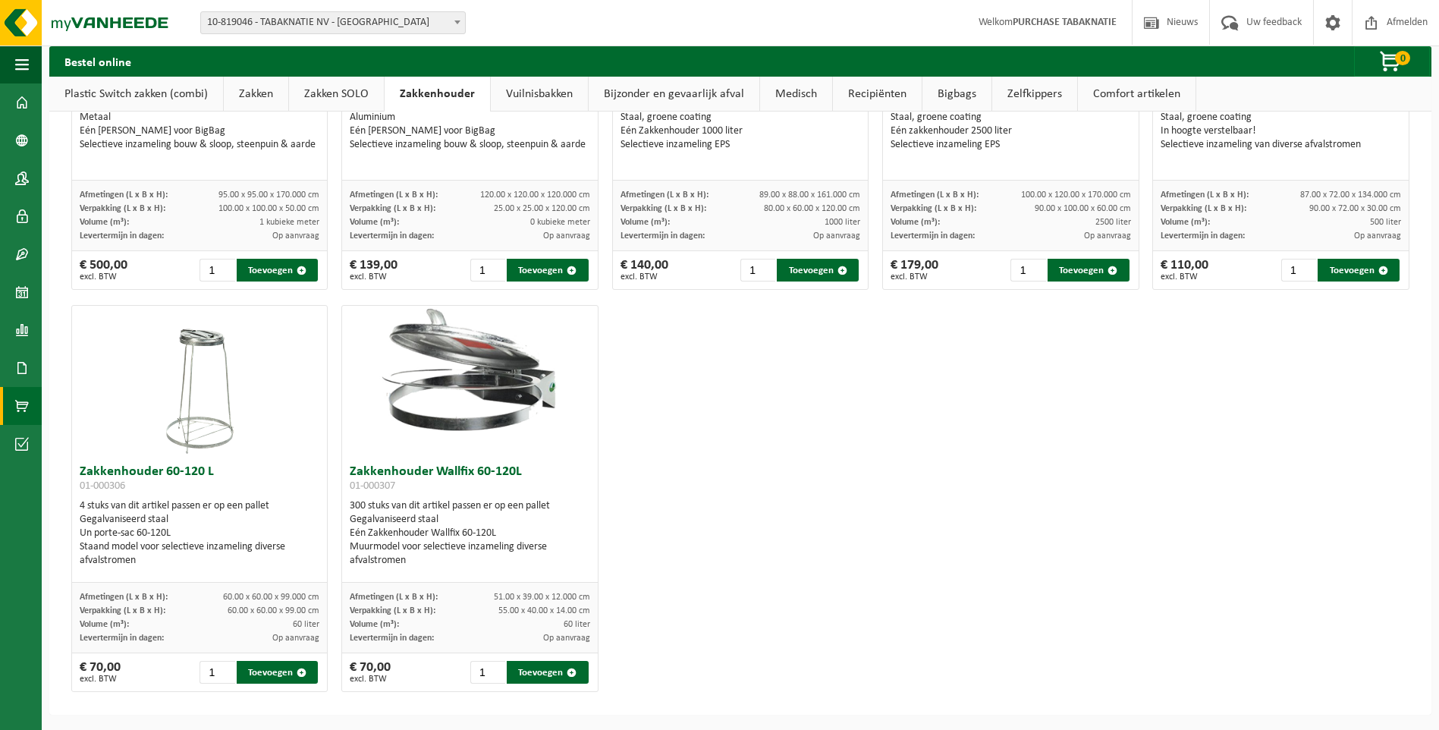
scroll to position [0, 0]
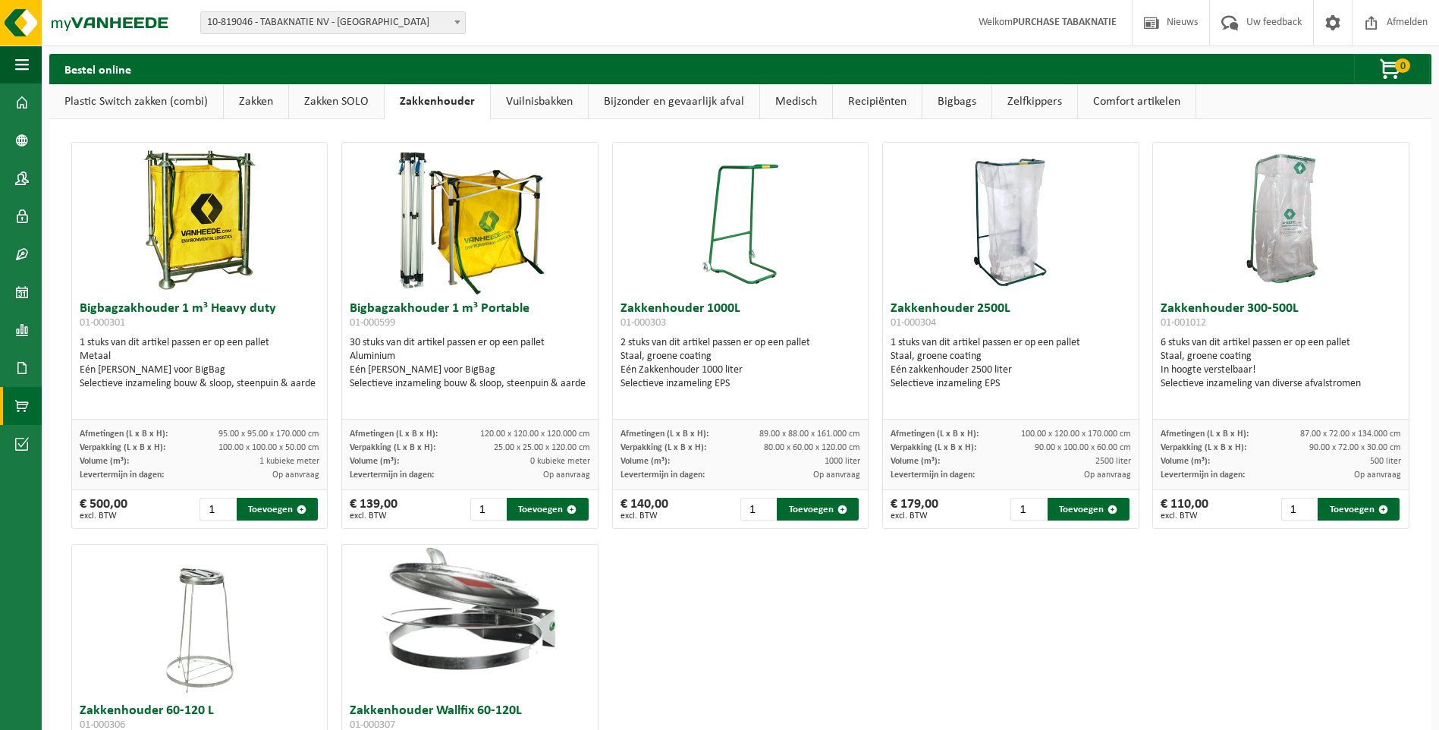
click at [340, 99] on link "Zakken SOLO" at bounding box center [336, 101] width 95 height 35
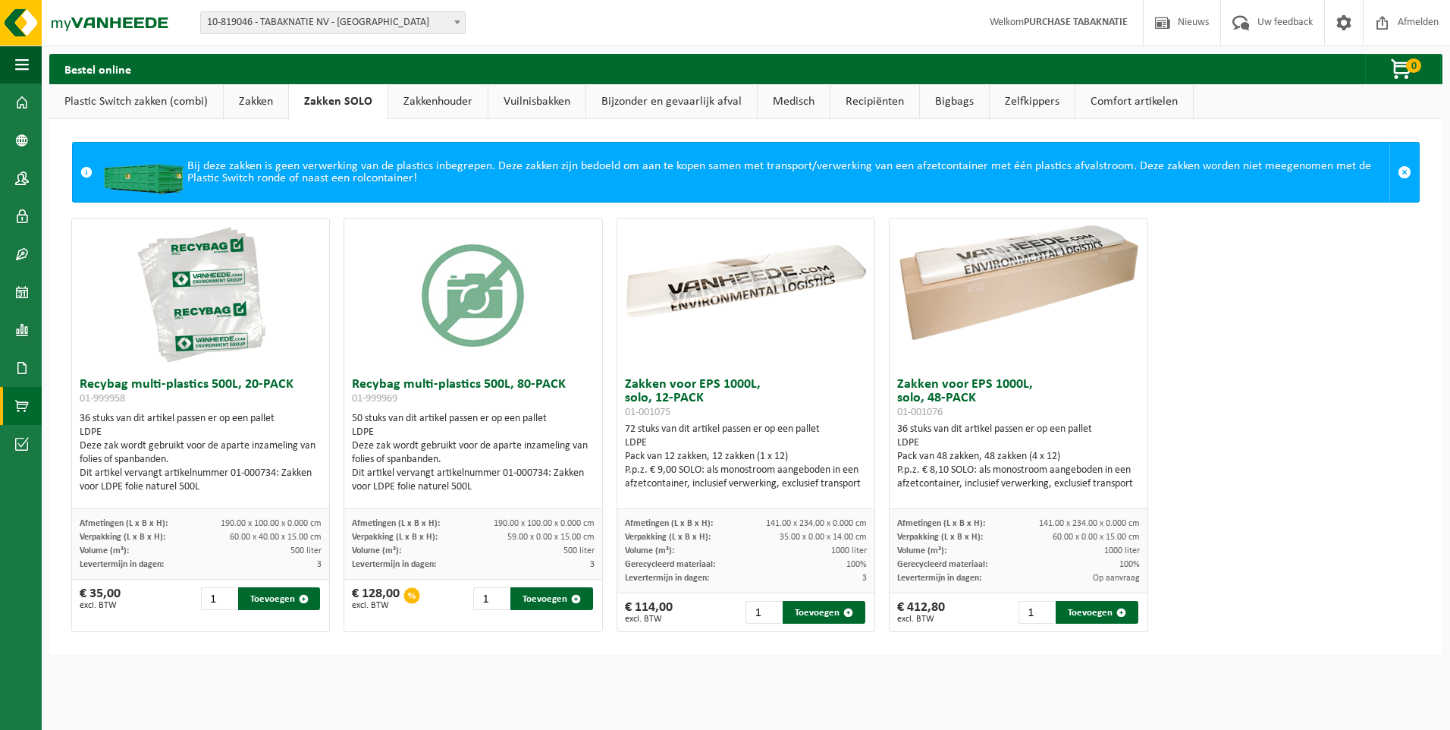
click at [260, 99] on link "Zakken" at bounding box center [256, 101] width 64 height 35
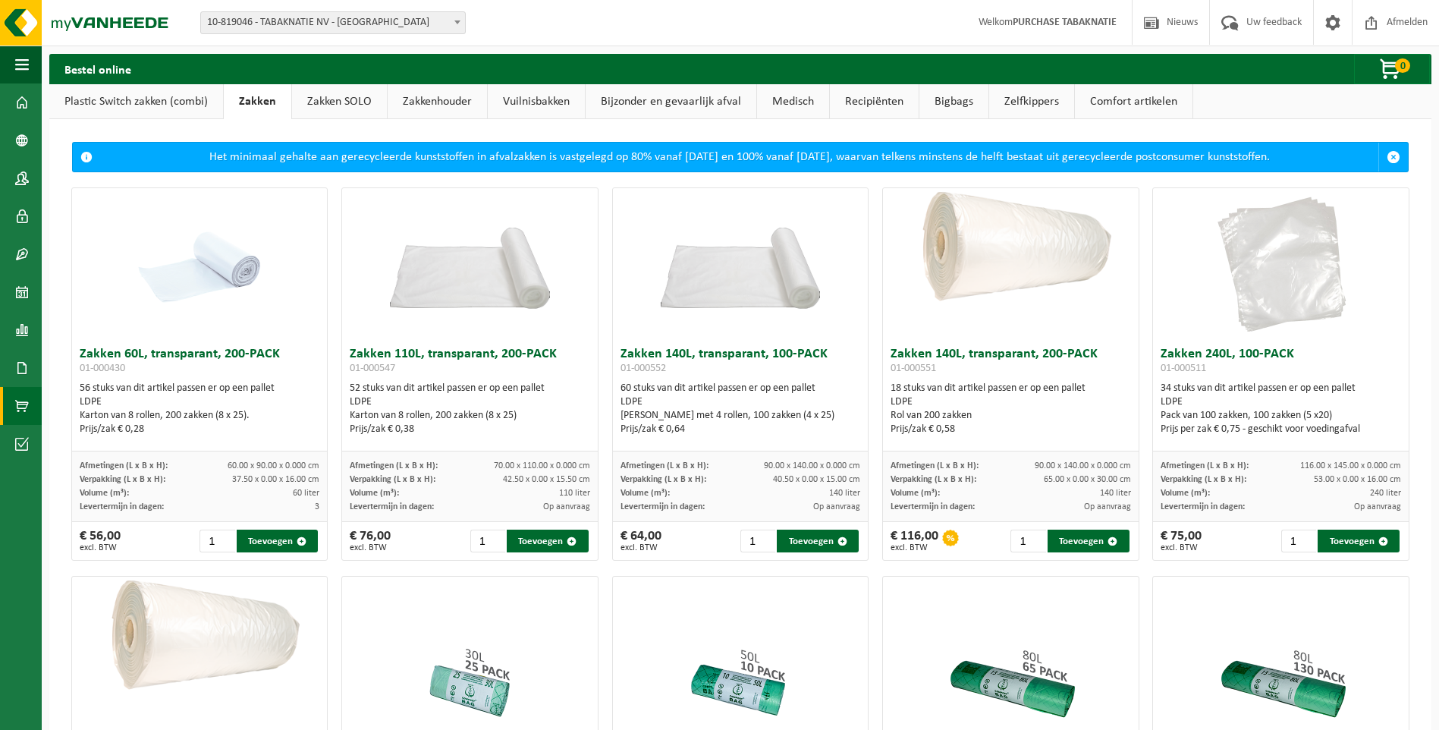
click at [137, 102] on link "Plastic Switch zakken (combi)" at bounding box center [136, 101] width 174 height 35
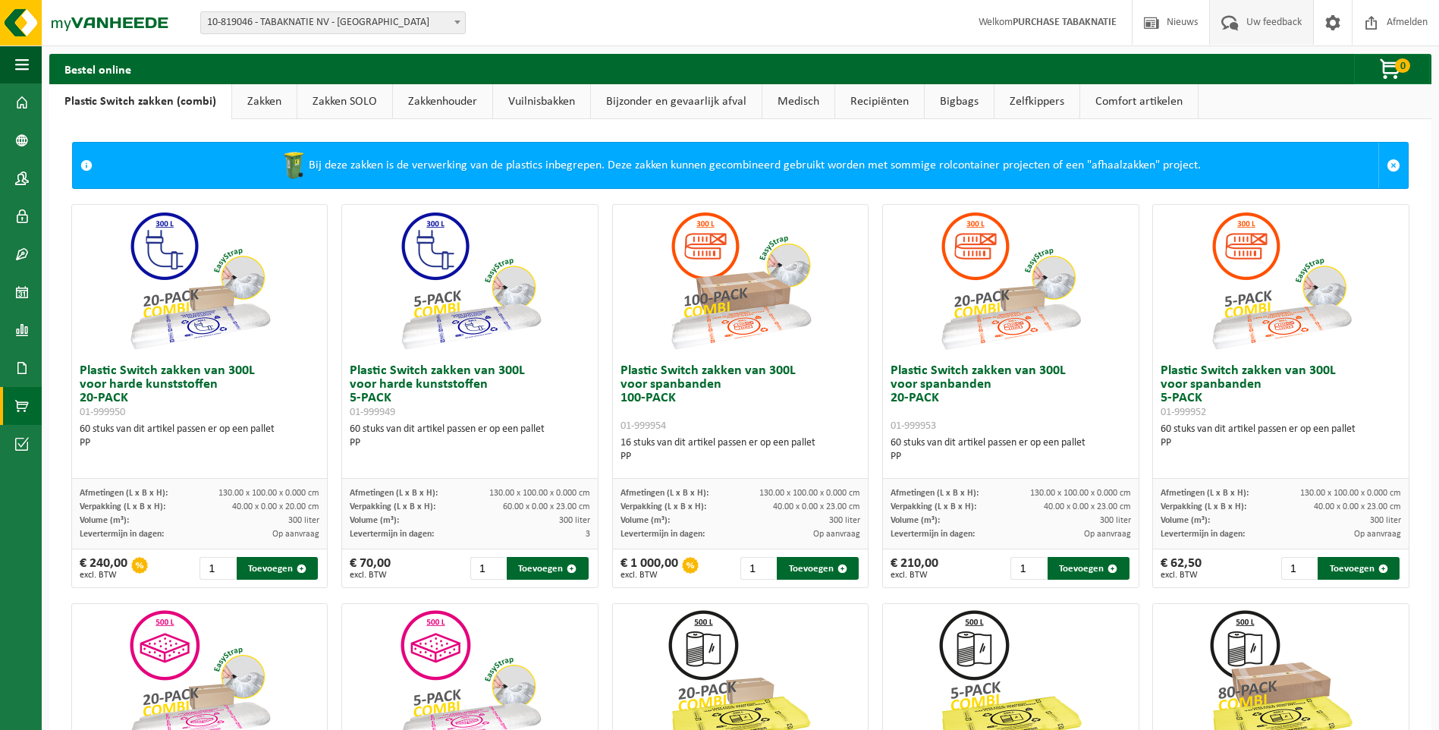
click at [1258, 22] on span "Uw feedback" at bounding box center [1273, 22] width 63 height 45
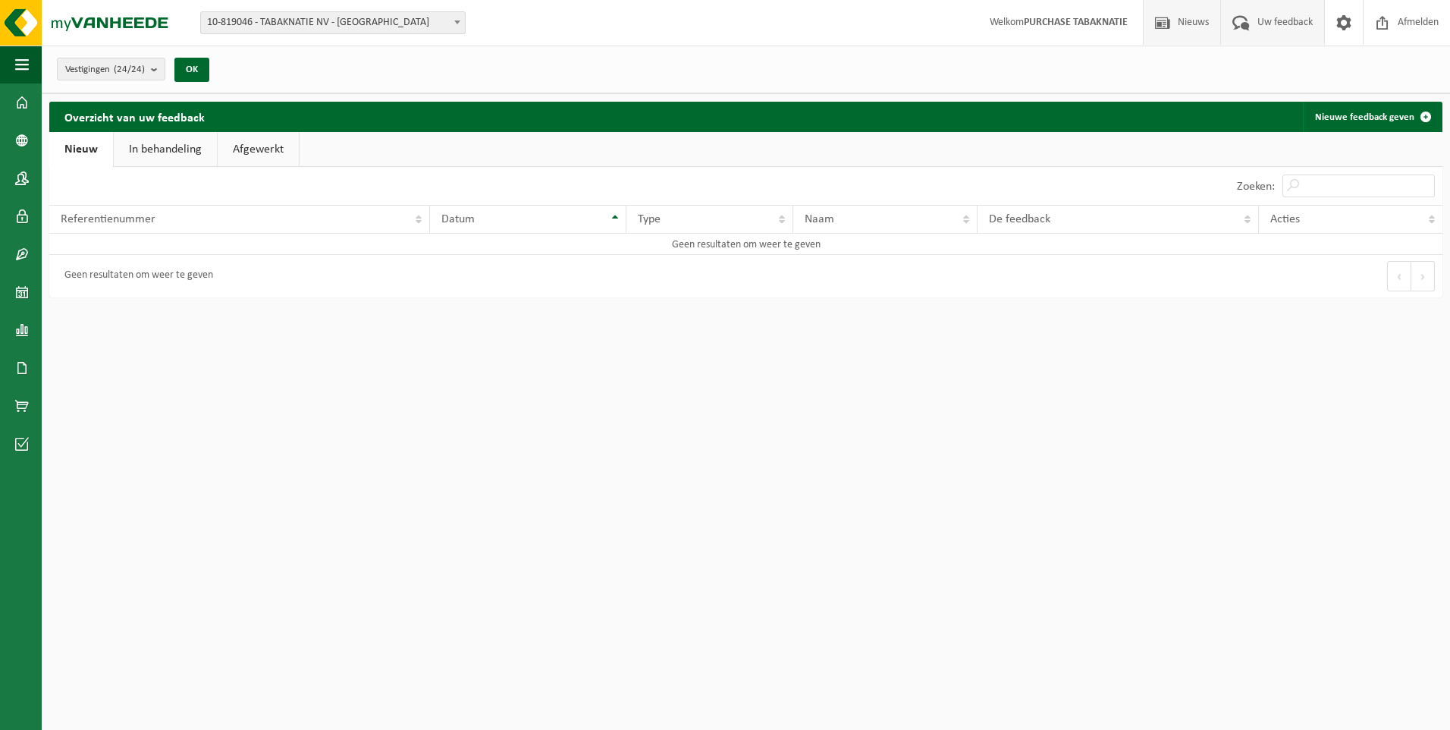
click at [1199, 25] on span "Nieuws" at bounding box center [1193, 22] width 39 height 45
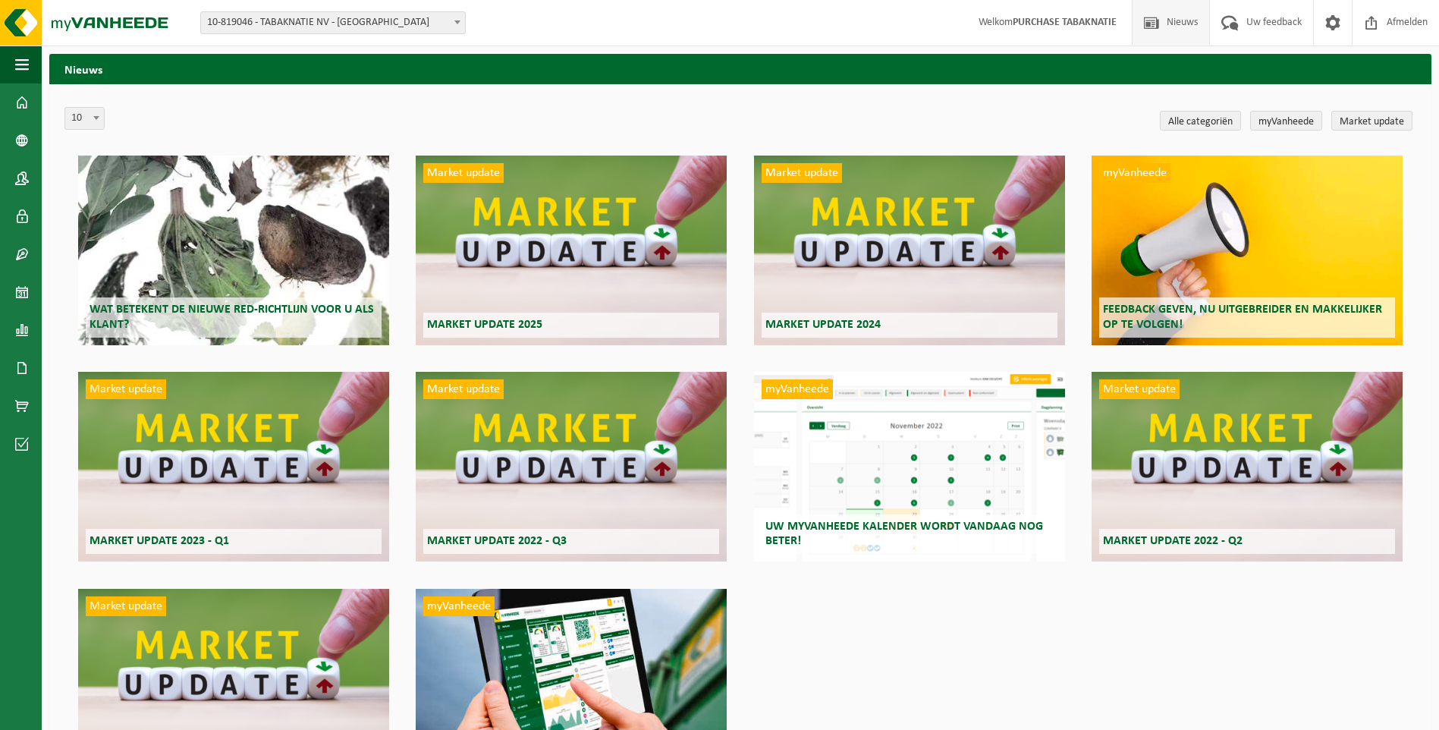
click at [542, 240] on div "Market update Market update 2025" at bounding box center [571, 250] width 311 height 190
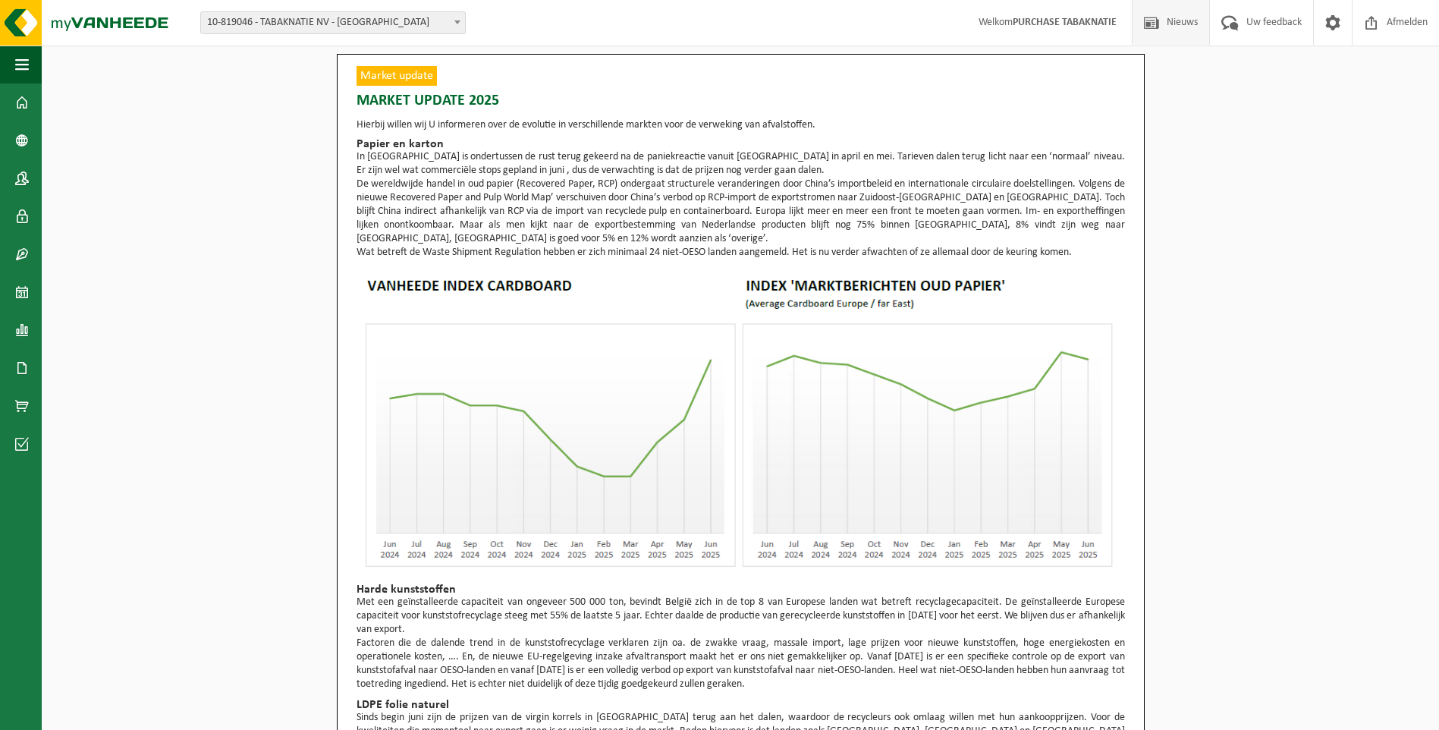
click at [1148, 17] on span at bounding box center [1151, 22] width 23 height 45
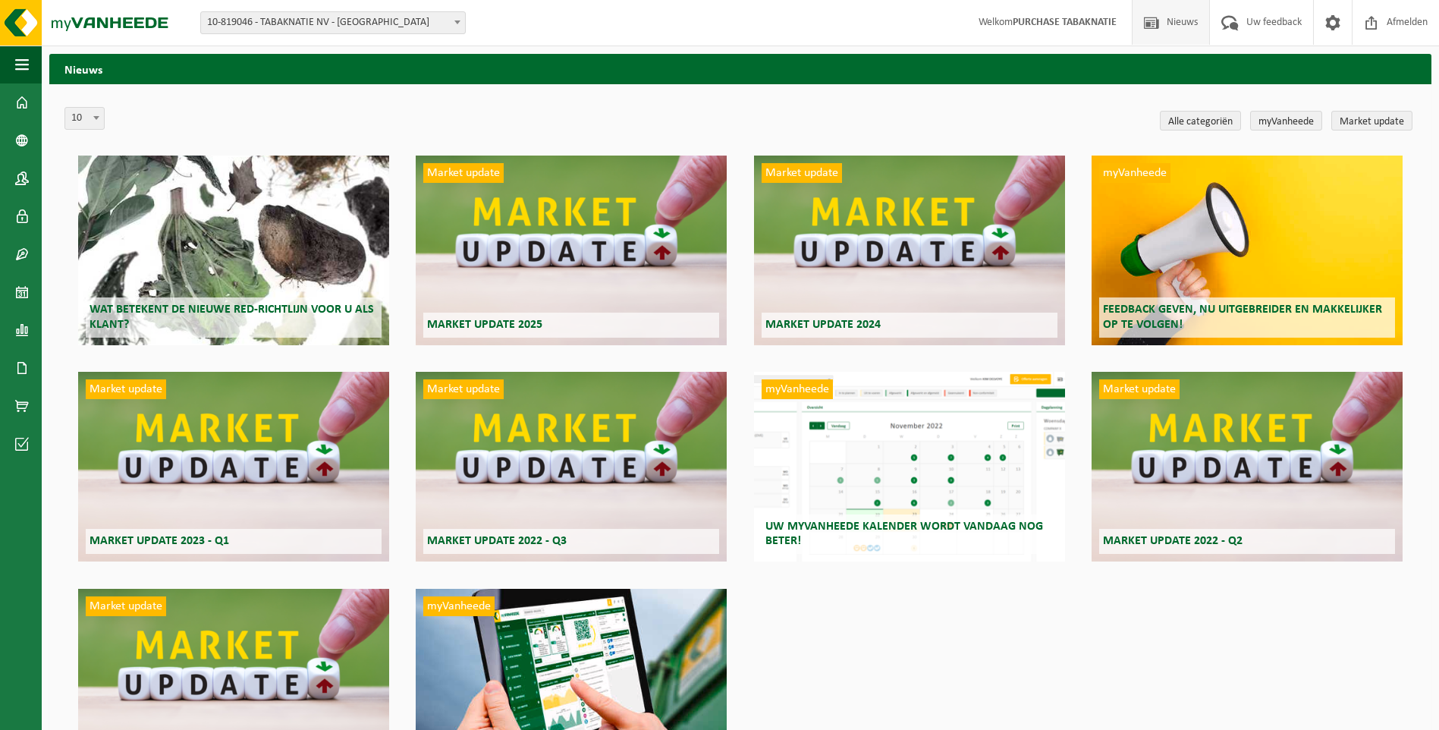
click at [184, 306] on span "Wat betekent de nieuwe RED-richtlijn voor u als klant?" at bounding box center [231, 316] width 284 height 27
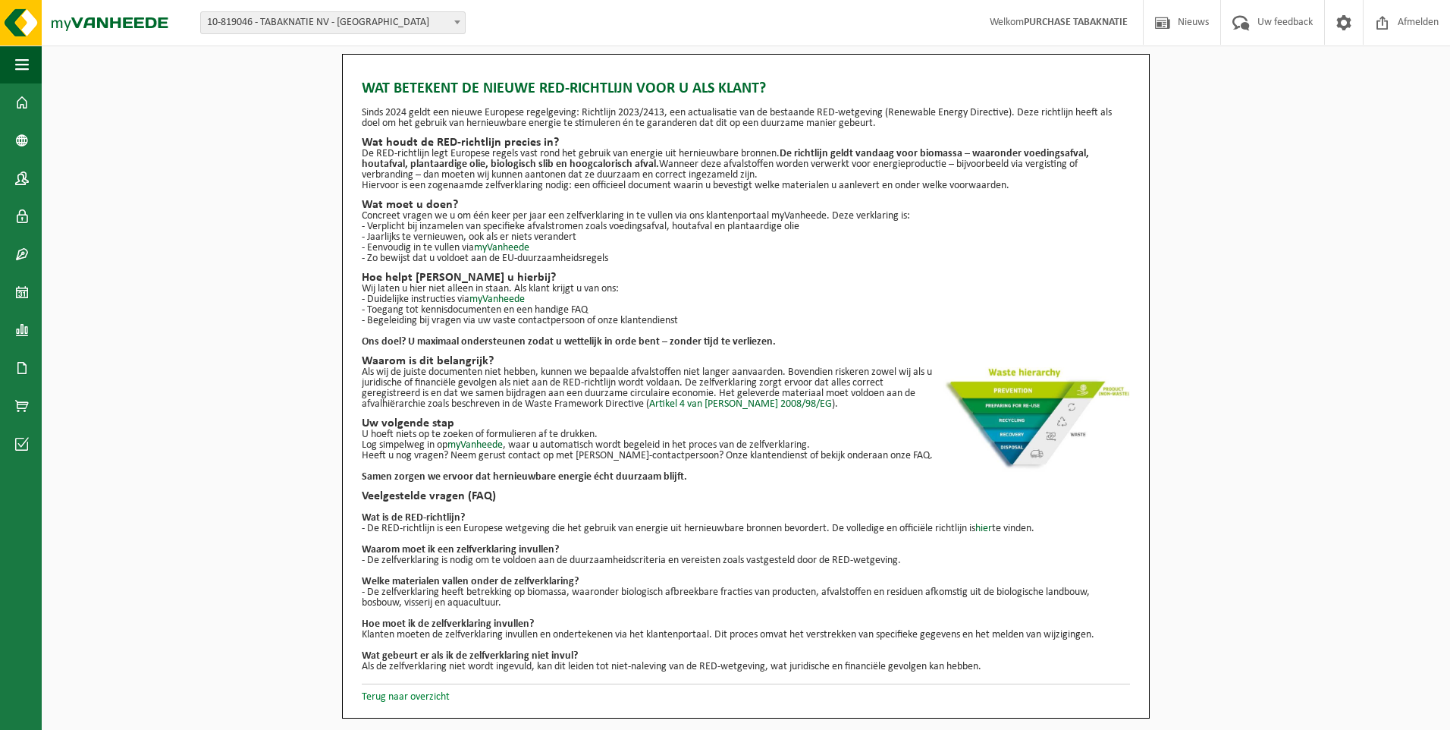
click at [406, 698] on link "Terug naar overzicht" at bounding box center [406, 696] width 88 height 11
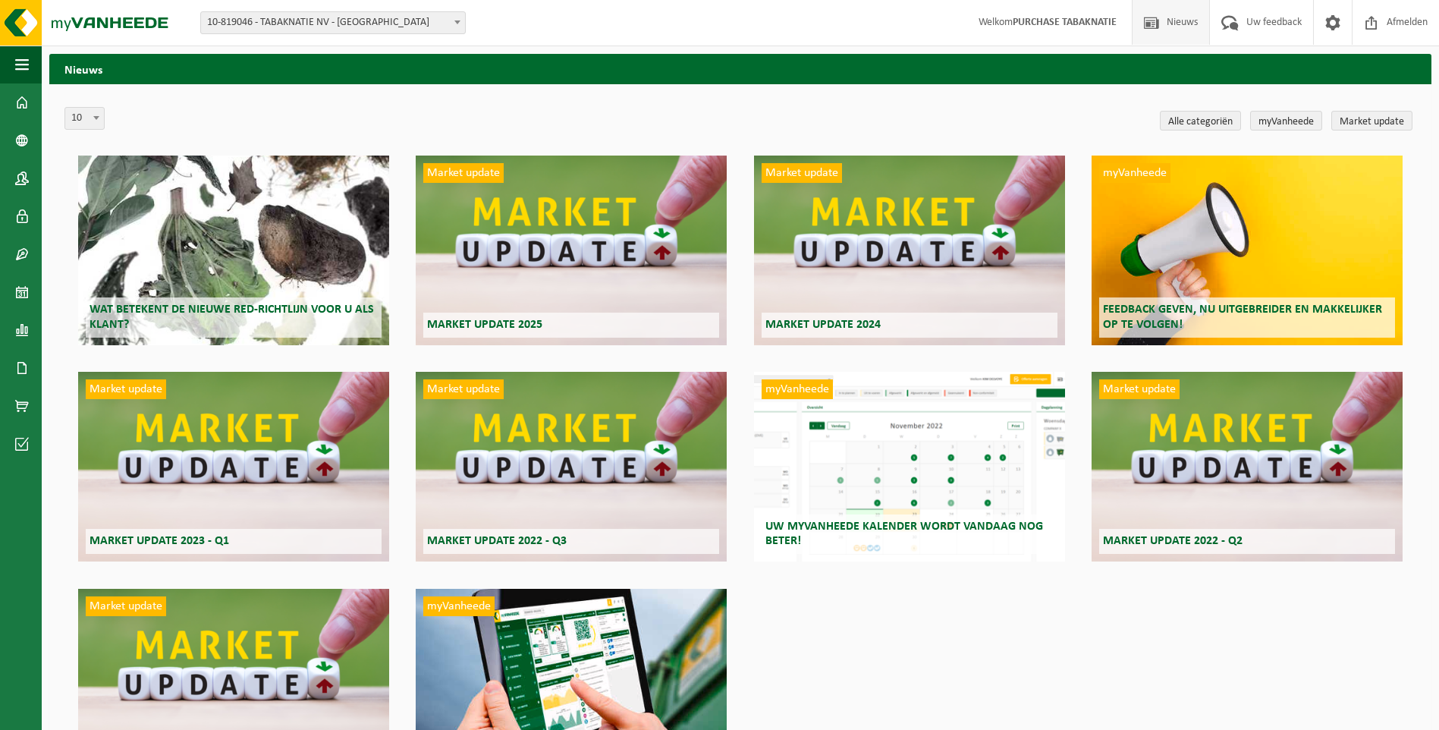
scroll to position [127, 0]
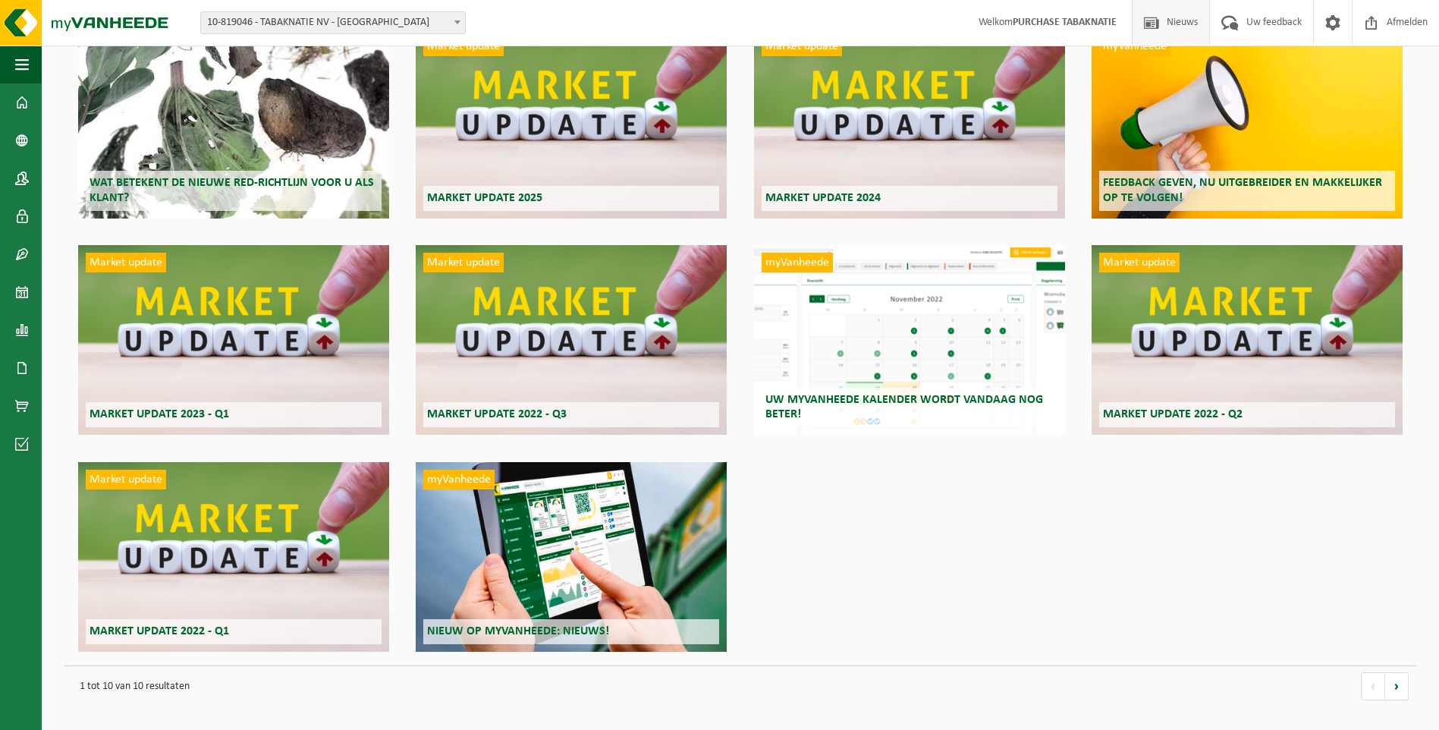
click at [537, 621] on h2 "Nieuw op myVanheede: Nieuws!" at bounding box center [571, 631] width 296 height 25
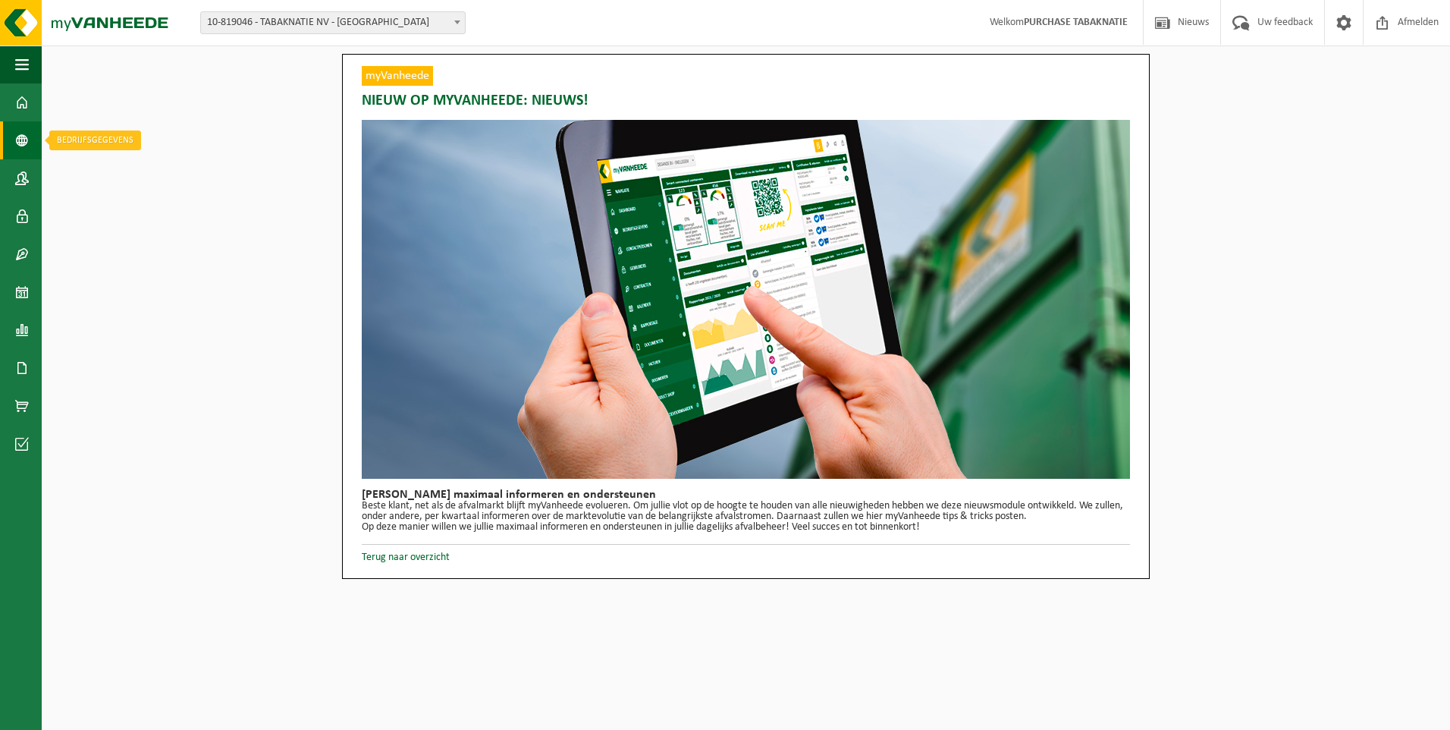
click at [16, 137] on span at bounding box center [22, 140] width 14 height 38
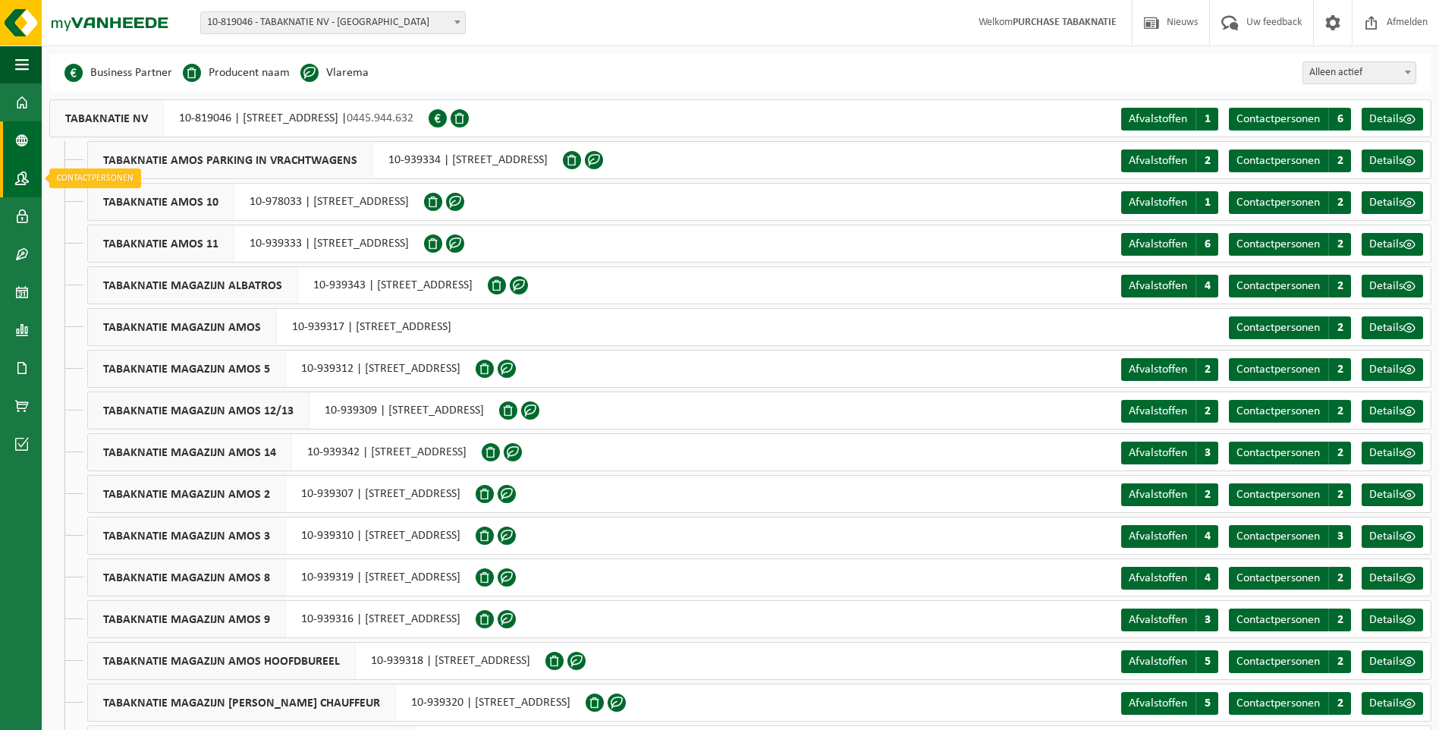
click at [24, 183] on span at bounding box center [22, 178] width 14 height 38
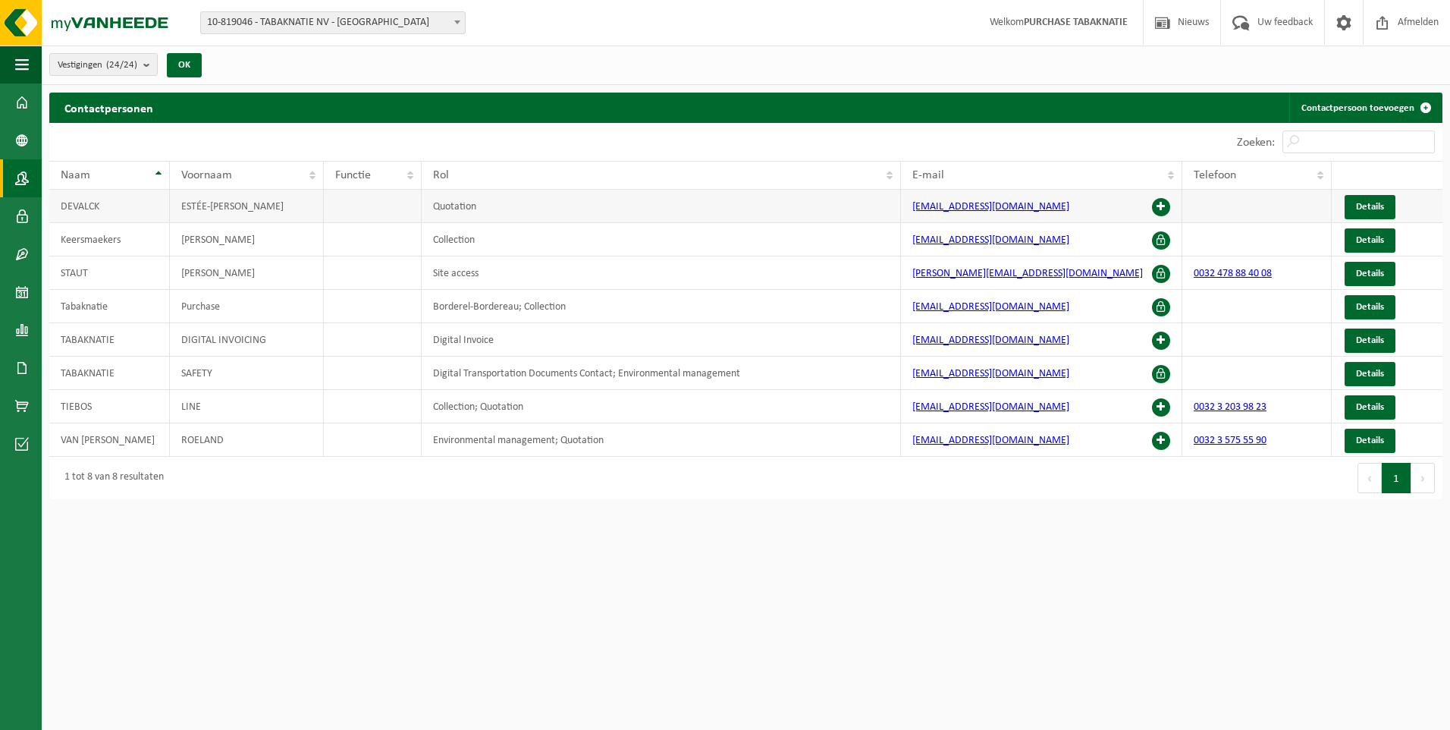
click at [1163, 203] on span at bounding box center [1161, 207] width 18 height 18
click at [1371, 203] on span "Details" at bounding box center [1370, 207] width 28 height 10
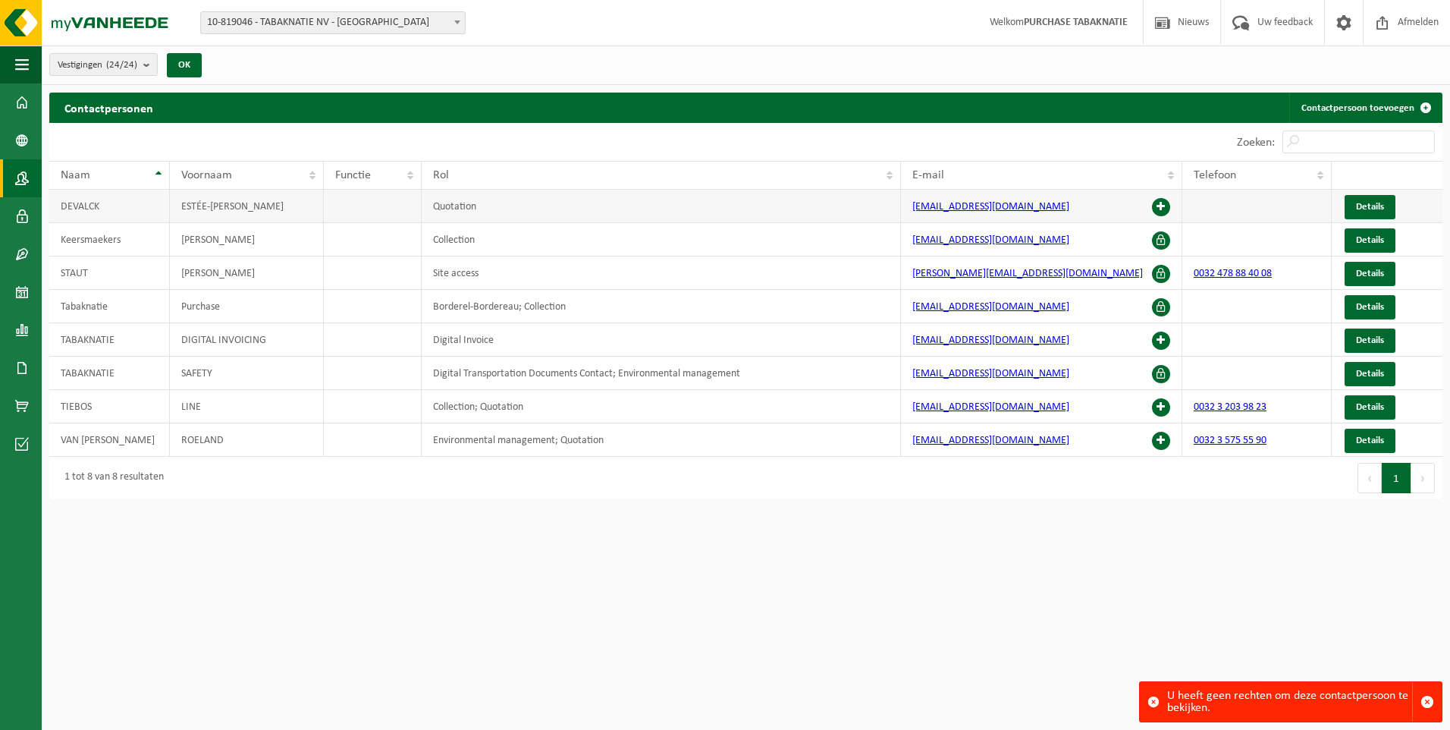
click at [68, 206] on td "DEVALCK" at bounding box center [109, 206] width 121 height 33
click at [1159, 204] on span at bounding box center [1161, 207] width 18 height 18
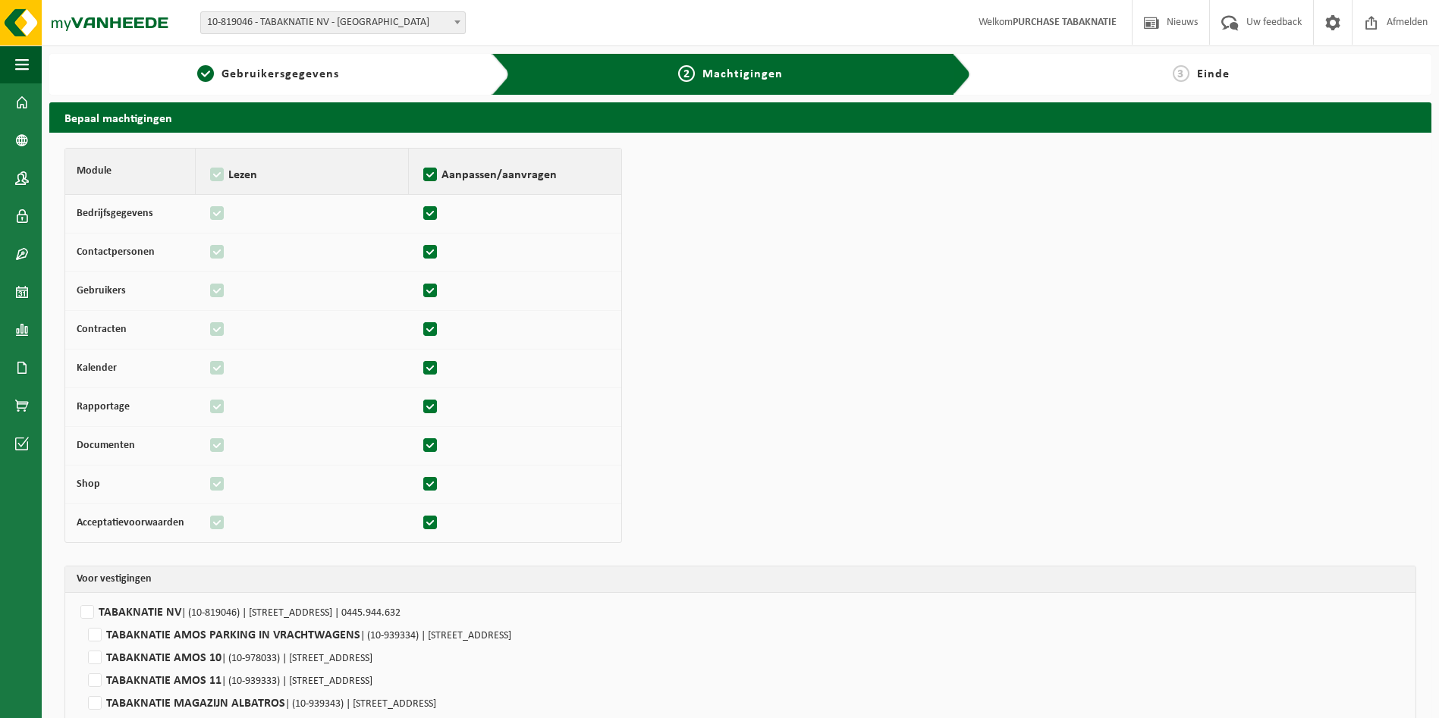
click at [426, 176] on label "Aanpassen/aanvragen" at bounding box center [515, 175] width 190 height 23
click at [420, 156] on input "Aanpassen/aanvragen" at bounding box center [419, 155] width 1 height 1
checkbox input "false"
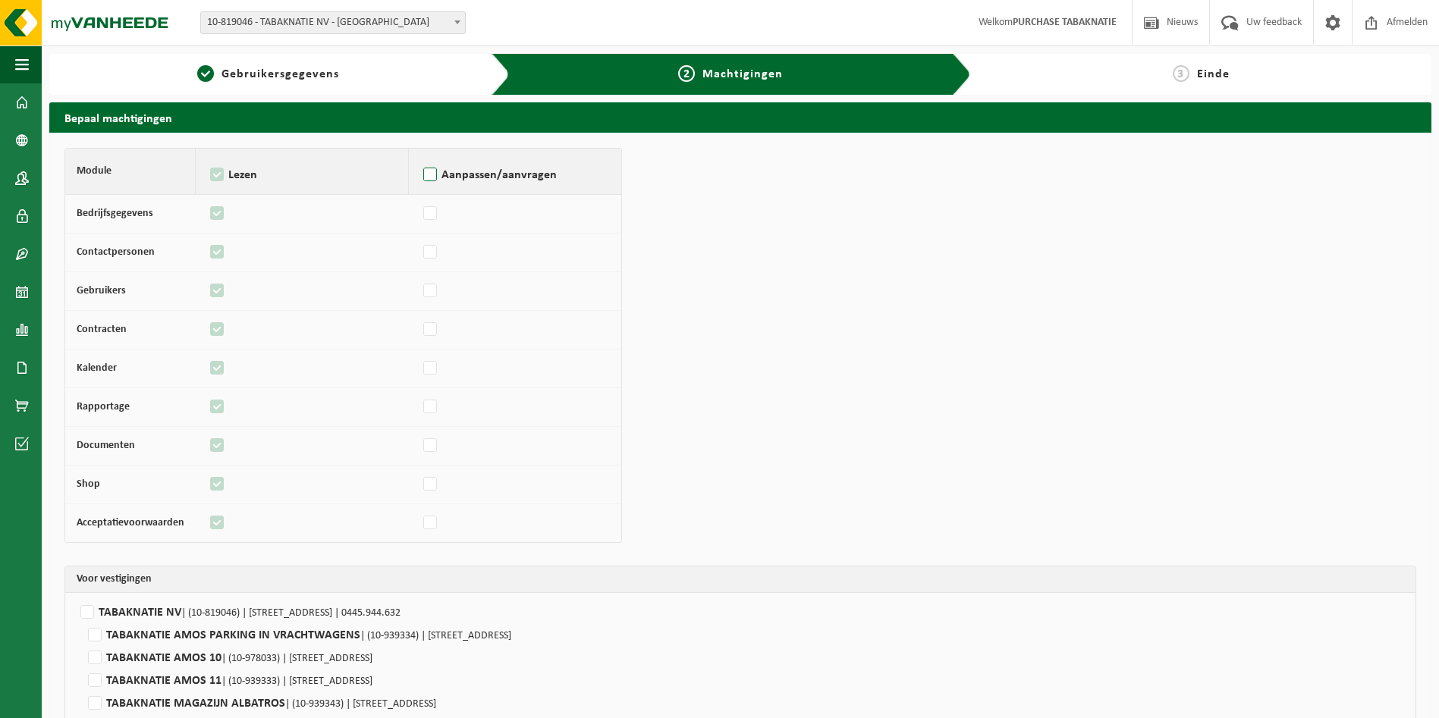
checkbox input "false"
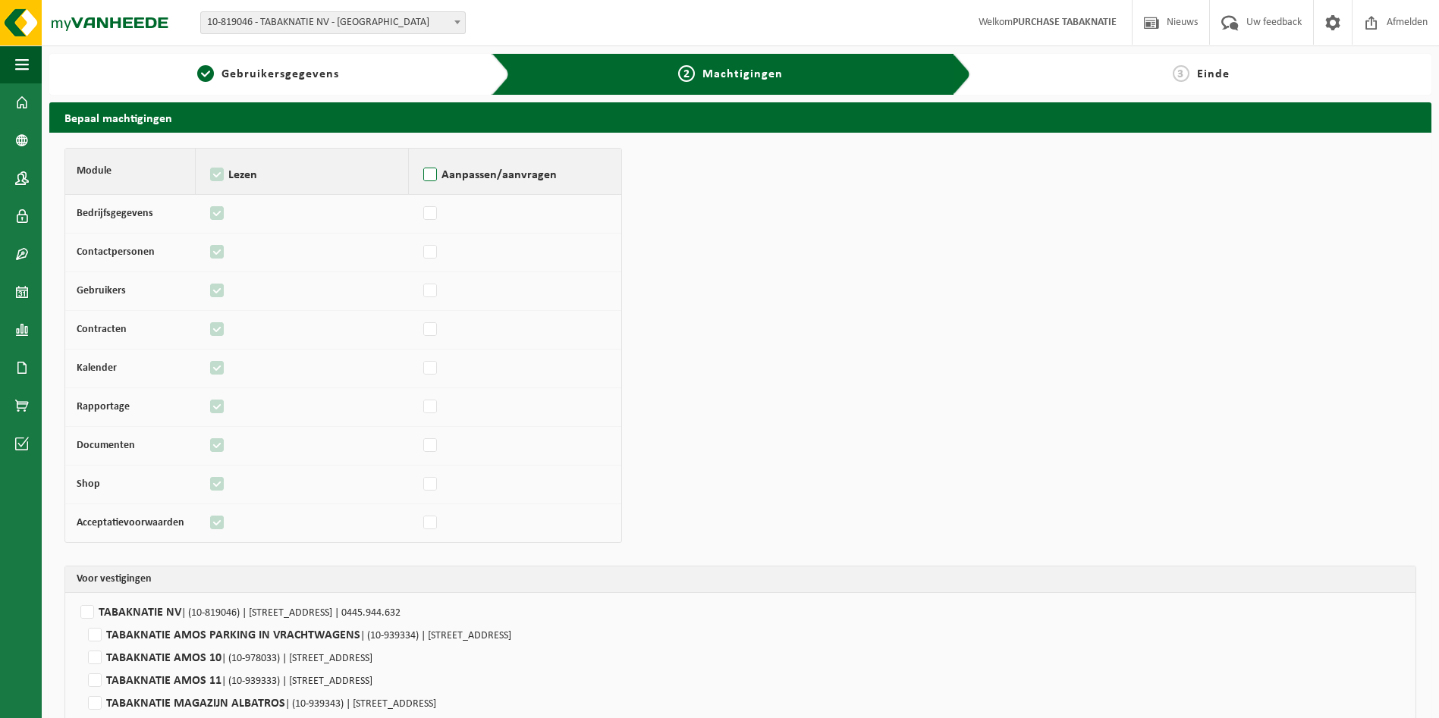
checkbox input "false"
click at [211, 173] on label "Lezen" at bounding box center [302, 175] width 190 height 23
click at [207, 156] on input "Lezen" at bounding box center [206, 155] width 1 height 1
checkbox input "false"
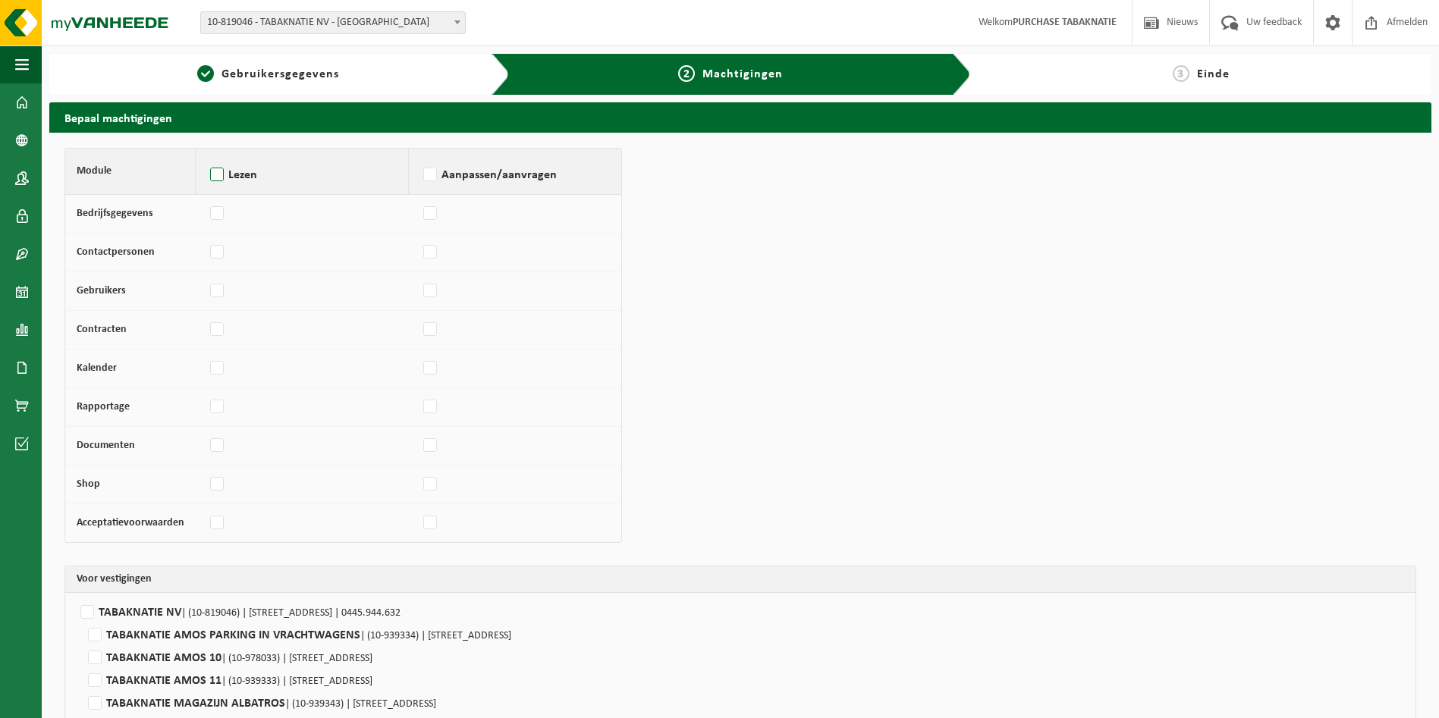
checkbox input "false"
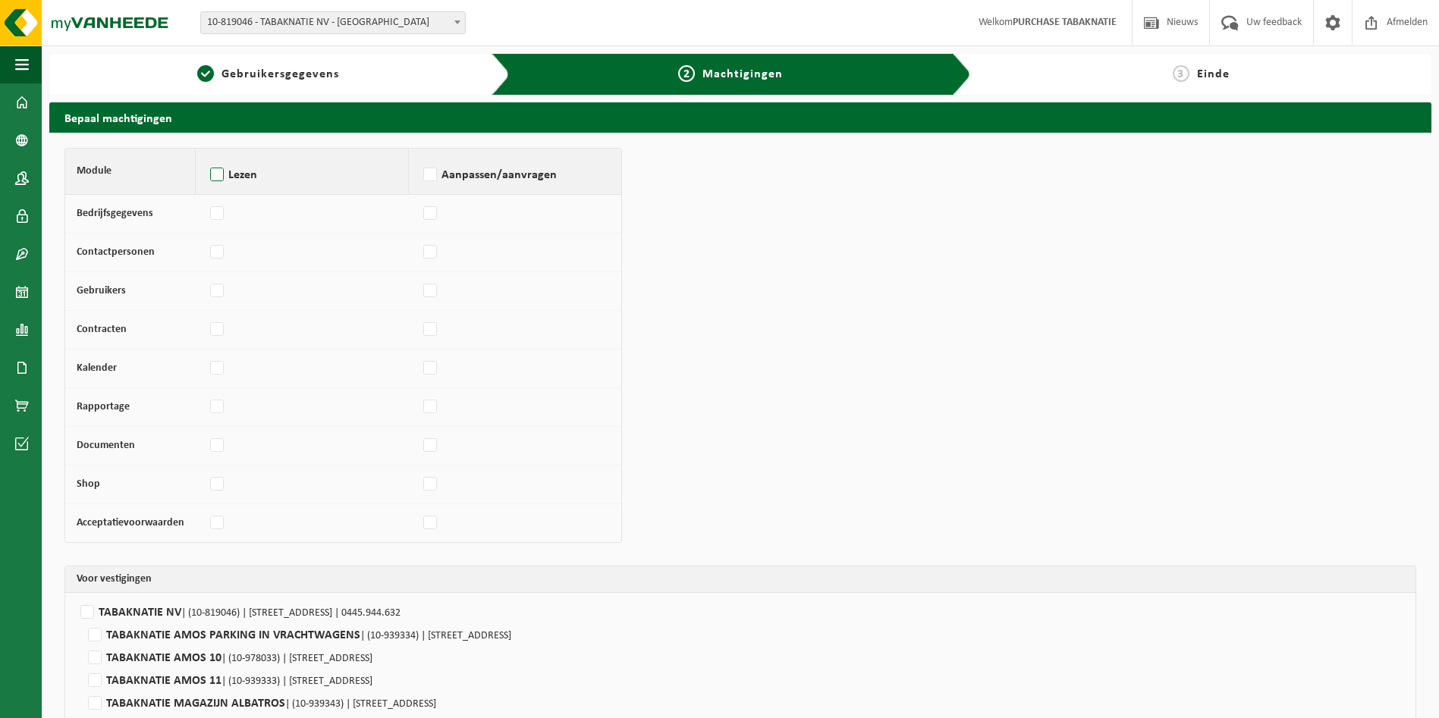
checkbox input "false"
click at [286, 77] on span "Gebruikersgegevens" at bounding box center [280, 74] width 118 height 12
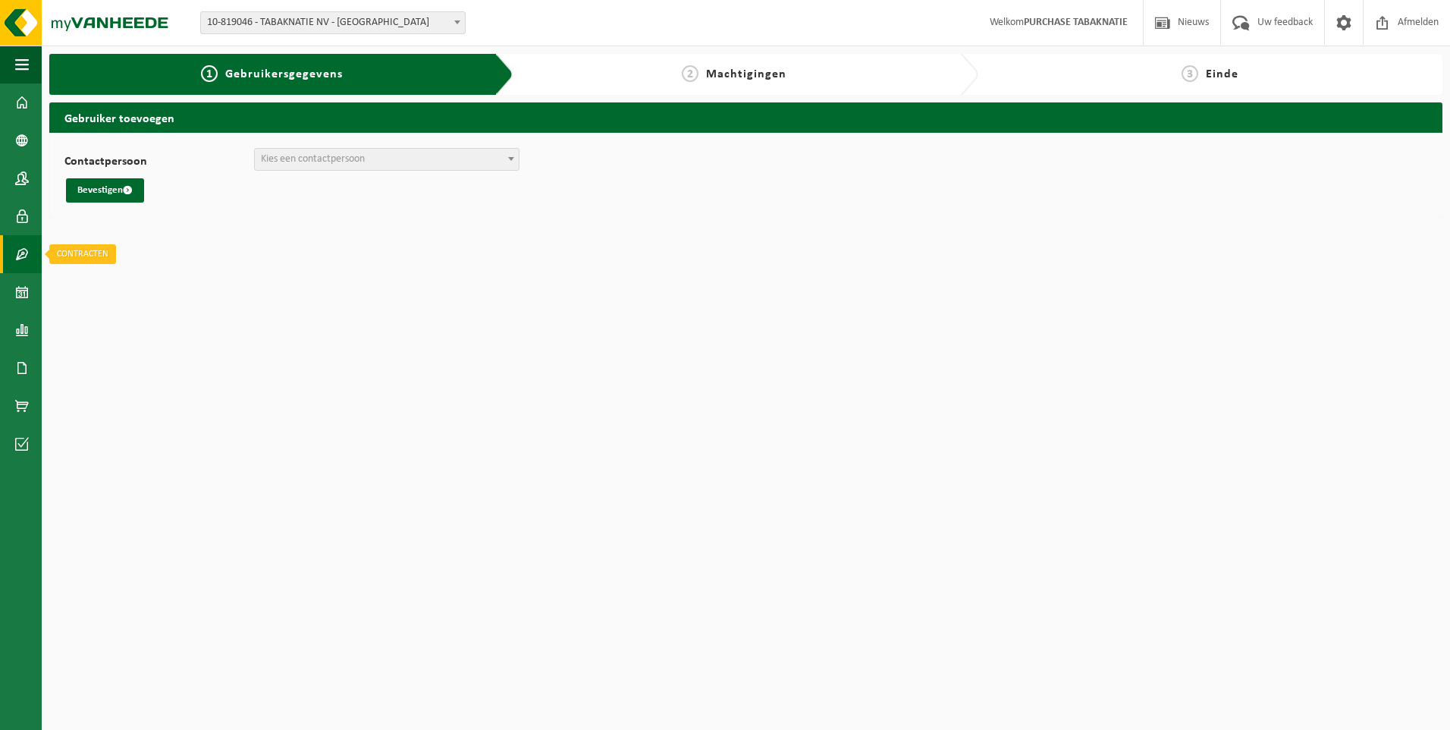
click at [17, 255] on span at bounding box center [22, 254] width 14 height 38
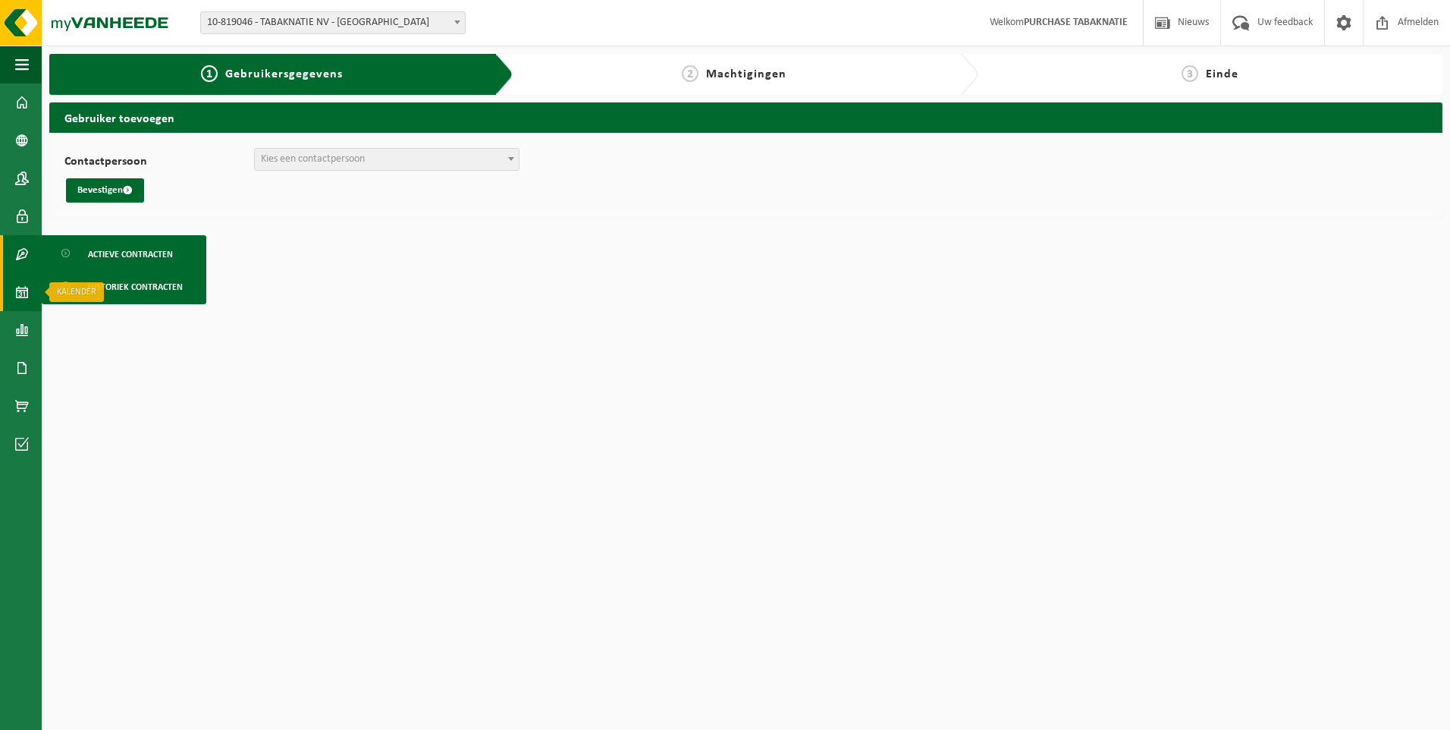
click at [19, 290] on span at bounding box center [22, 292] width 14 height 38
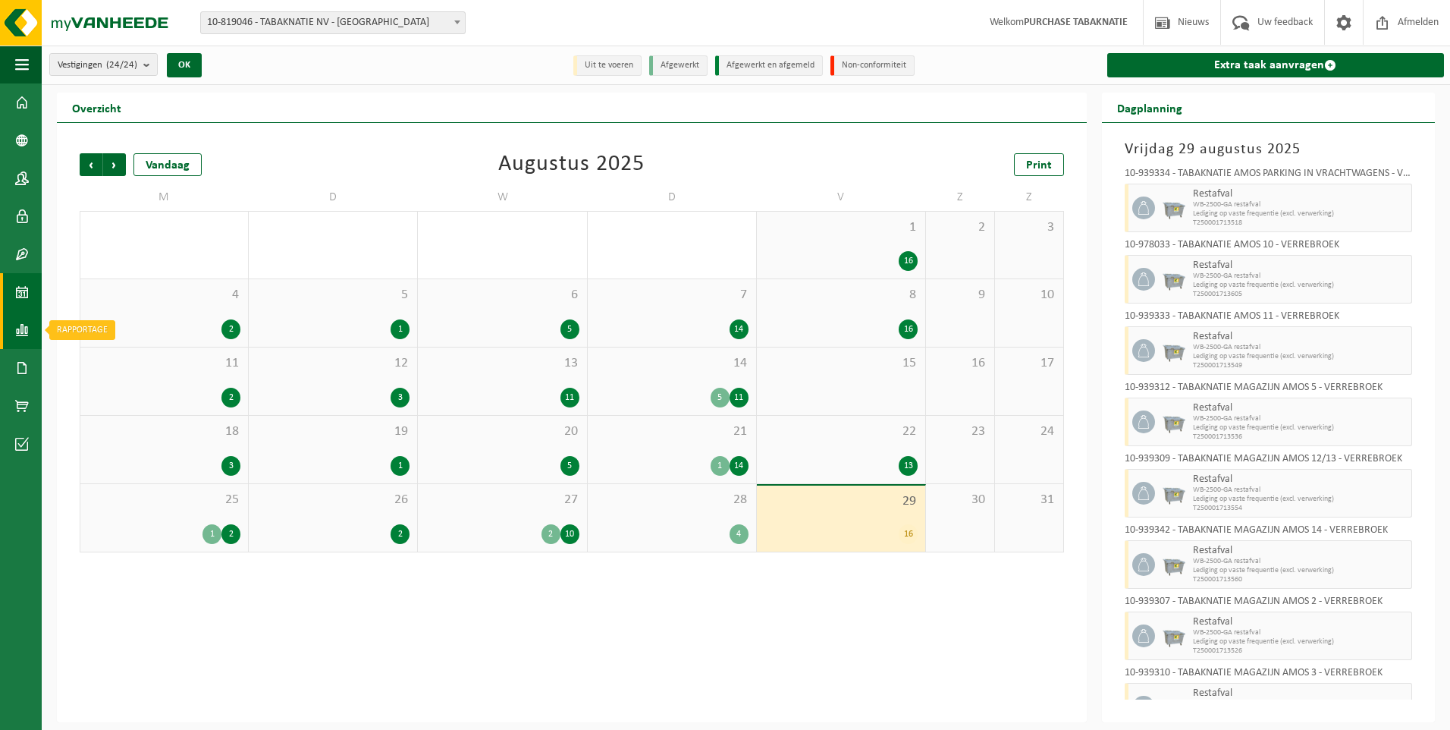
click at [27, 331] on span at bounding box center [22, 330] width 14 height 38
click at [103, 366] on span "In lijstvorm" at bounding box center [114, 362] width 53 height 29
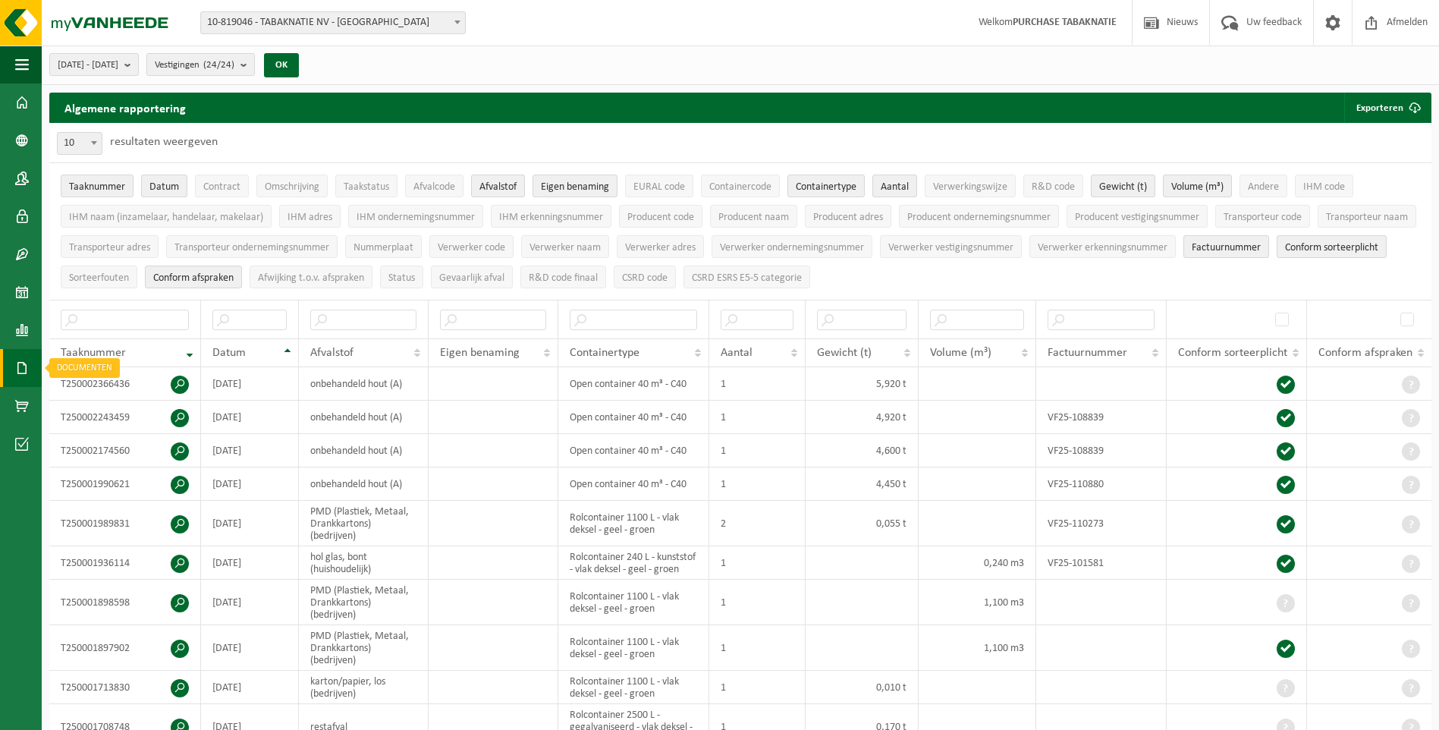
click at [27, 366] on span at bounding box center [22, 368] width 14 height 38
click at [109, 398] on span "Documenten" at bounding box center [116, 400] width 56 height 29
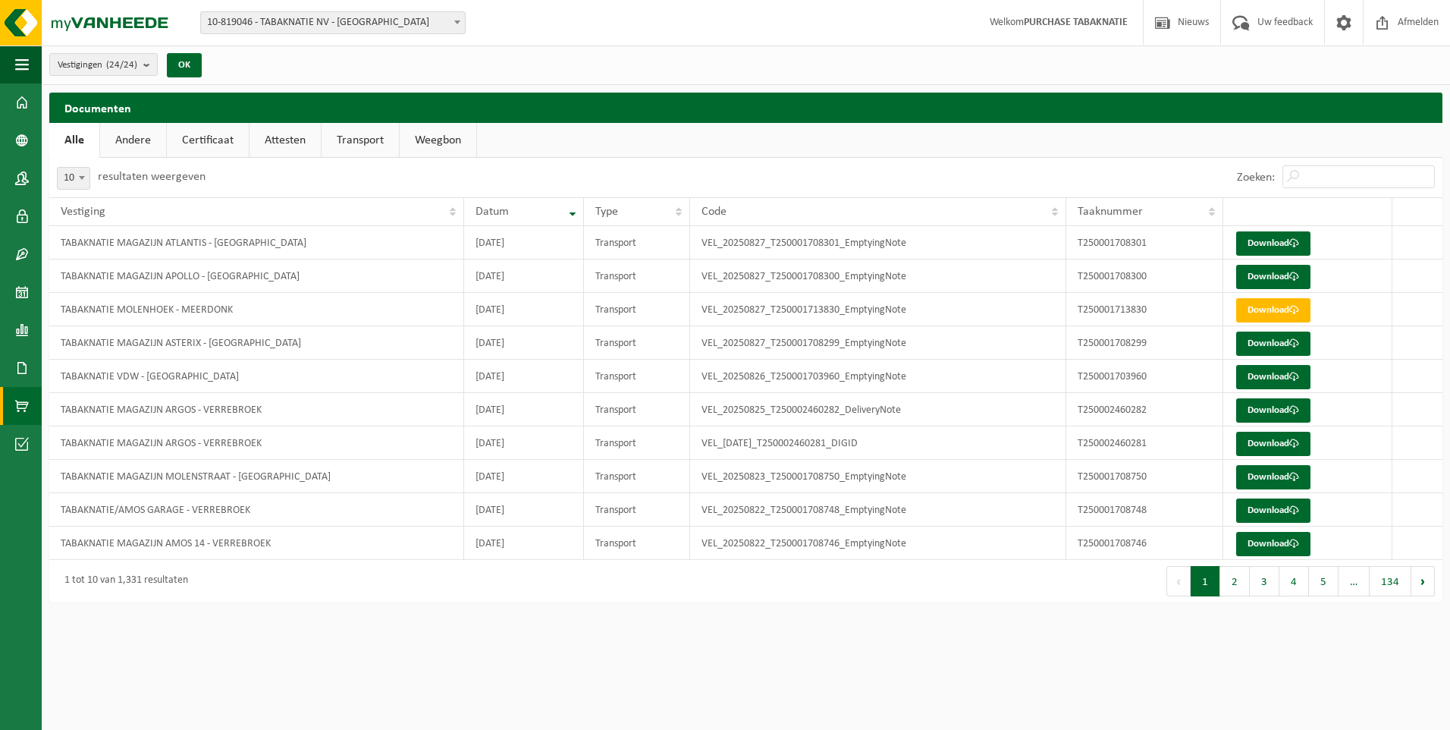
click at [25, 399] on span at bounding box center [22, 406] width 14 height 38
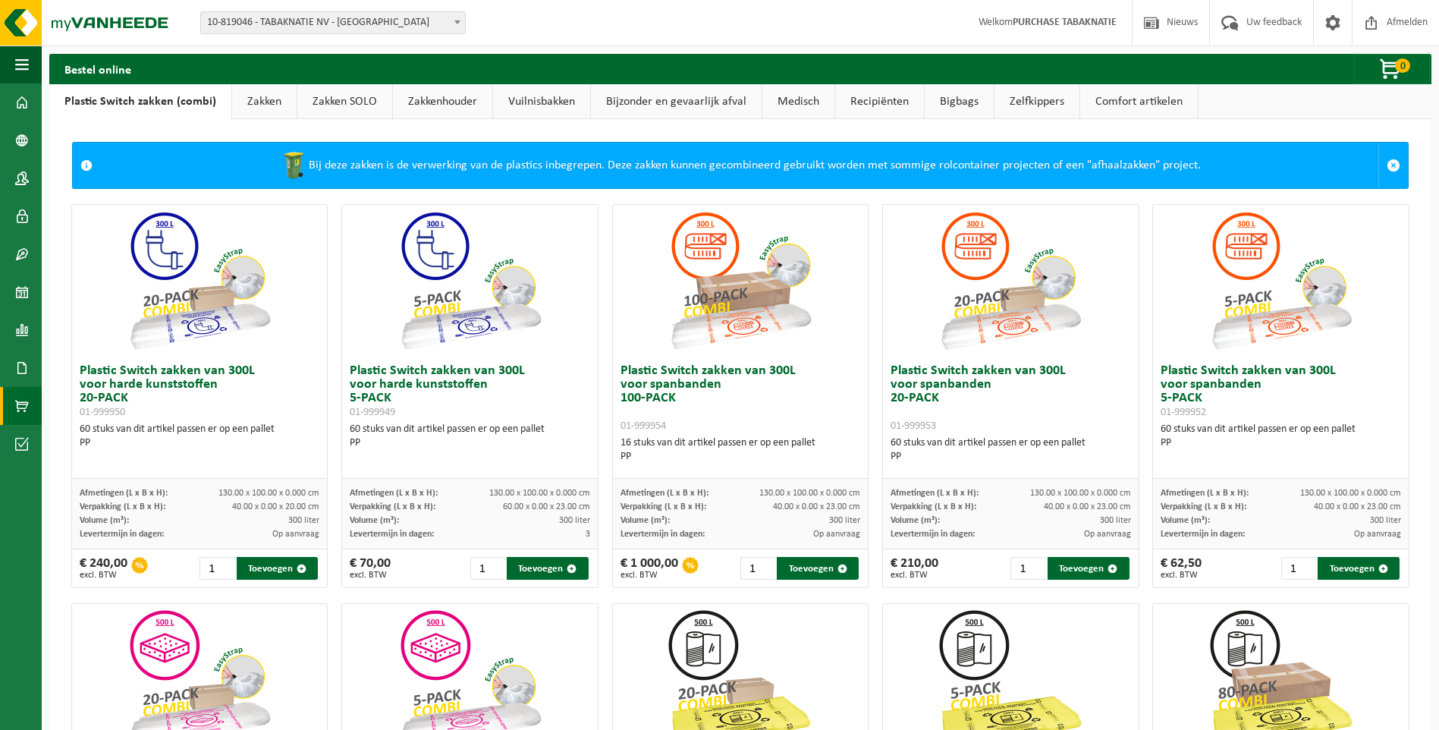
click at [1137, 96] on link "Comfort artikelen" at bounding box center [1139, 101] width 118 height 35
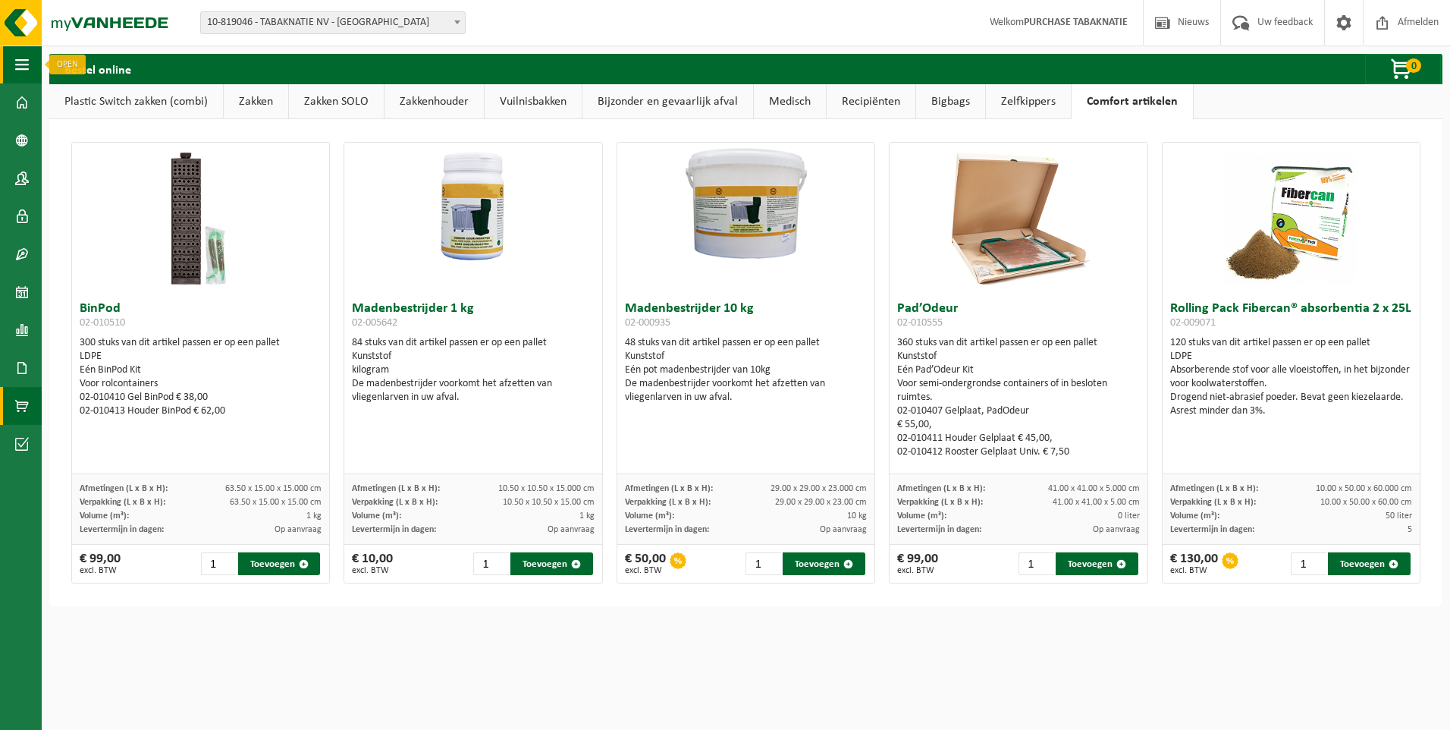
click at [19, 64] on span "button" at bounding box center [22, 65] width 14 height 38
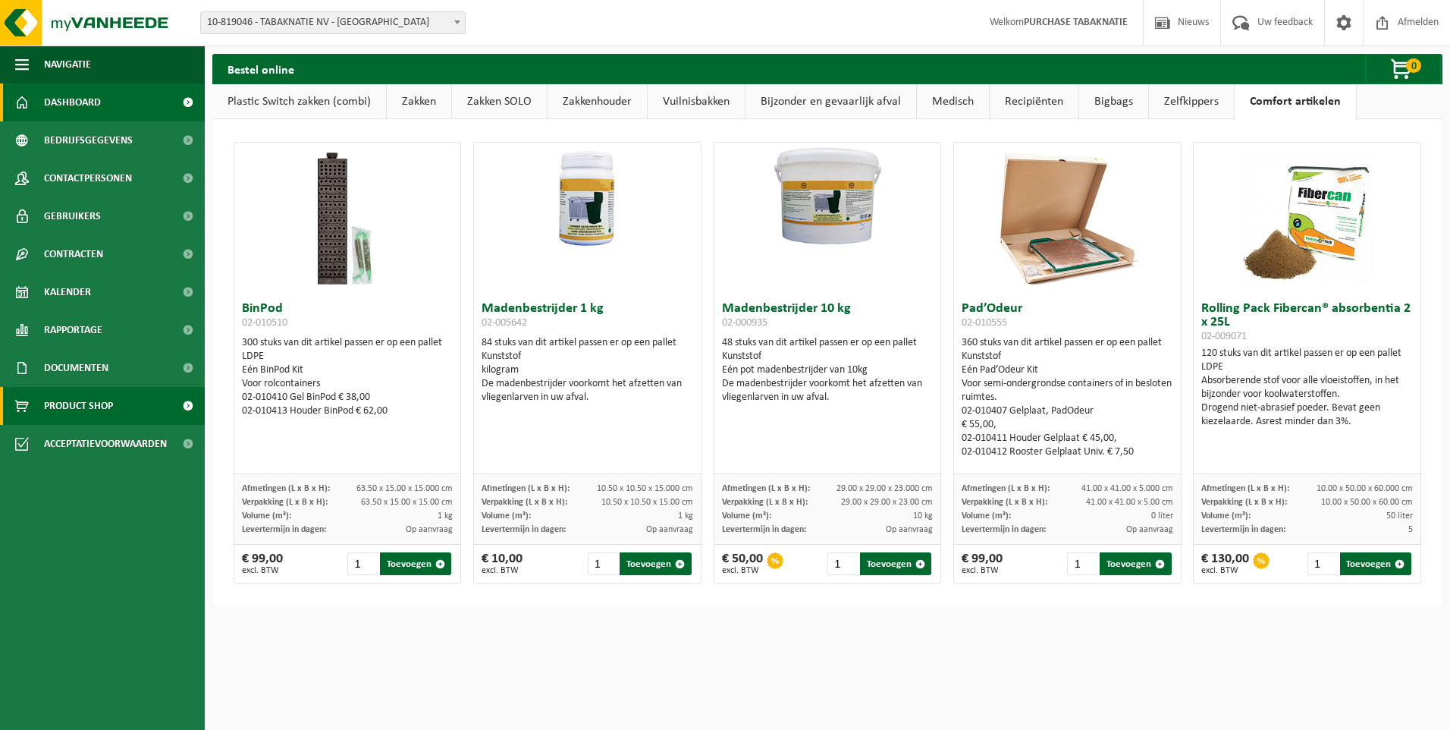
click at [72, 105] on span "Dashboard" at bounding box center [72, 102] width 57 height 38
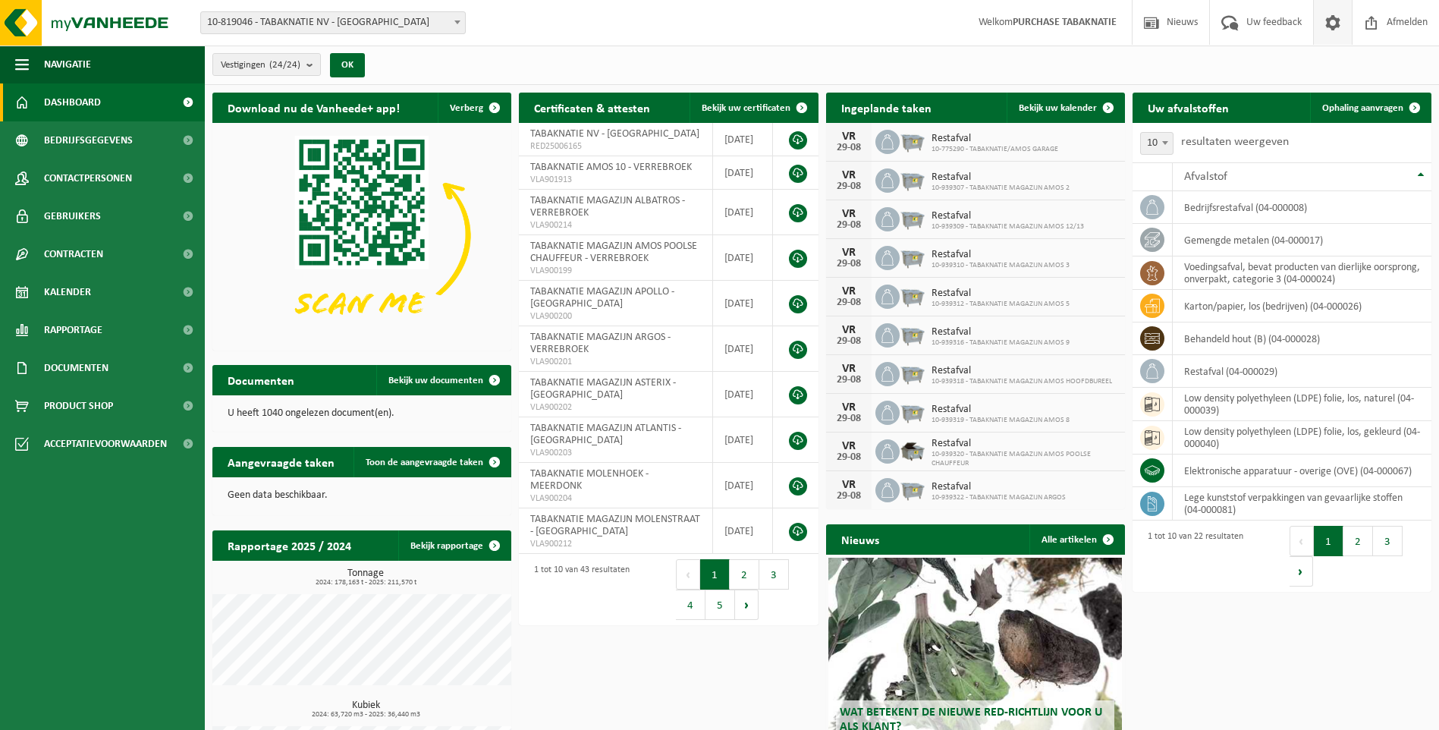
click at [1332, 17] on span at bounding box center [1332, 22] width 23 height 45
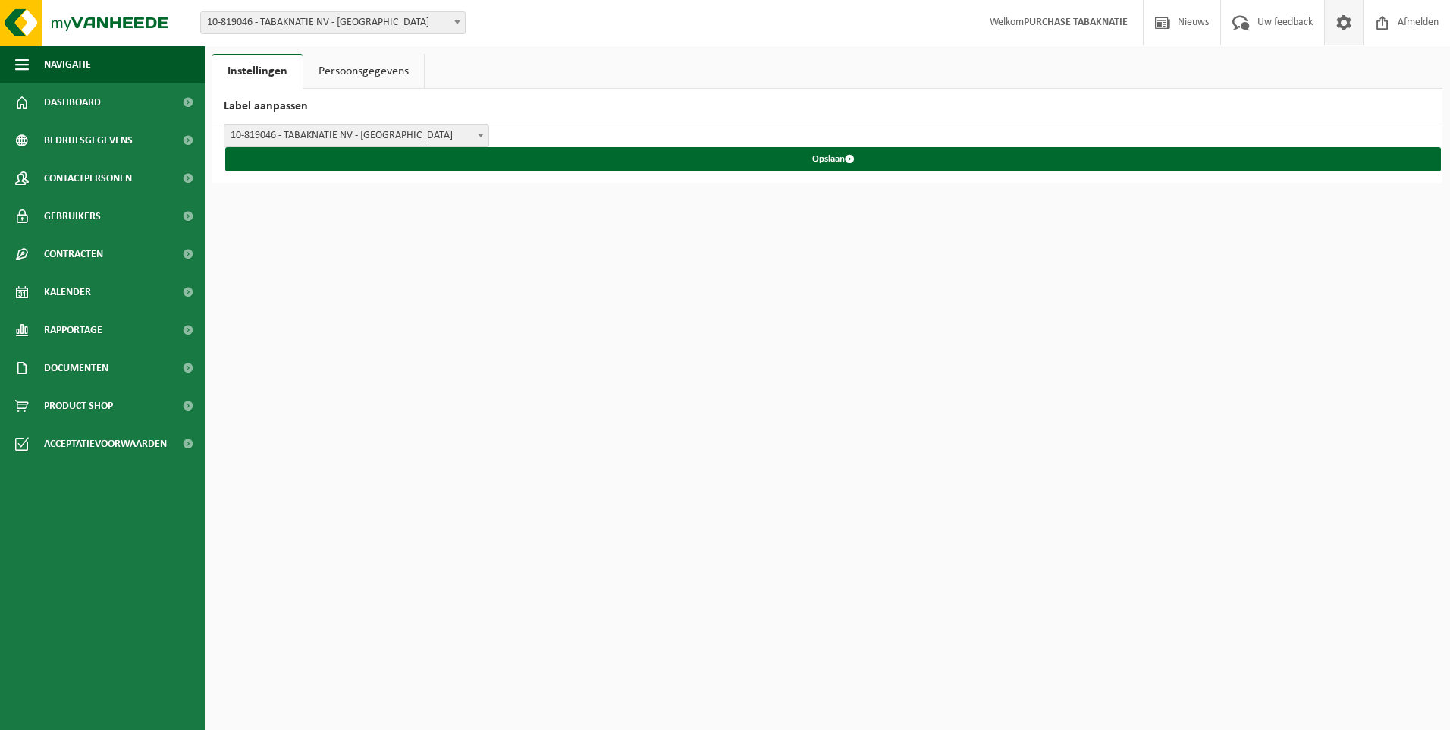
click at [350, 68] on link "Persoonsgegevens" at bounding box center [363, 71] width 121 height 35
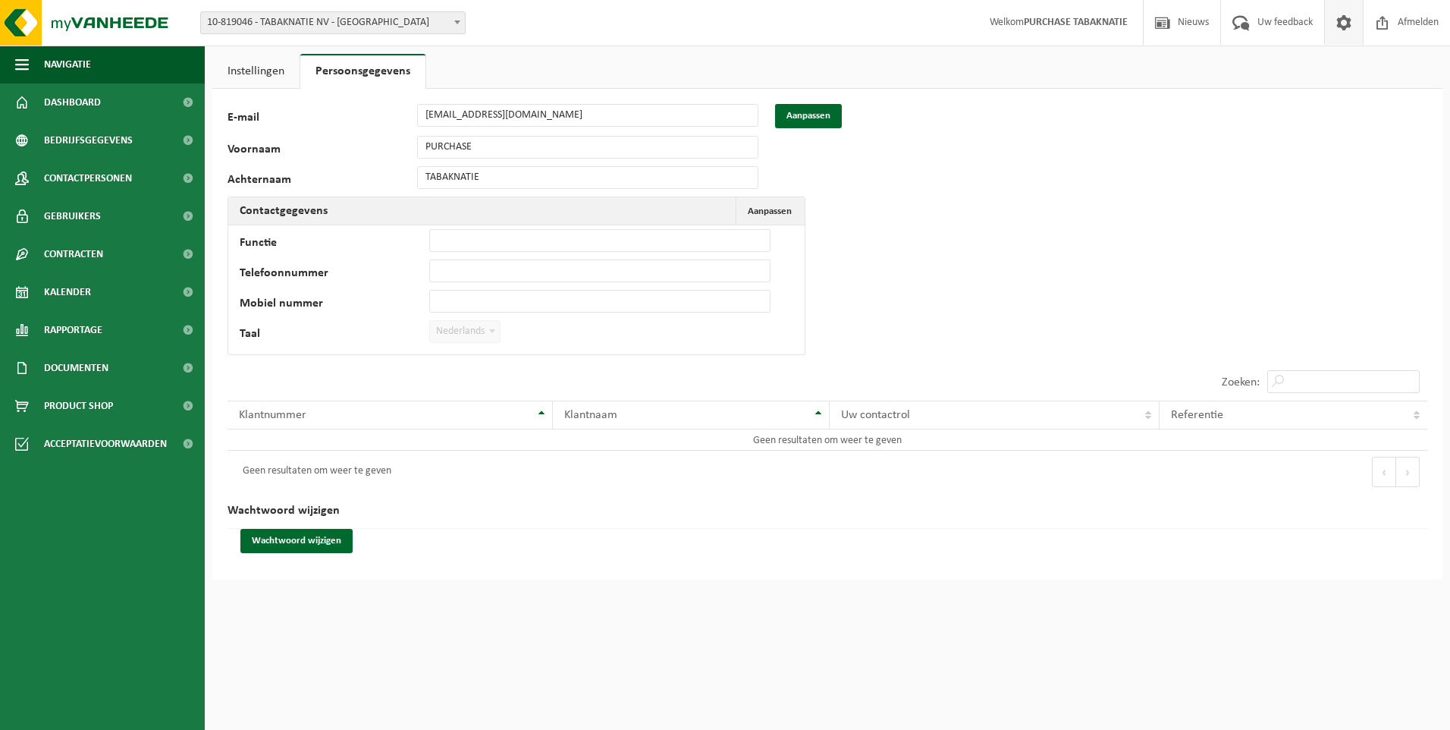
click at [249, 64] on link "Instellingen" at bounding box center [255, 71] width 87 height 35
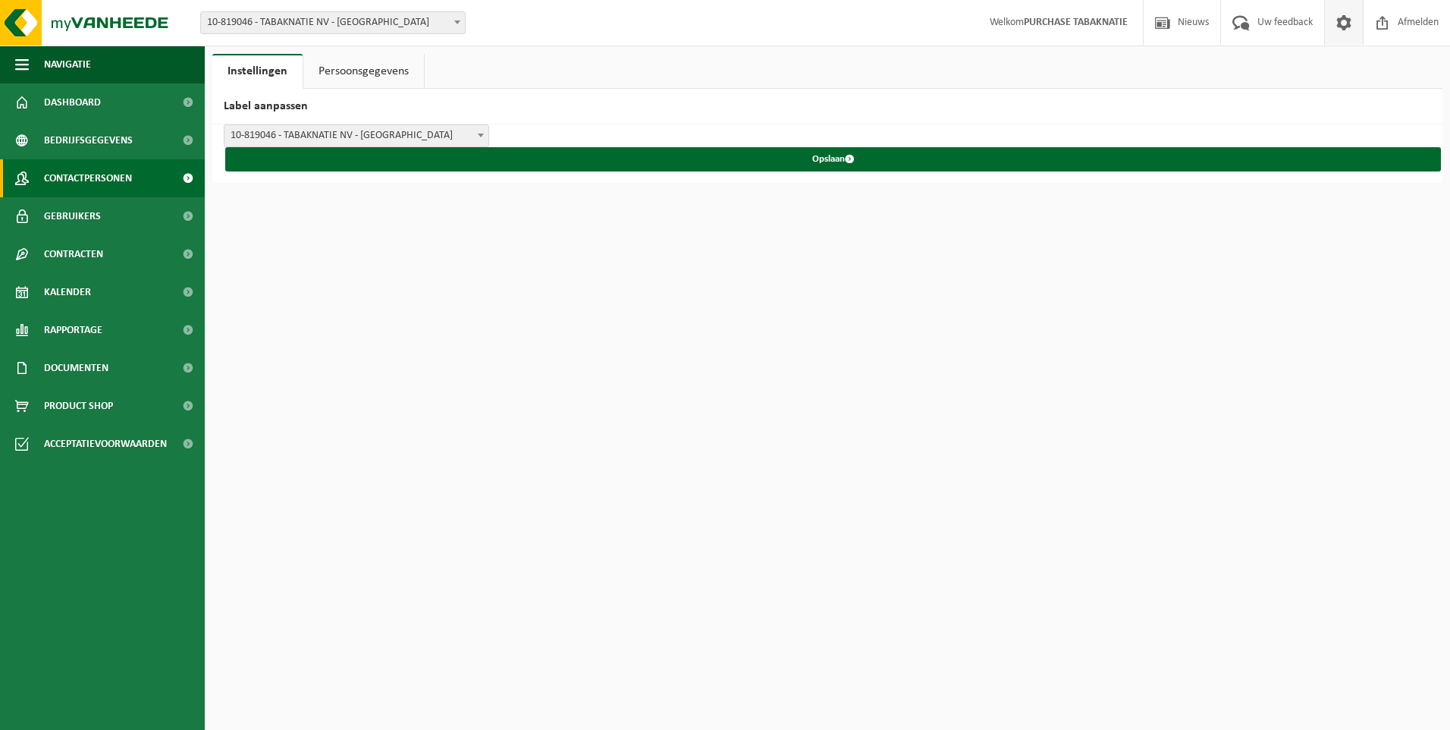
click at [90, 177] on span "Contactpersonen" at bounding box center [88, 178] width 88 height 38
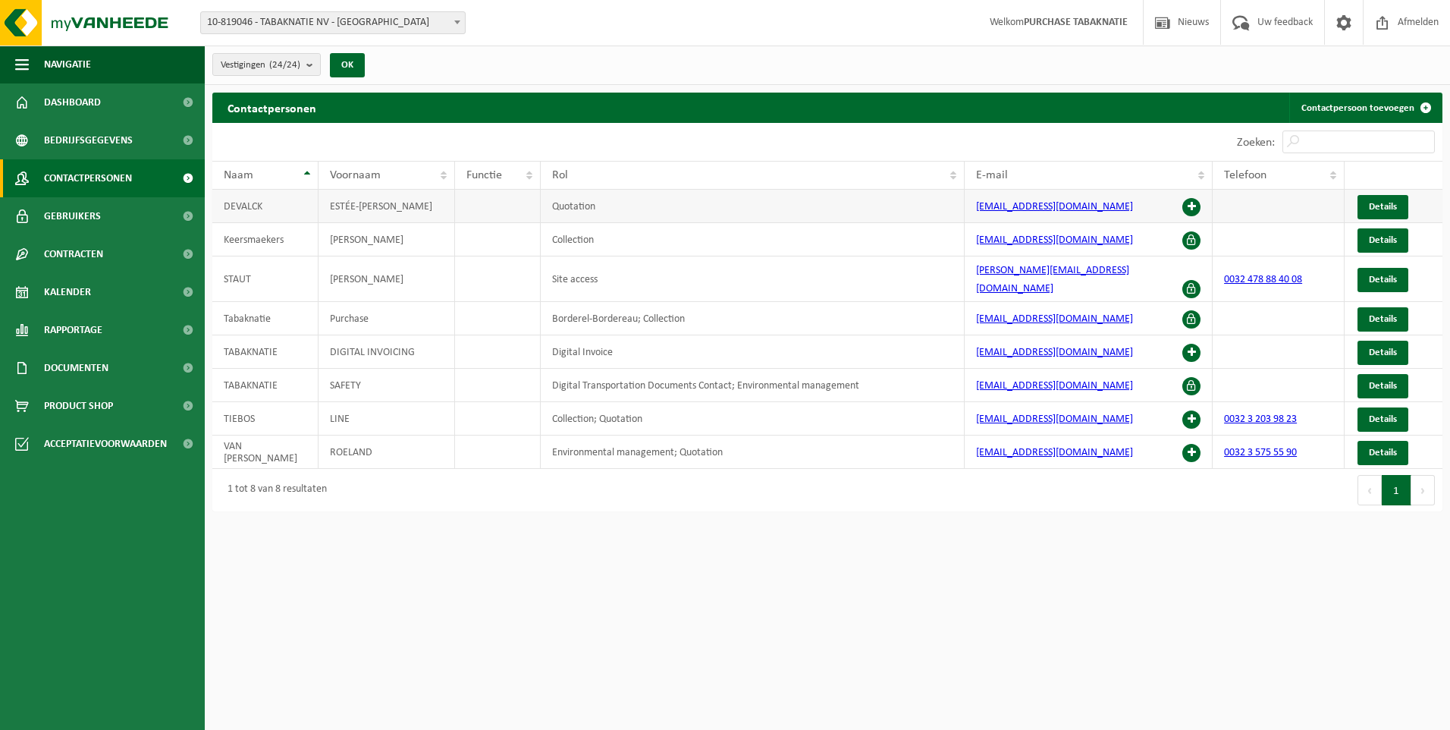
click at [1189, 202] on span at bounding box center [1191, 207] width 18 height 18
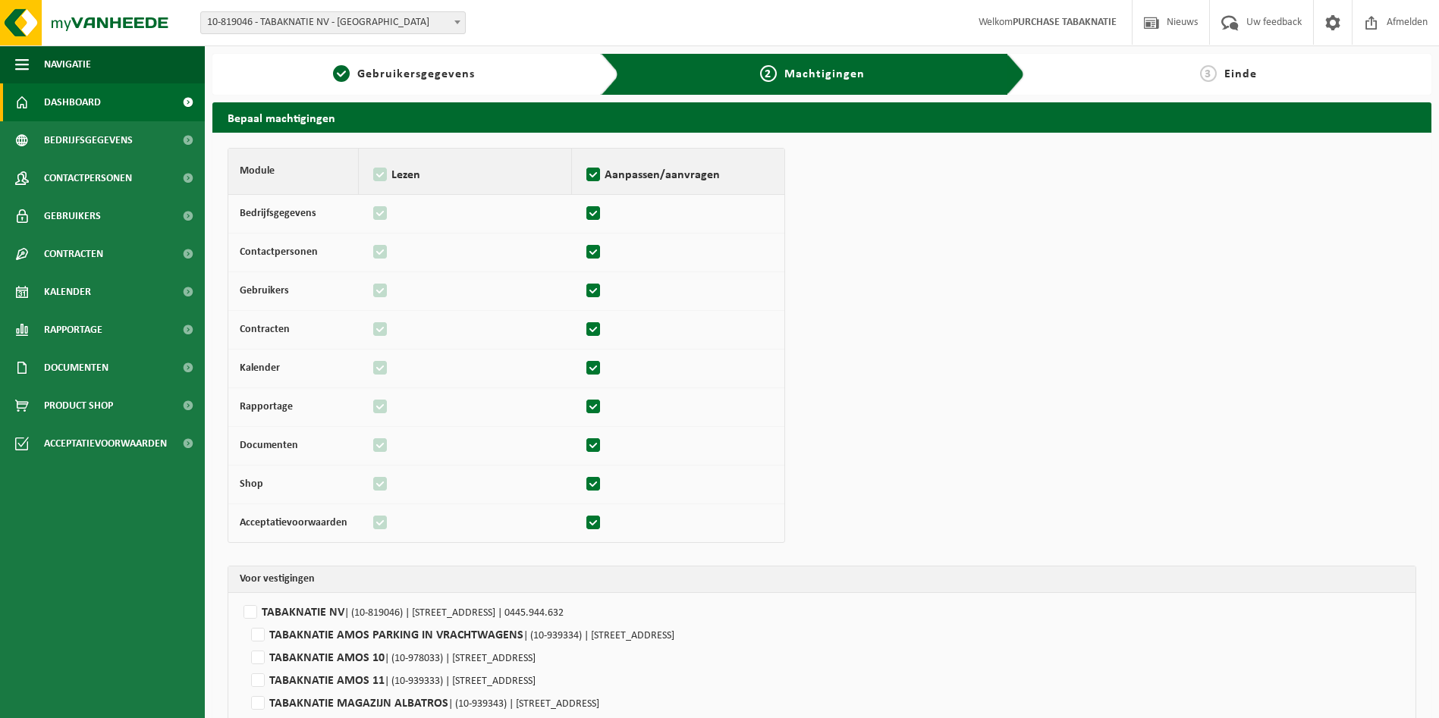
click at [87, 95] on span "Dashboard" at bounding box center [72, 102] width 57 height 38
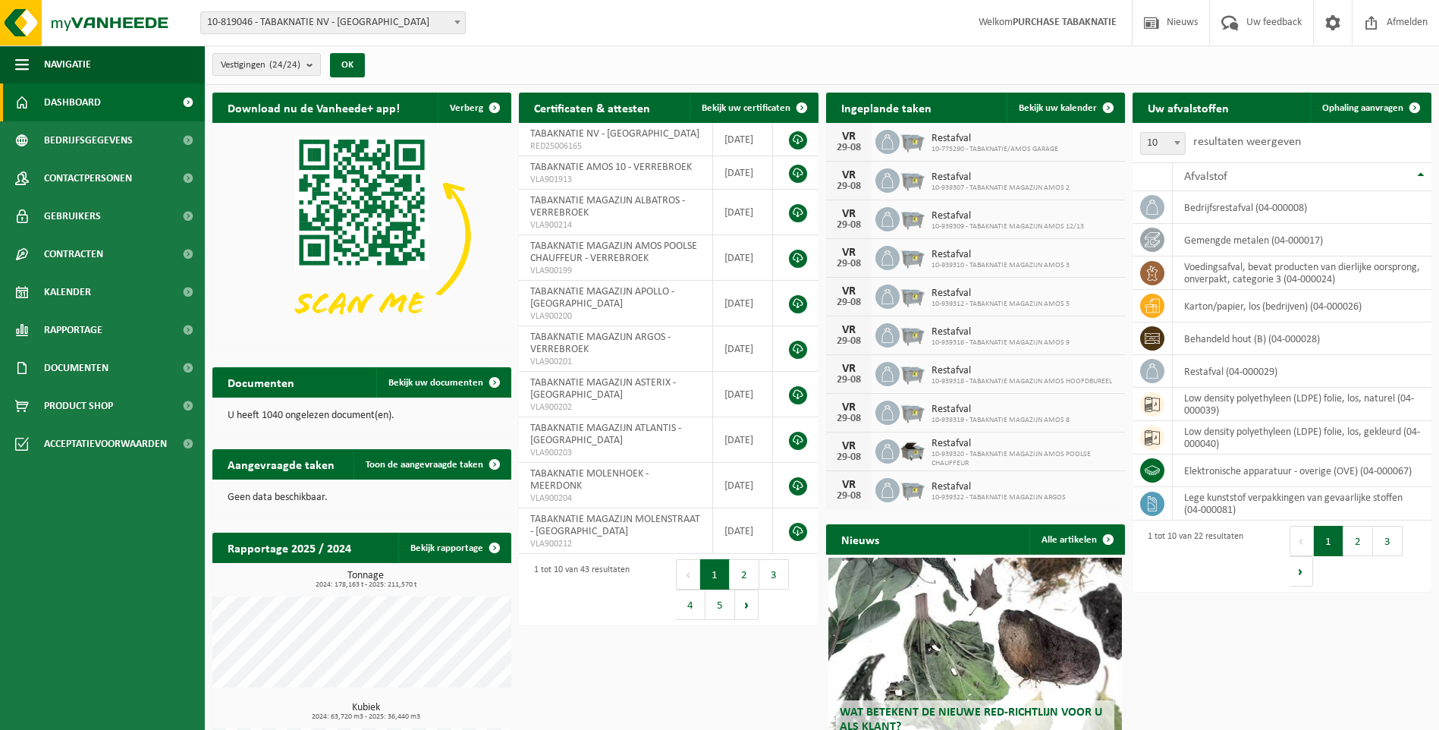
click at [457, 19] on span at bounding box center [457, 22] width 15 height 20
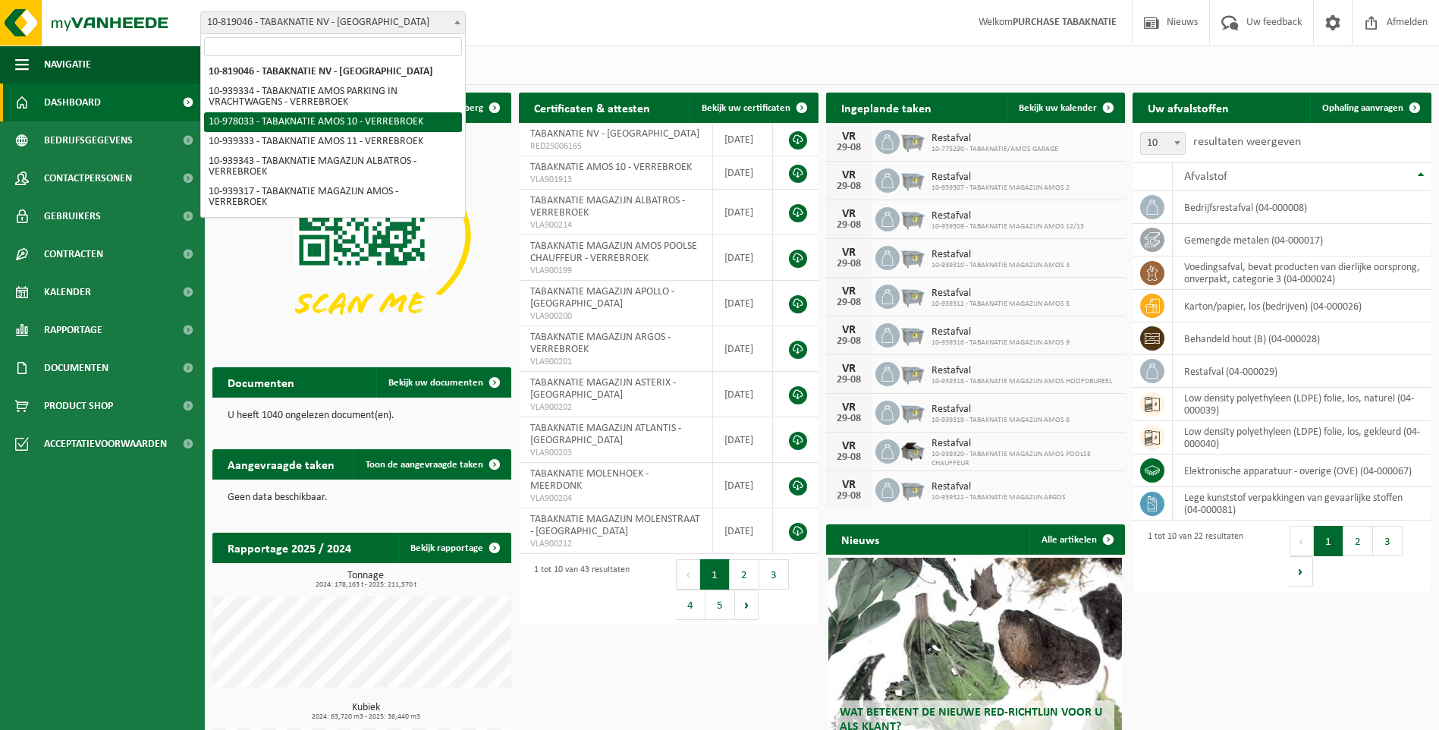
select select "159844"
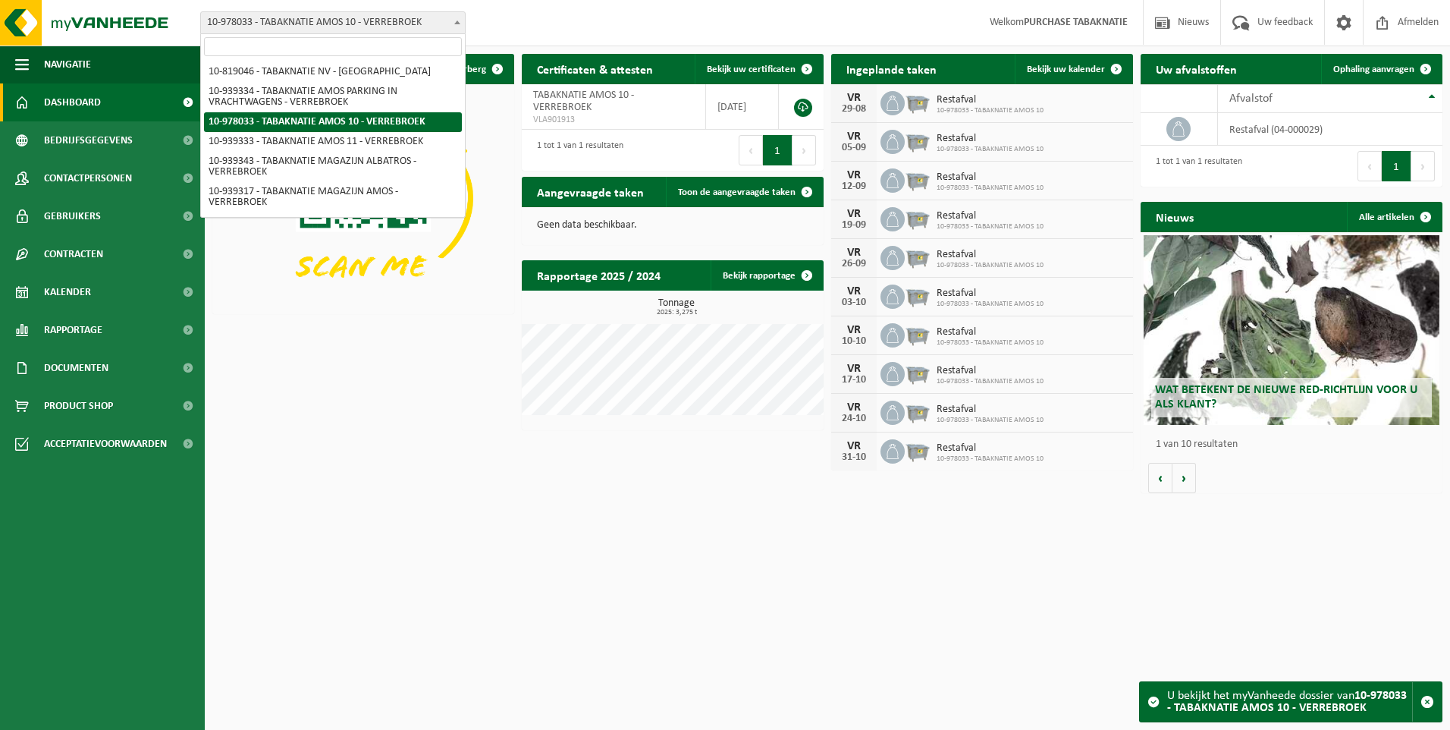
click at [452, 18] on span at bounding box center [457, 22] width 15 height 20
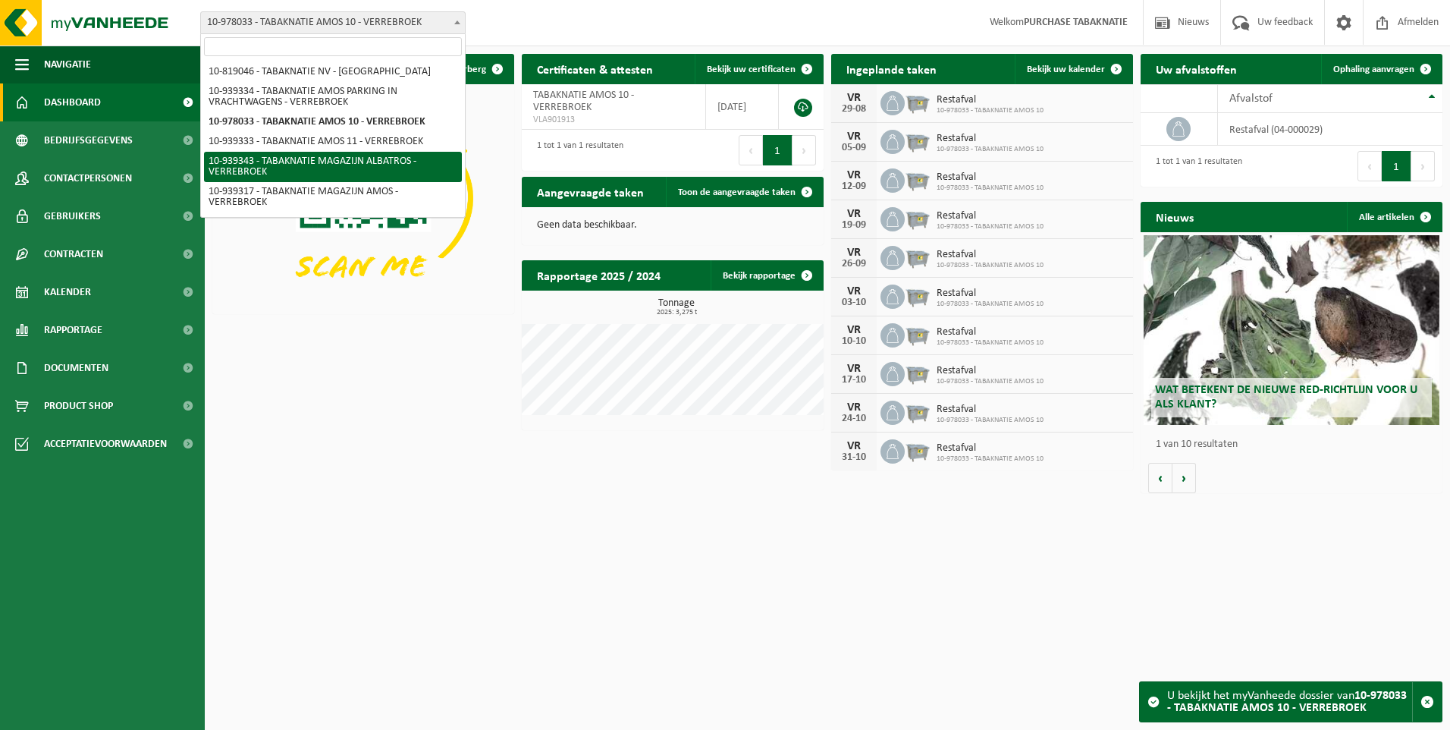
select select "138361"
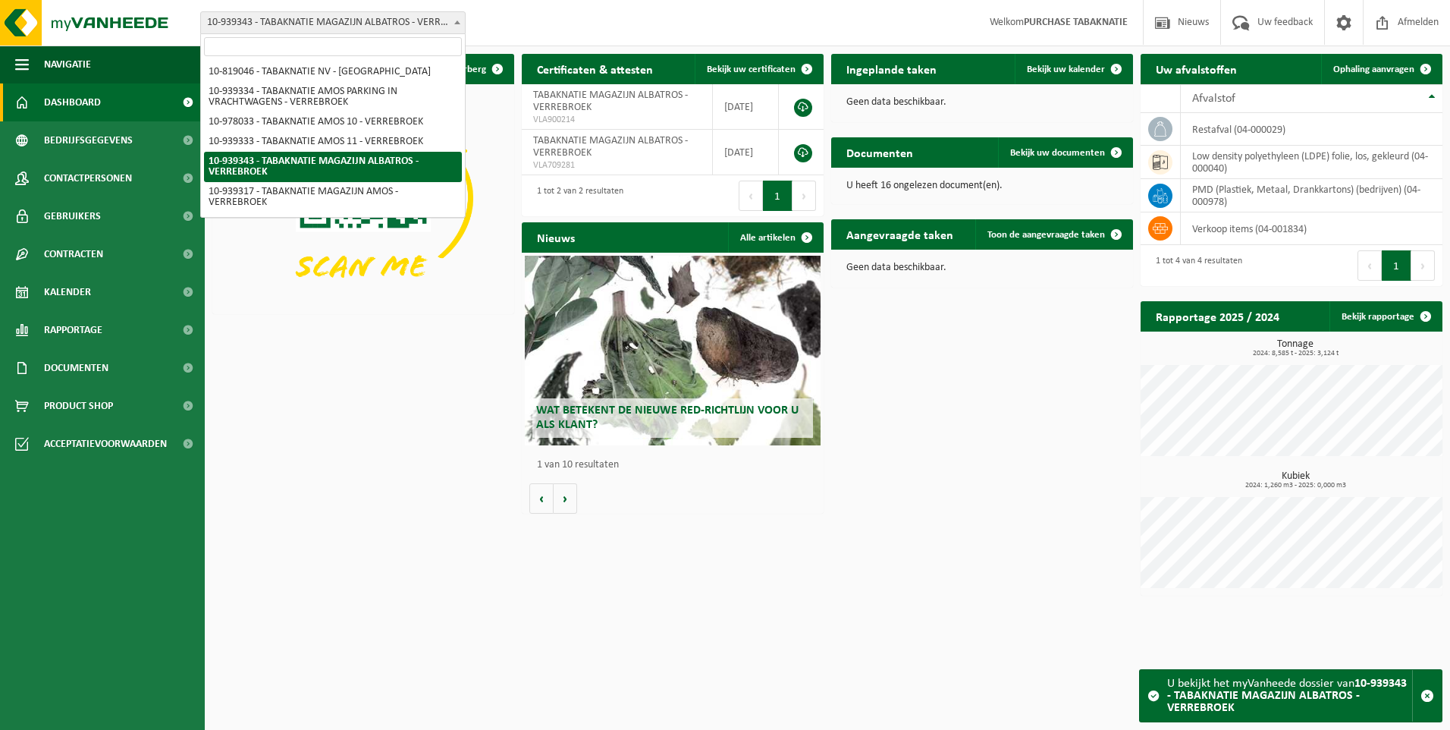
click at [454, 24] on span at bounding box center [457, 22] width 15 height 20
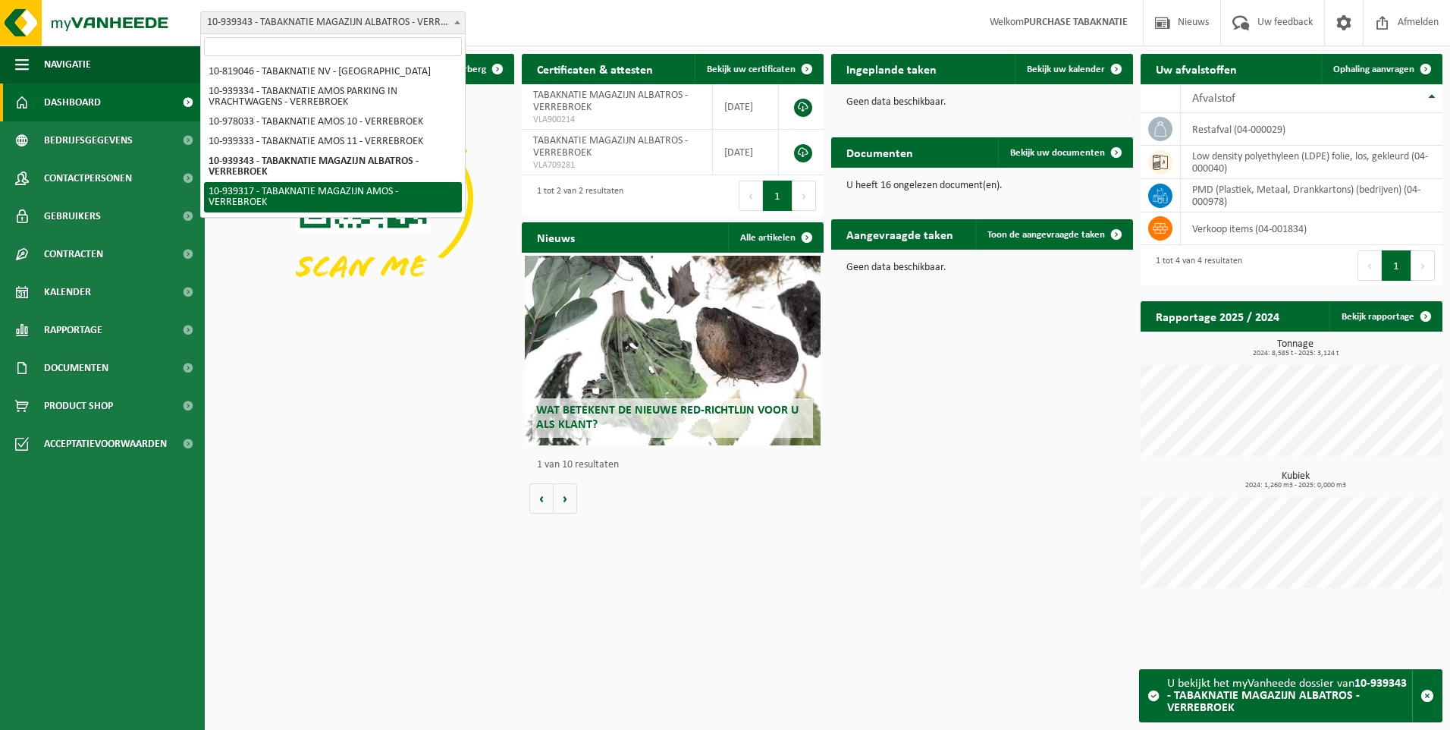
scroll to position [379, 0]
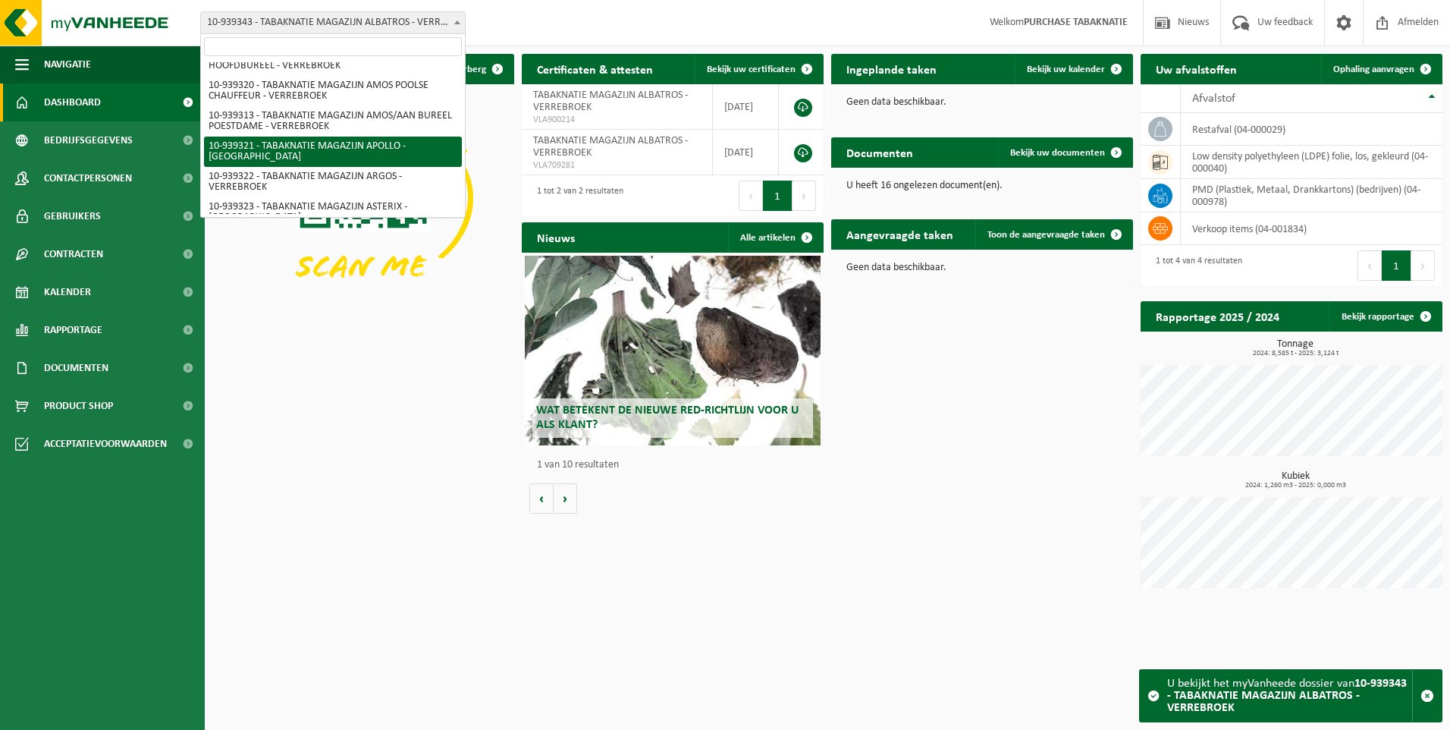
select select "138348"
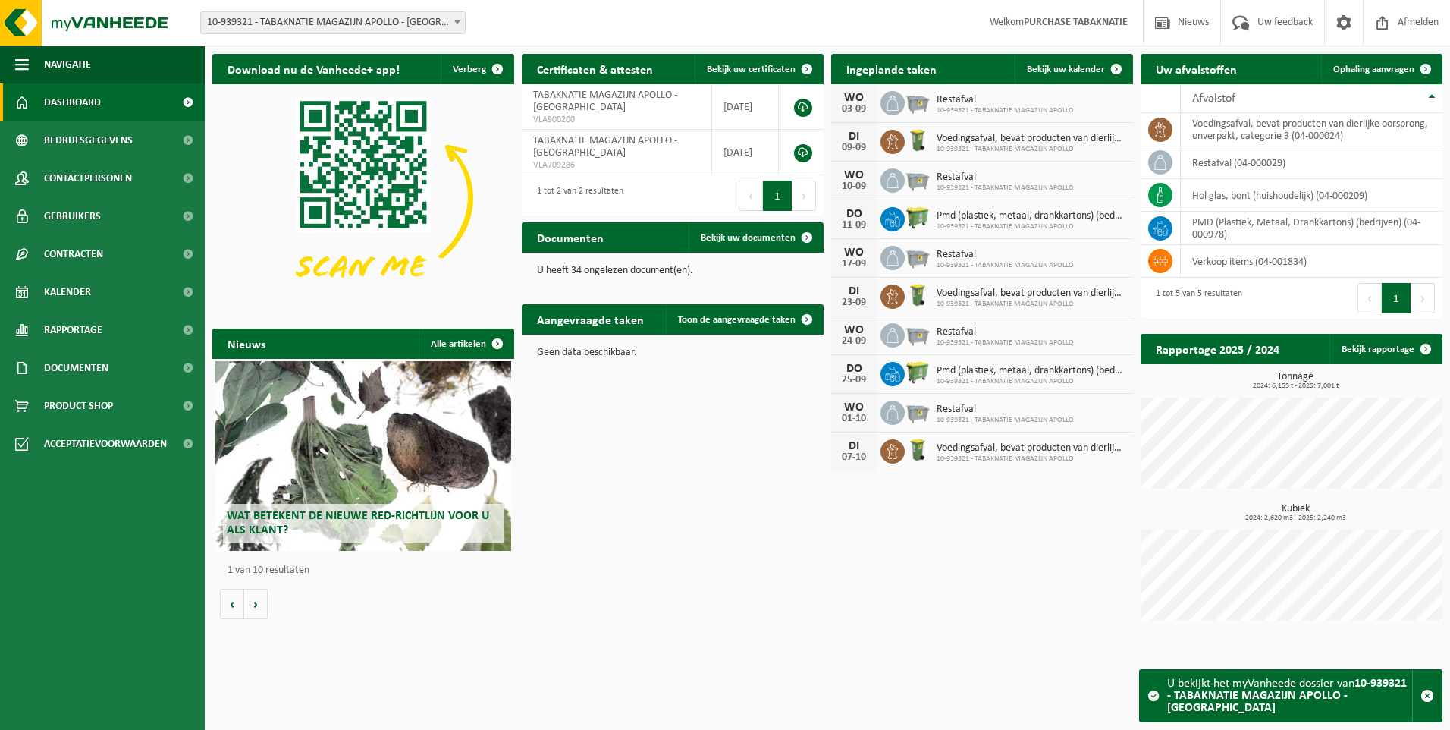
click at [457, 17] on span at bounding box center [457, 22] width 15 height 20
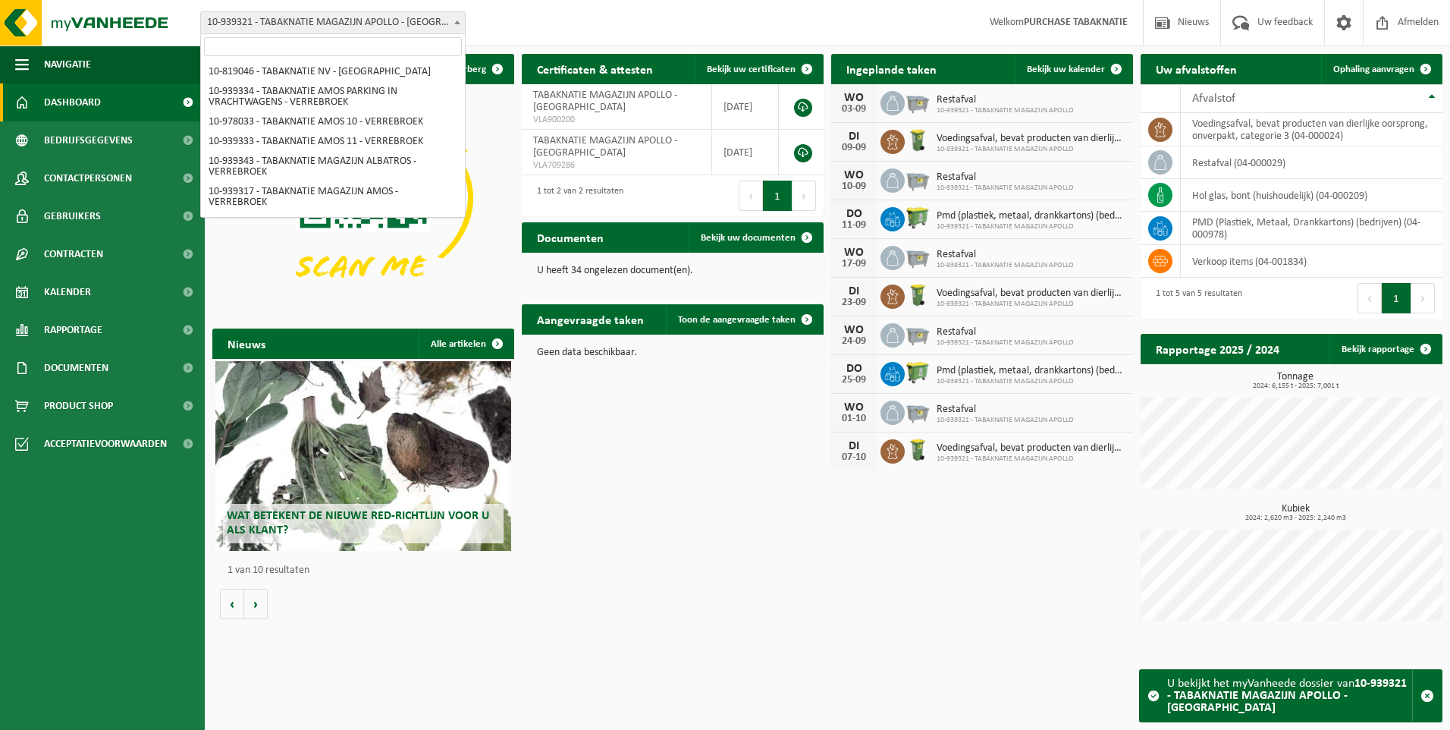
scroll to position [393, 0]
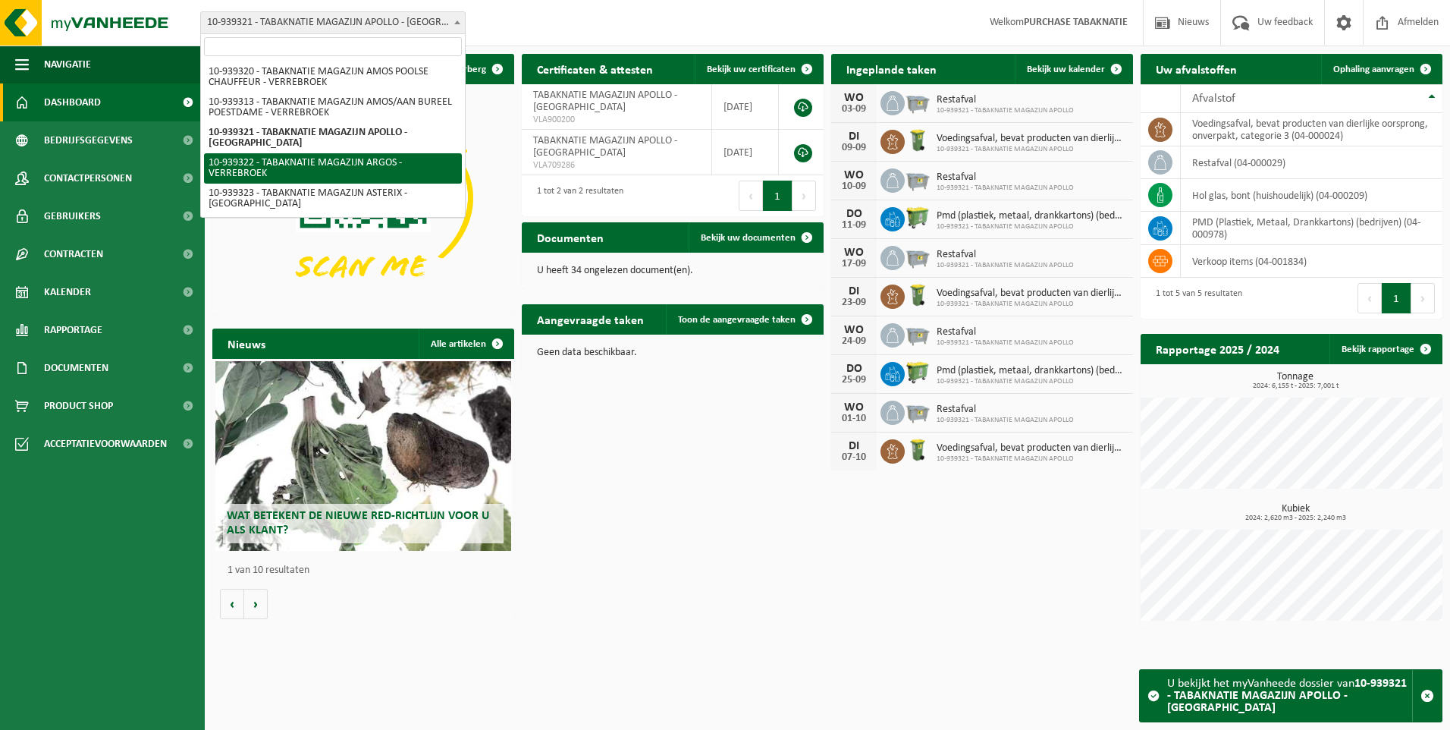
select select "138349"
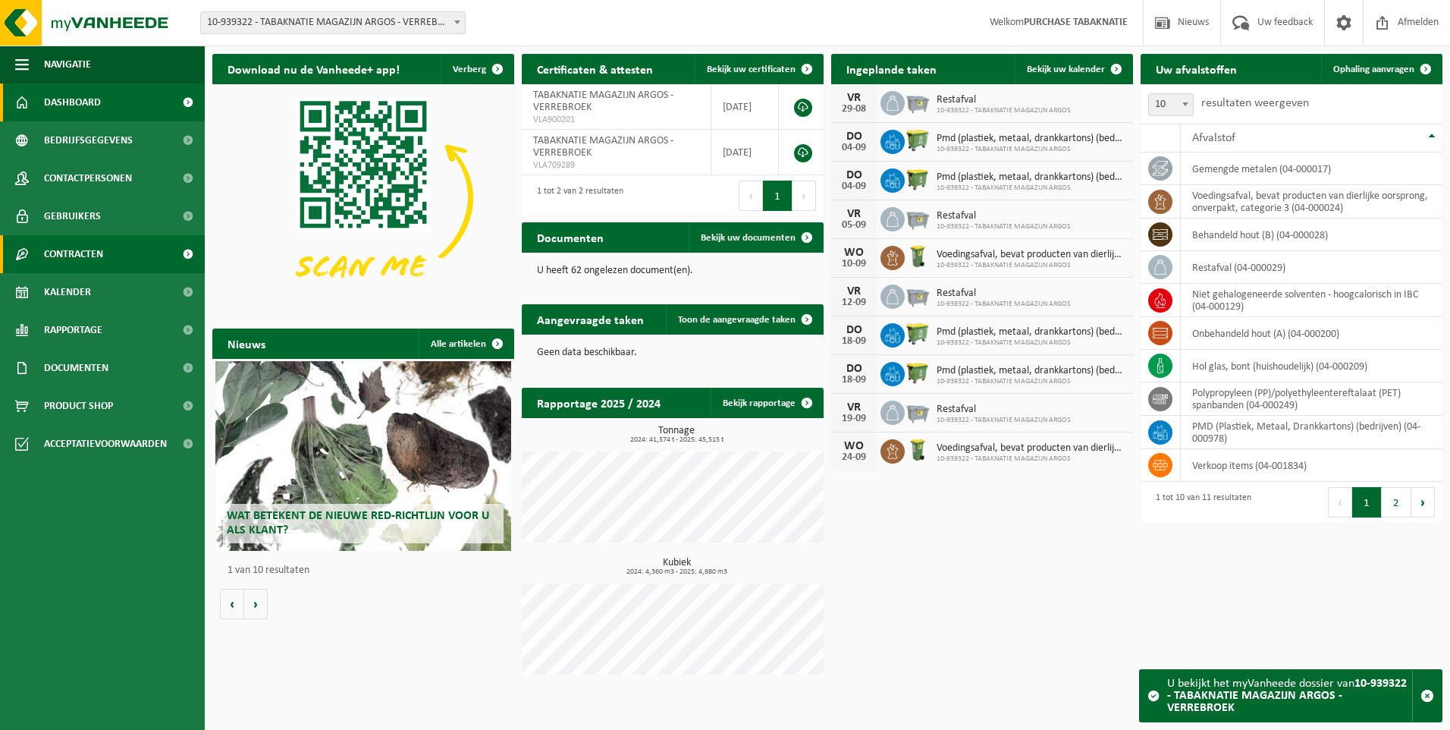
click at [63, 251] on span "Contracten" at bounding box center [73, 254] width 59 height 38
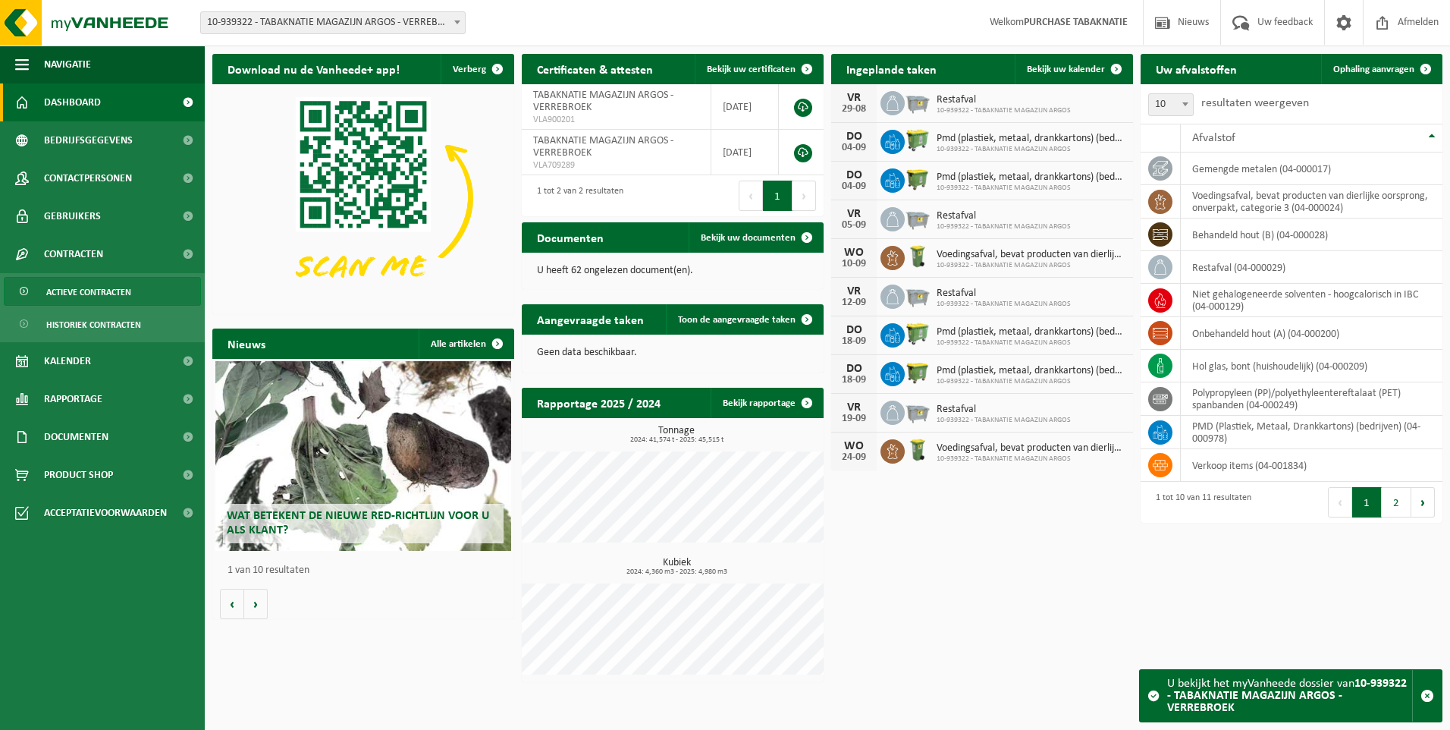
click at [100, 293] on span "Actieve contracten" at bounding box center [88, 292] width 85 height 29
